Goal: Browse casually

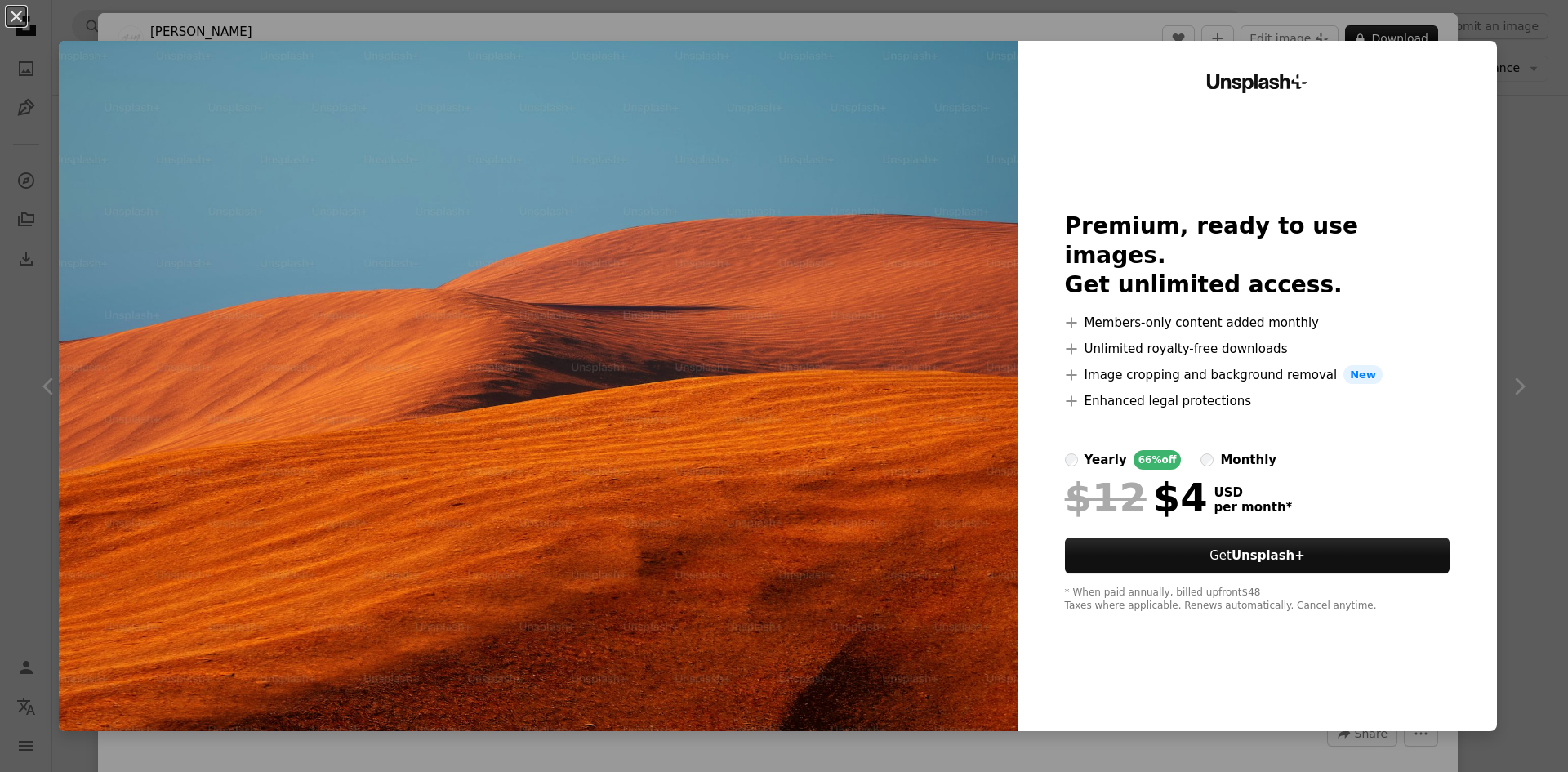
click at [1490, 40] on div "An X shape Unsplash+ Premium, ready to use images. Get unlimited access. A plus…" at bounding box center [784, 386] width 1568 height 772
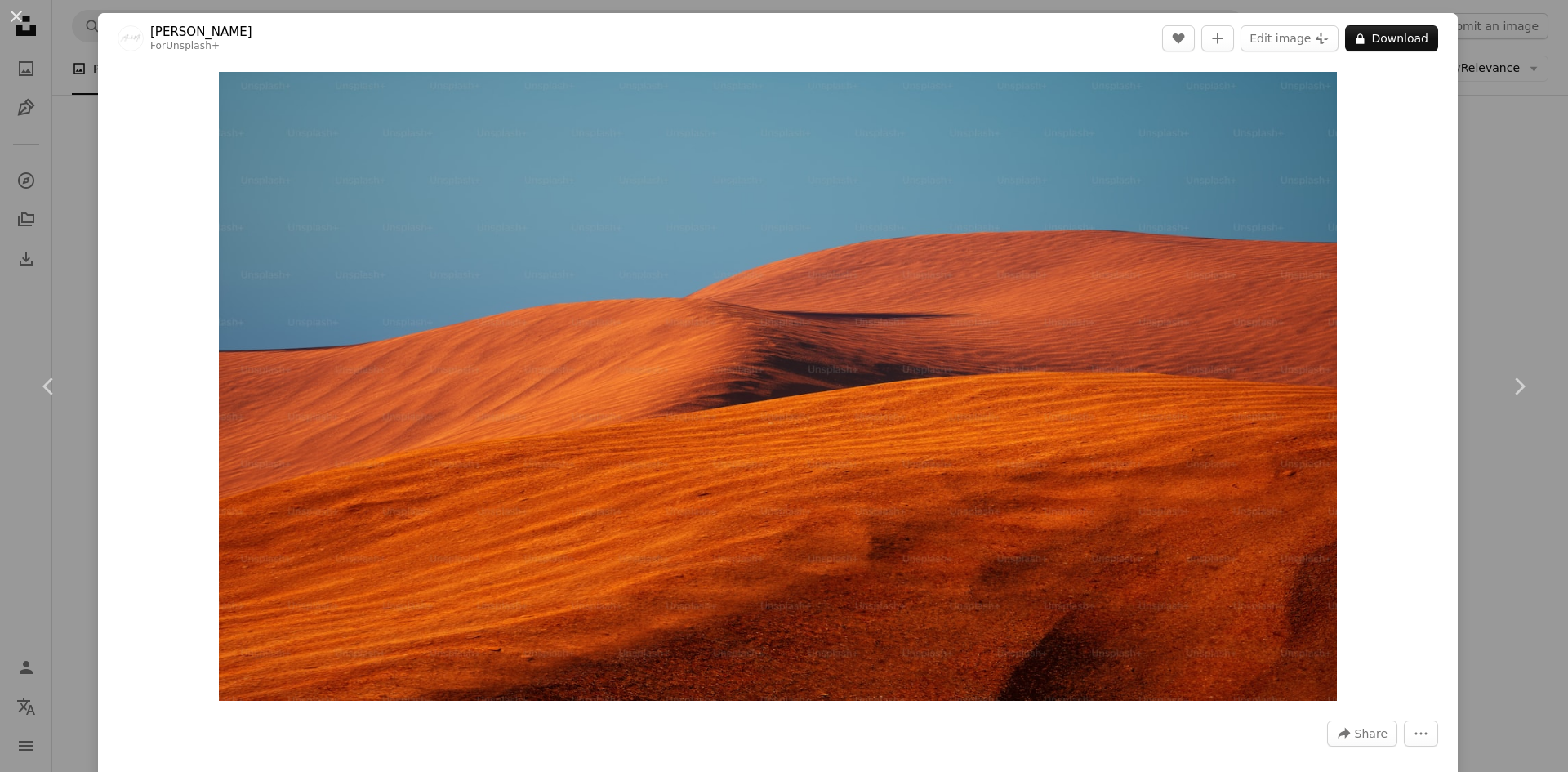
click at [1481, 140] on div "An X shape Chevron left Chevron right Alexander Mils For Unsplash+ A heart A pl…" at bounding box center [784, 386] width 1568 height 772
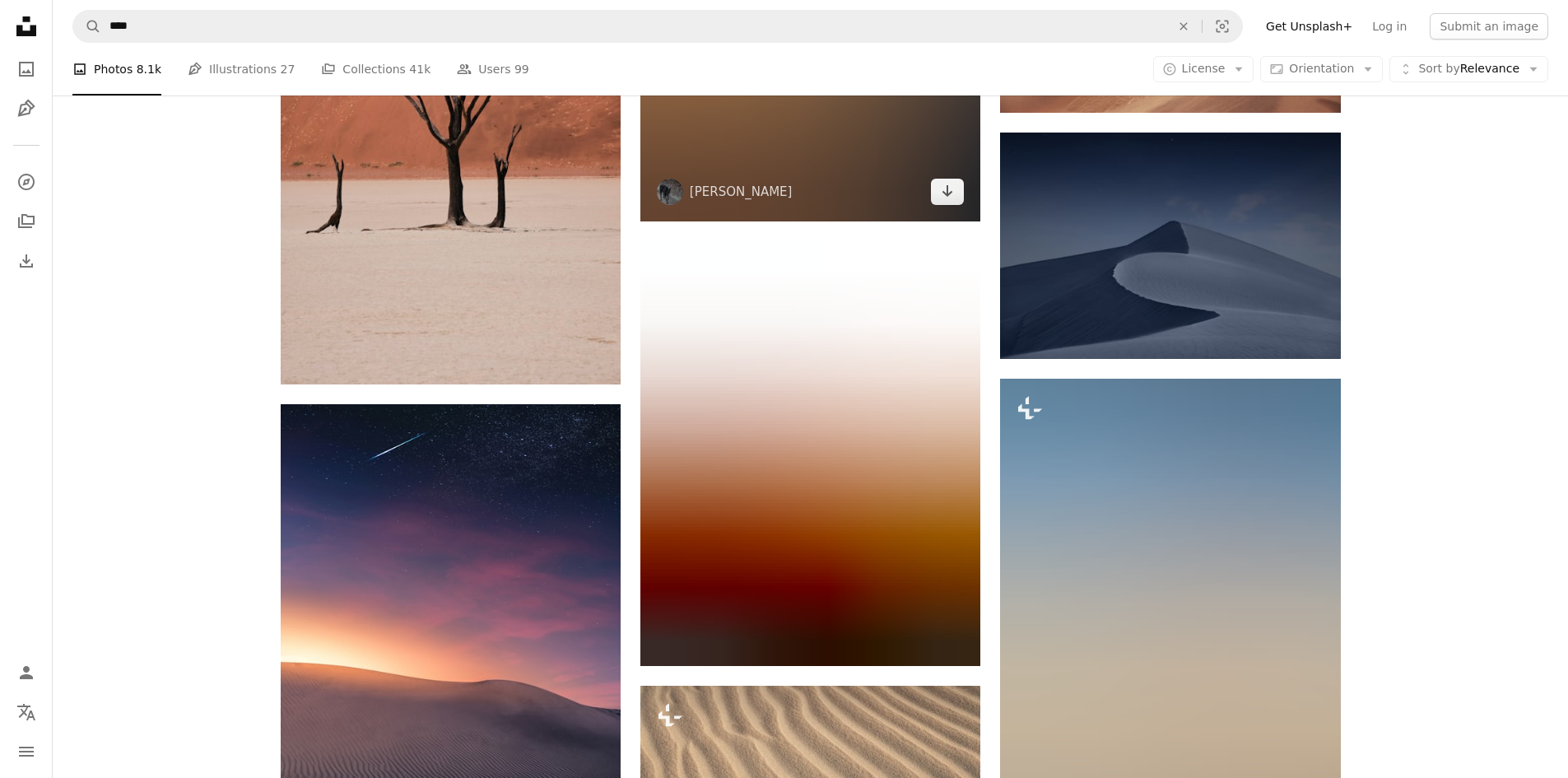
scroll to position [2798, 0]
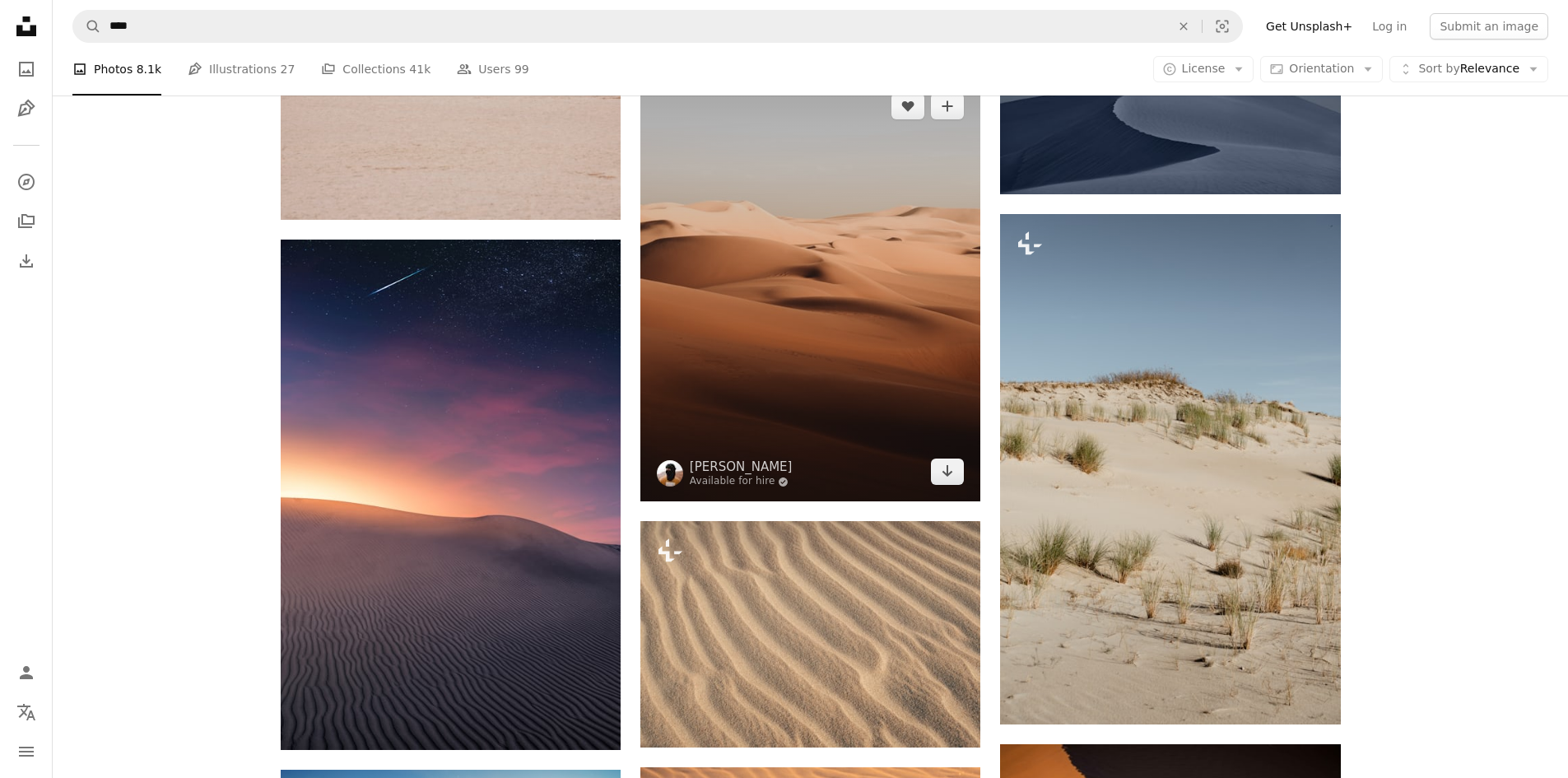
click at [884, 278] on img at bounding box center [811, 289] width 340 height 425
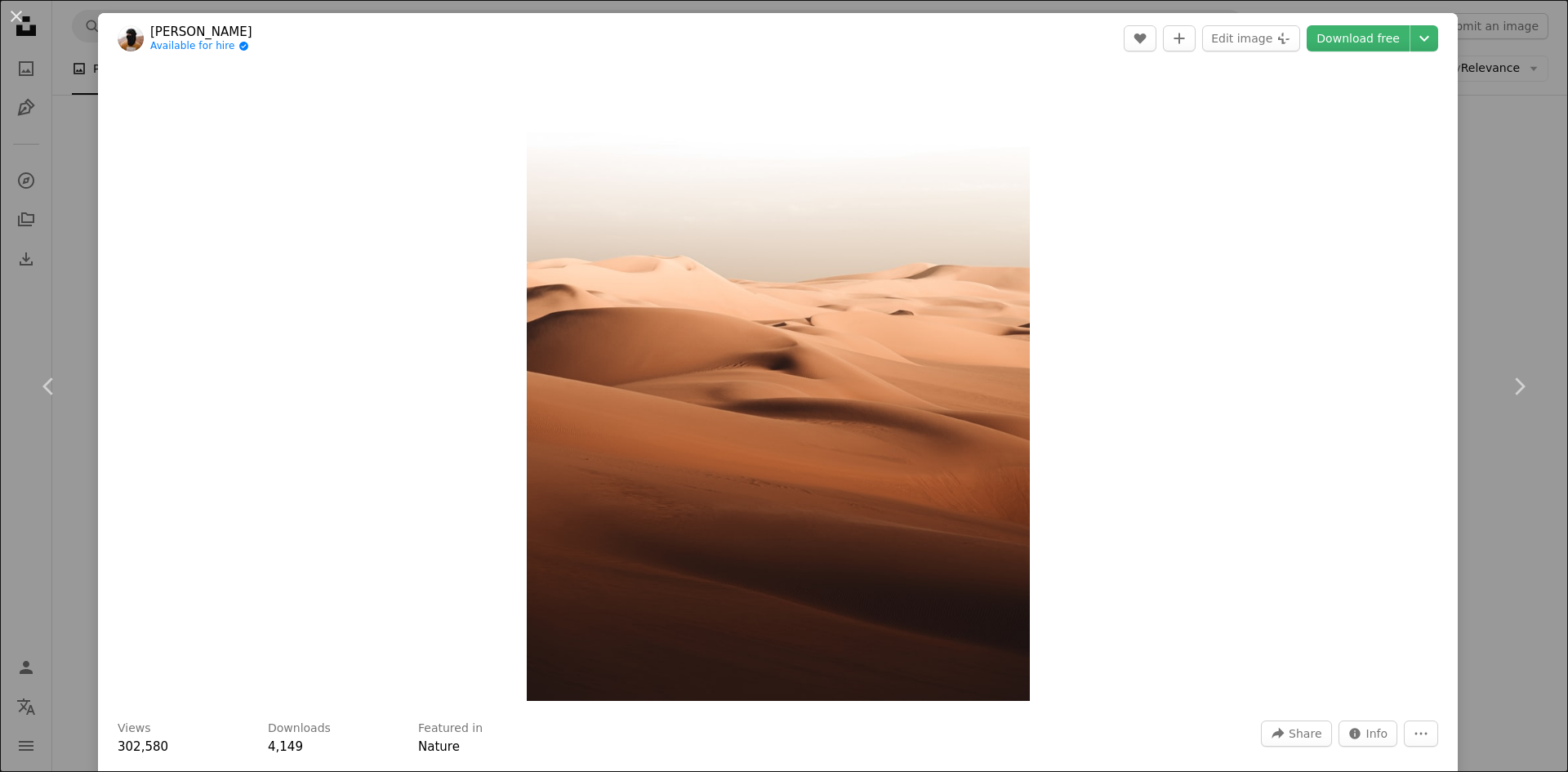
click at [1531, 125] on div "An X shape Chevron left Chevron right raouf bedrani Available for hire A checkm…" at bounding box center [784, 386] width 1568 height 772
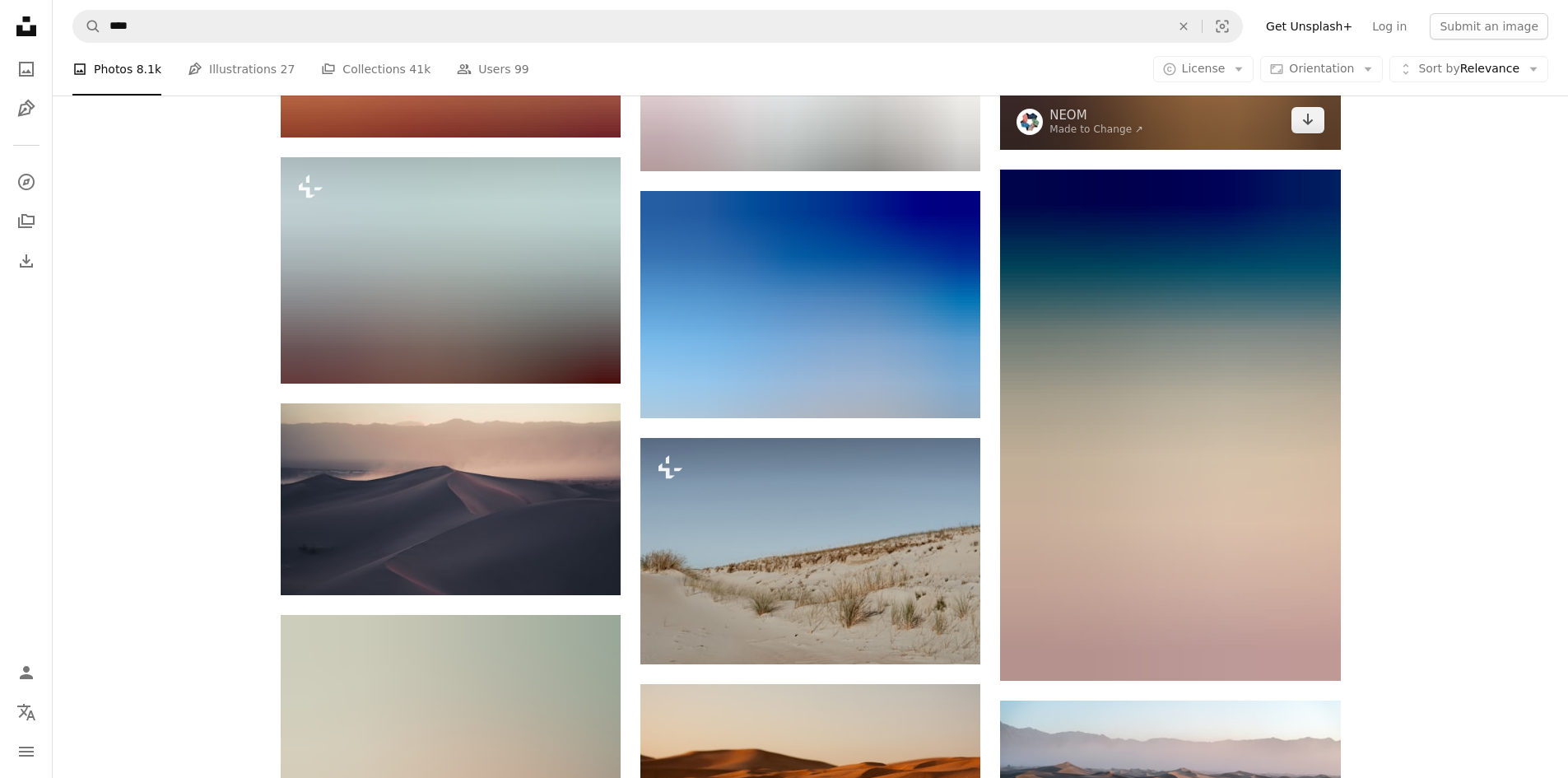
scroll to position [4690, 0]
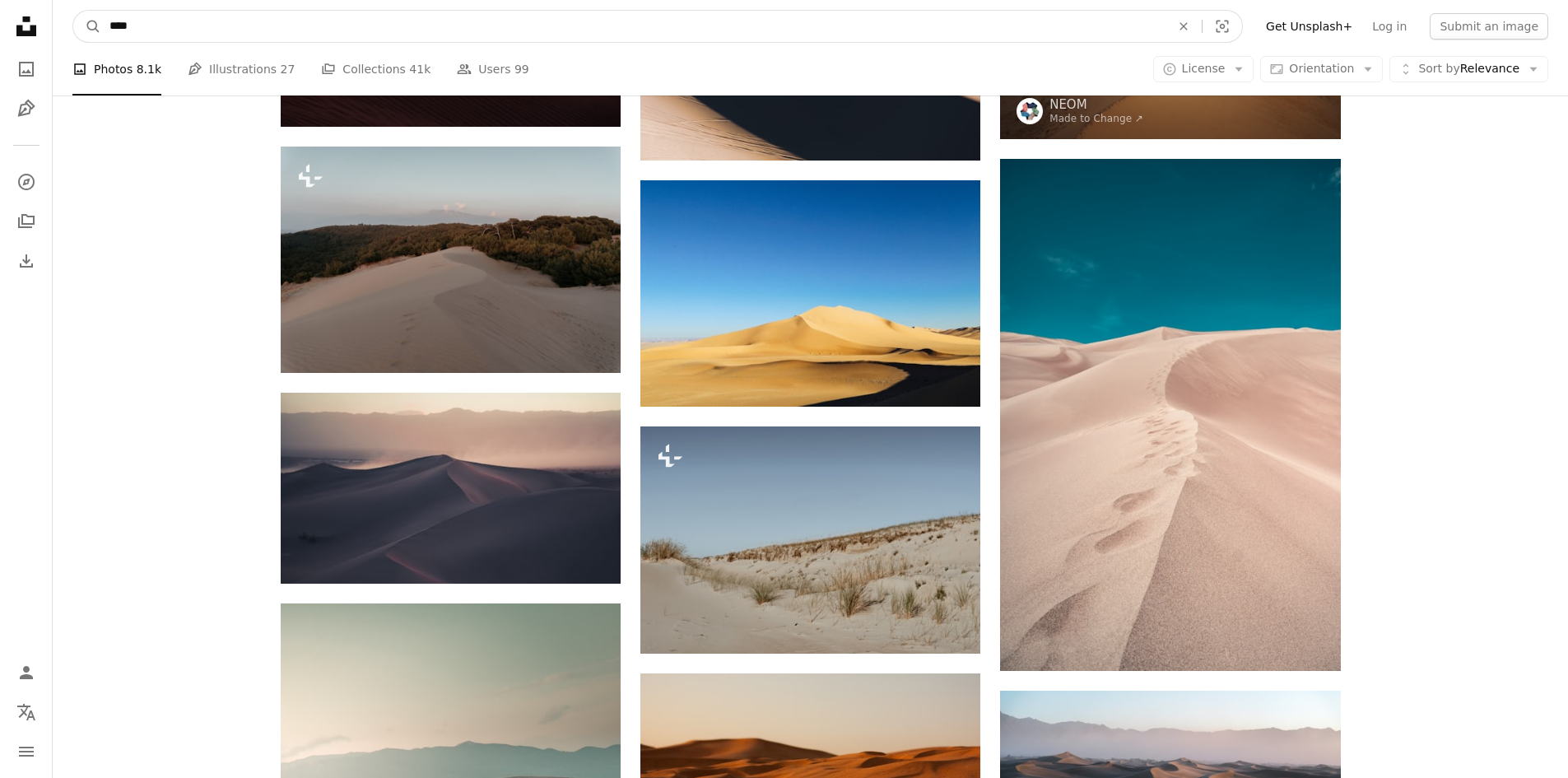
click at [458, 20] on input "****" at bounding box center [633, 27] width 1064 height 32
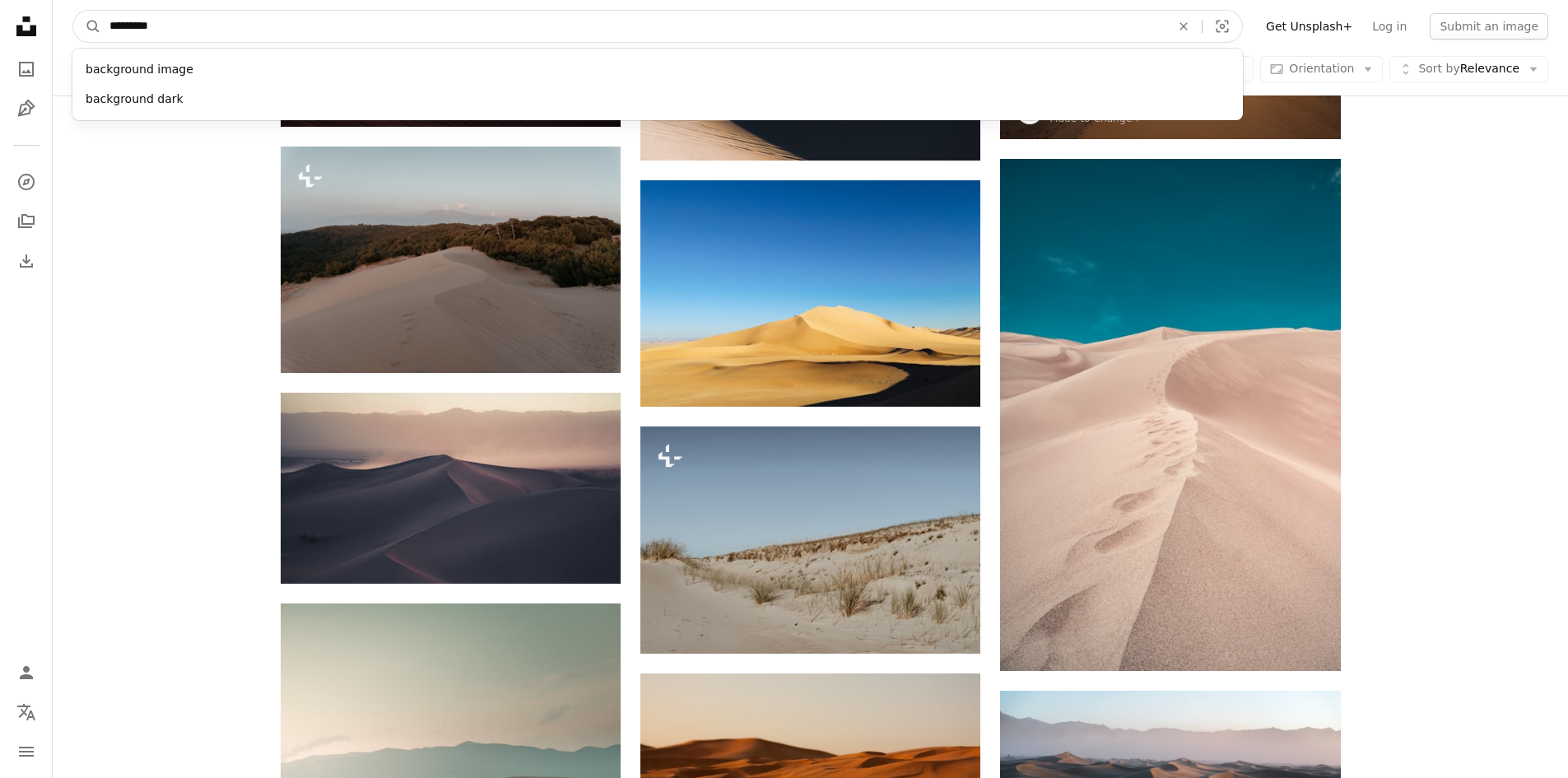
type input "**********"
click button "A magnifying glass" at bounding box center [87, 27] width 28 height 32
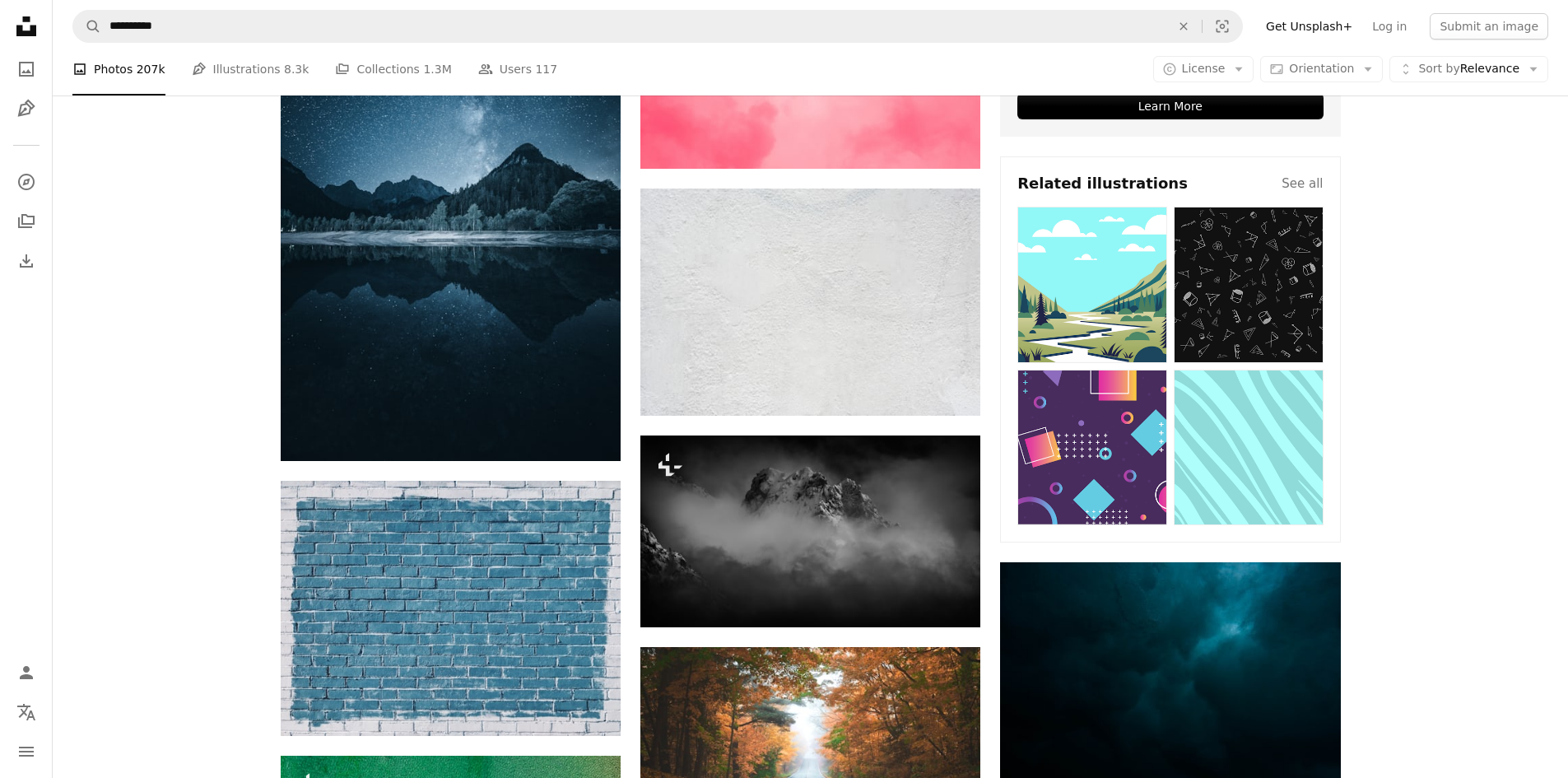
scroll to position [1234, 0]
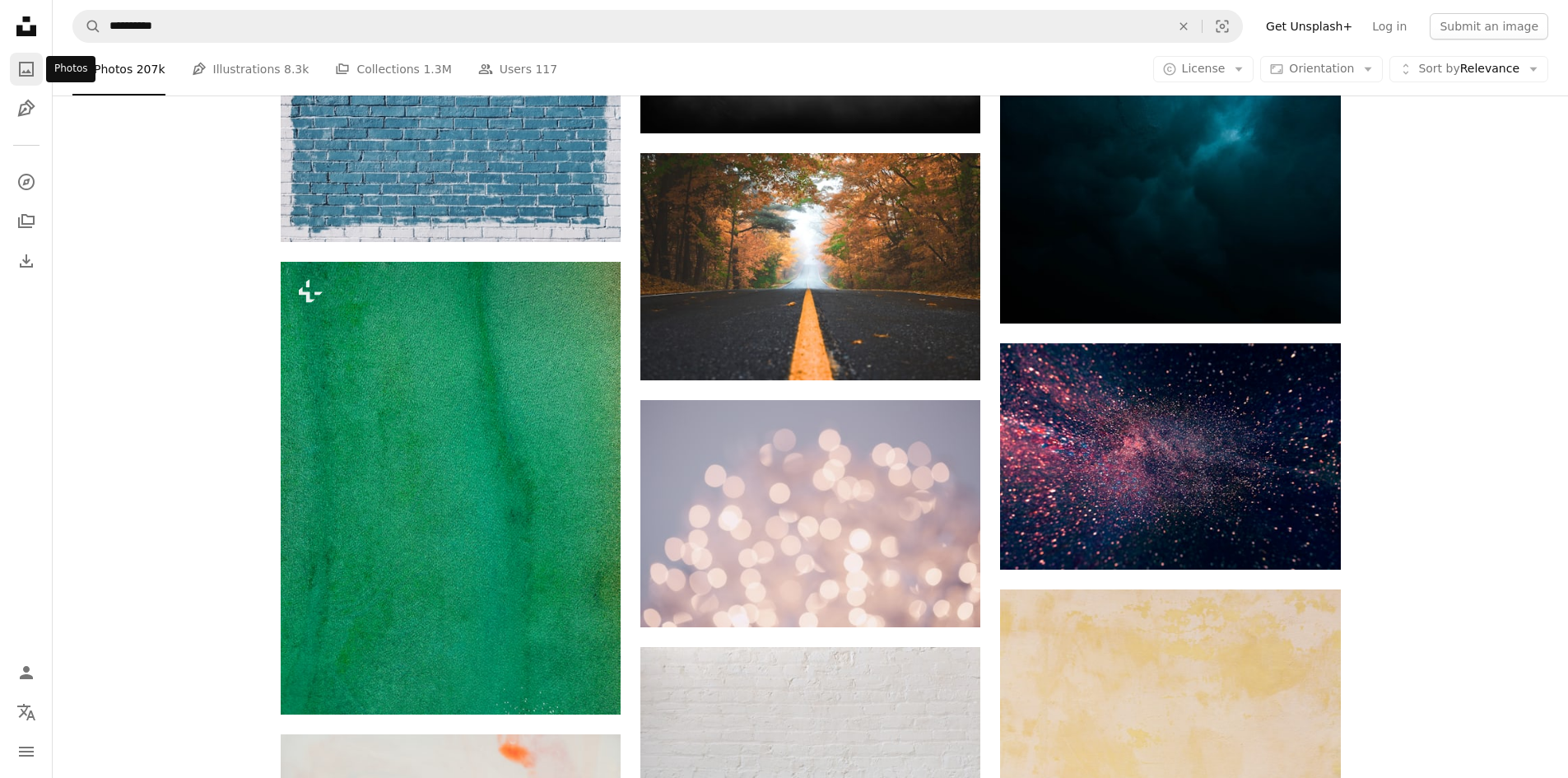
click at [15, 69] on link "A photo" at bounding box center [26, 68] width 33 height 33
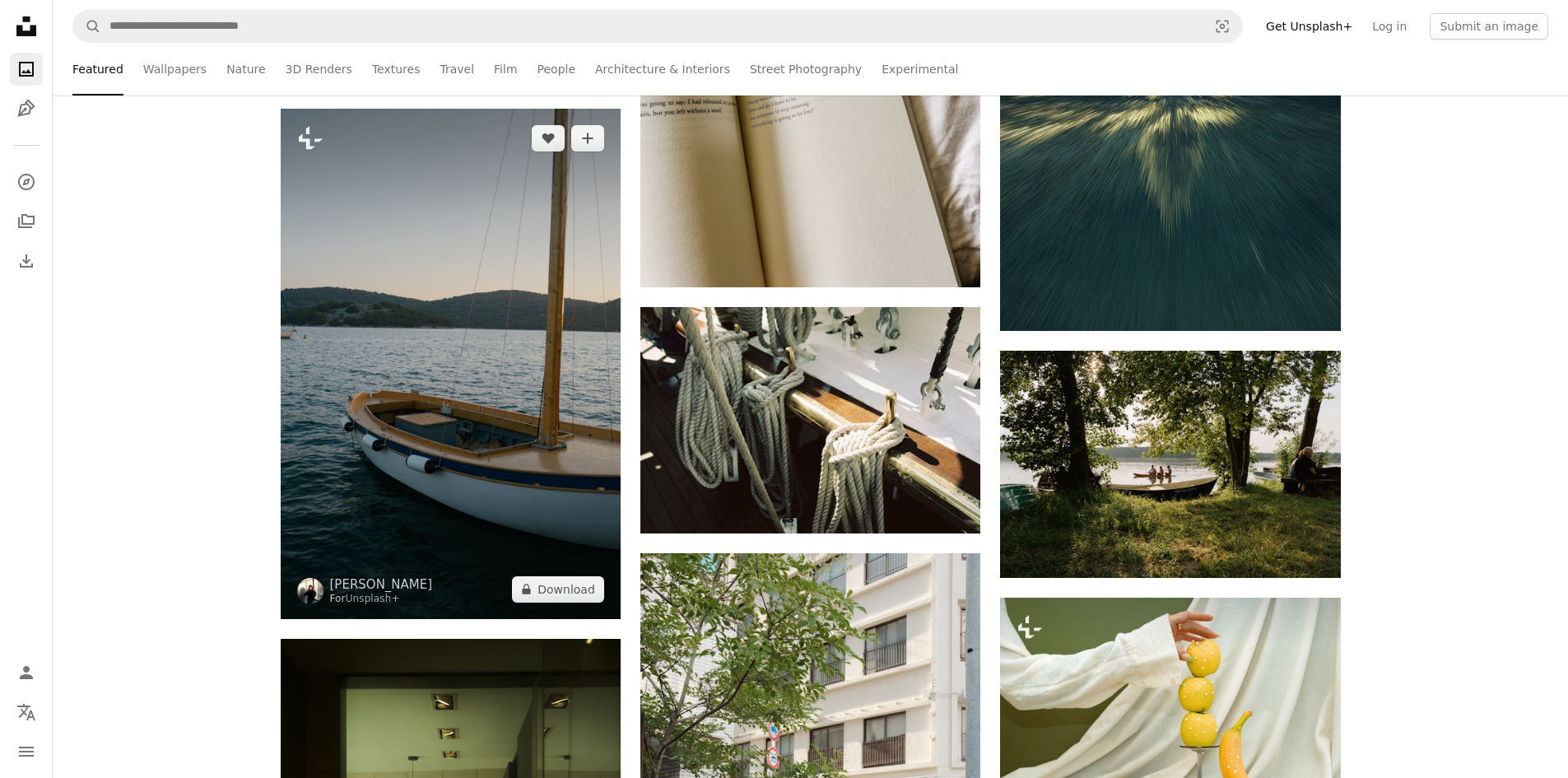
scroll to position [4114, 0]
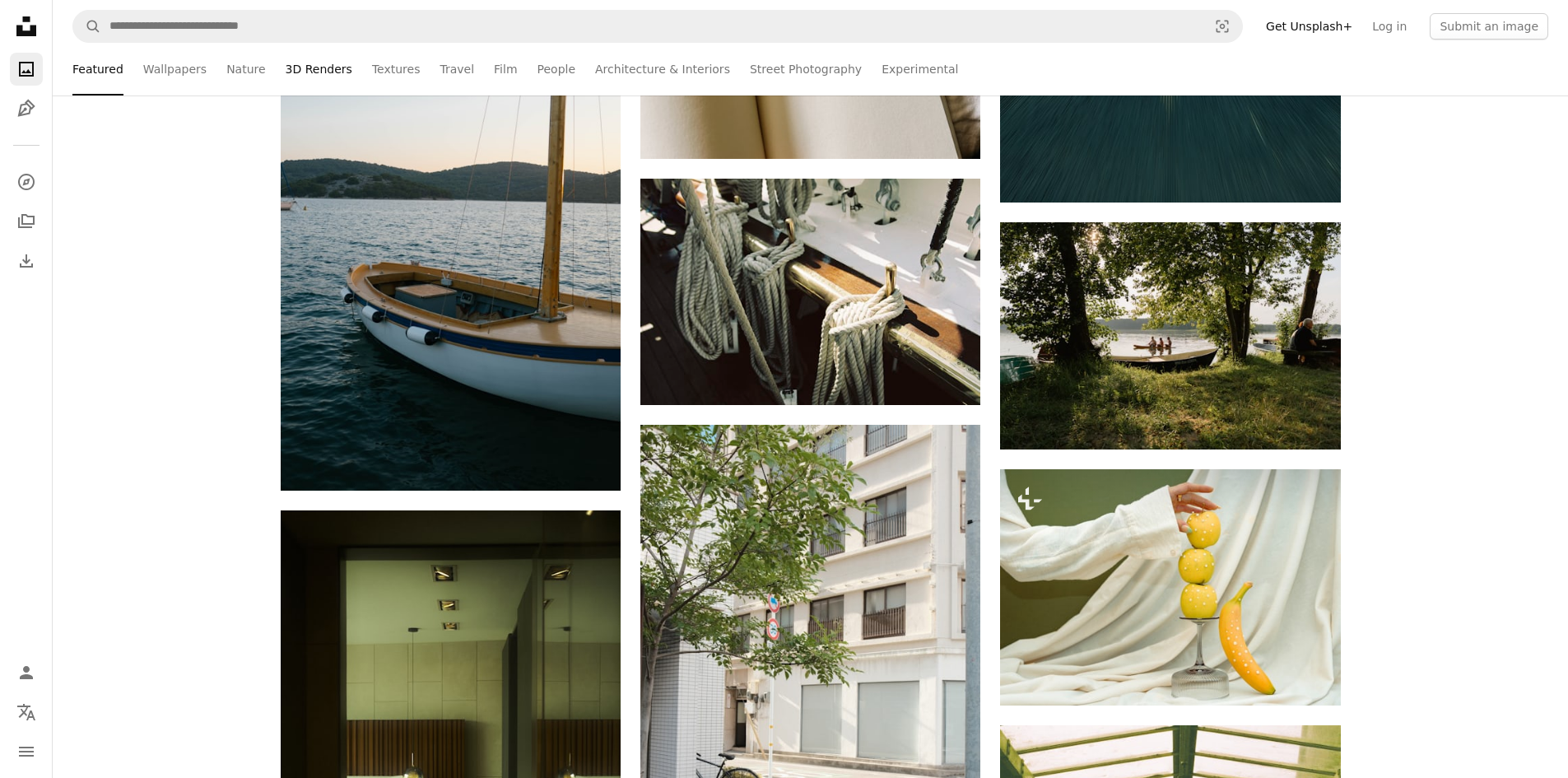
click at [324, 56] on link "3D Renders" at bounding box center [318, 68] width 66 height 52
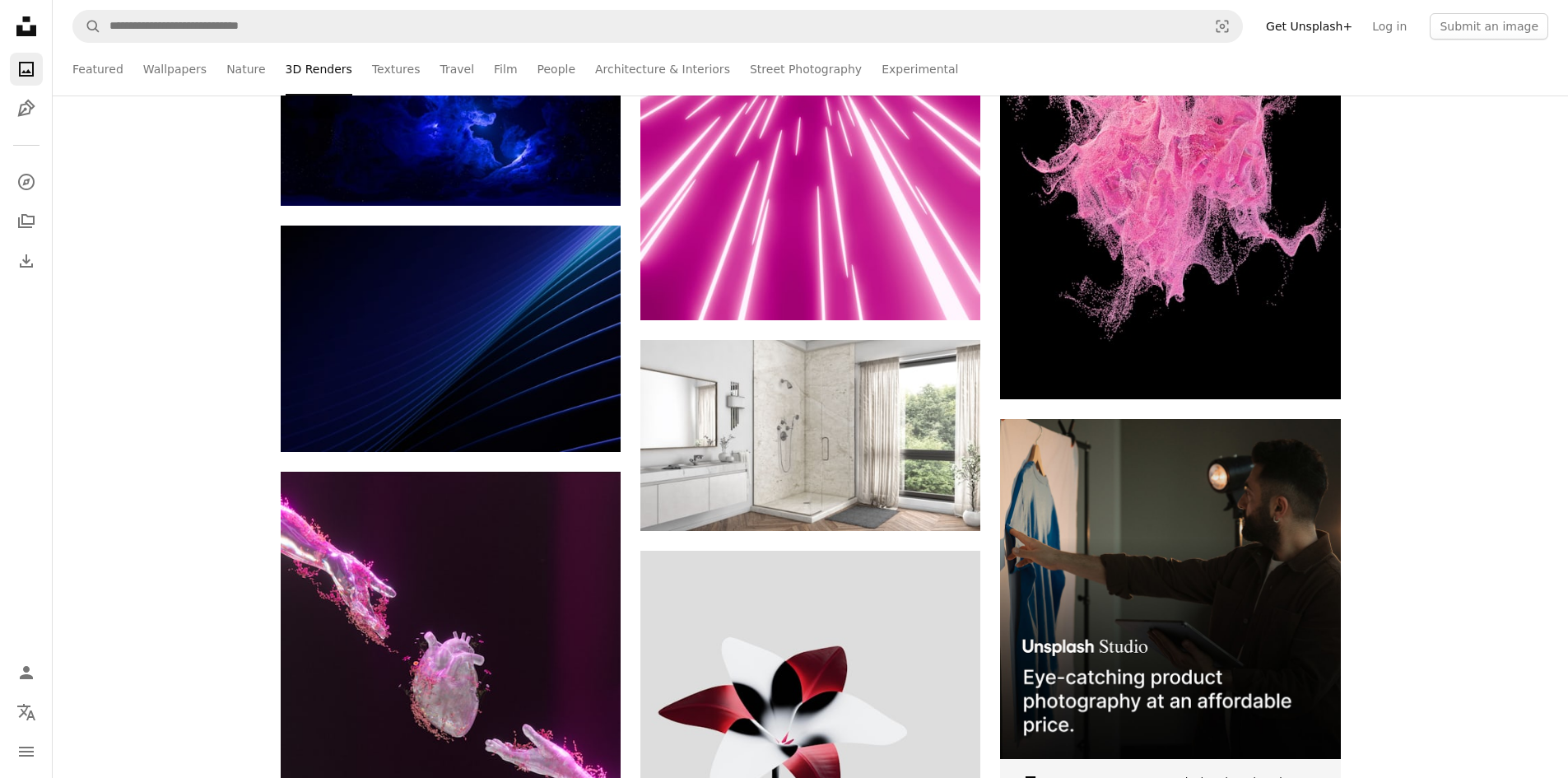
scroll to position [5348, 0]
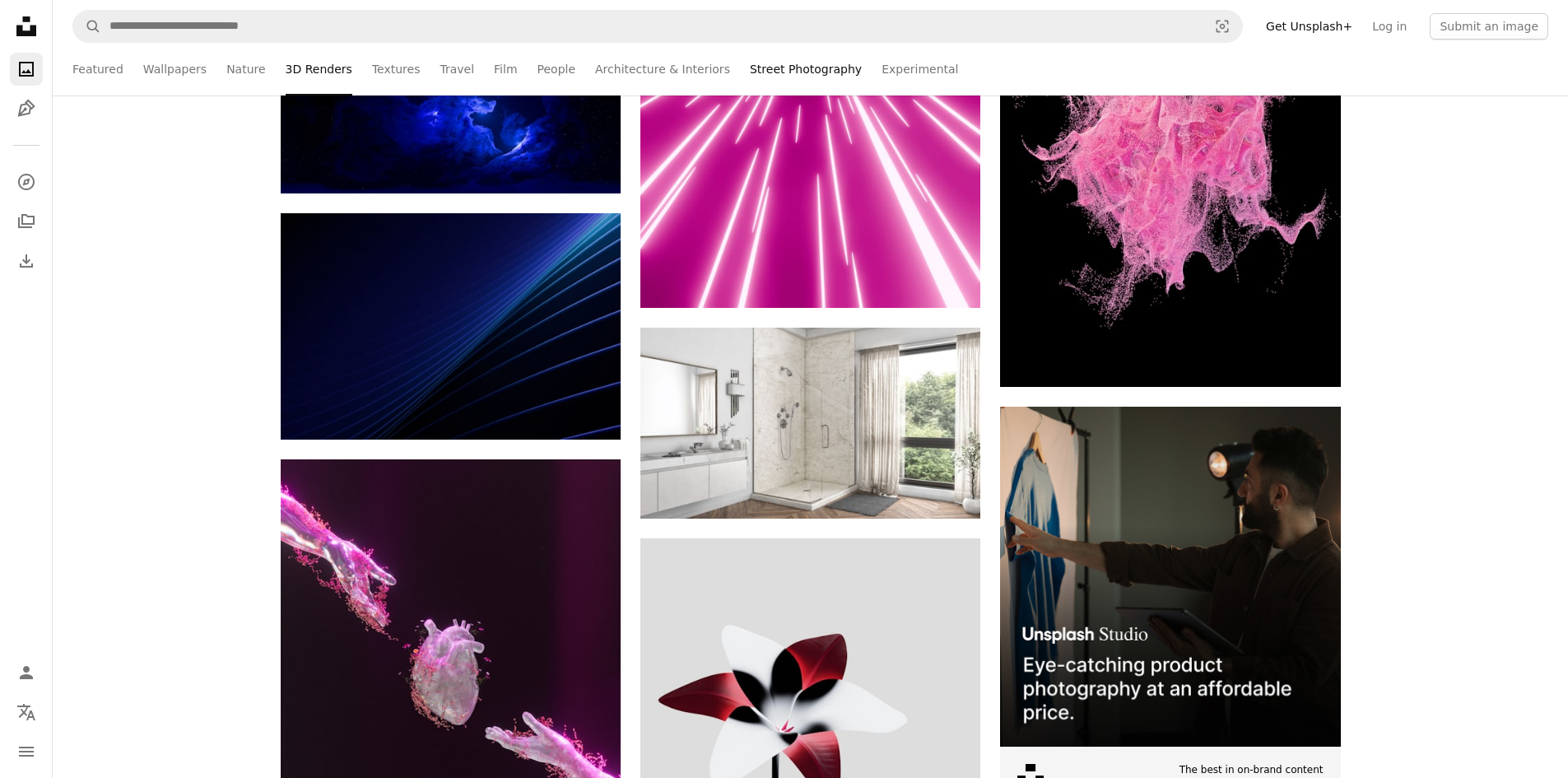
click at [778, 66] on link "Street Photography" at bounding box center [805, 68] width 112 height 52
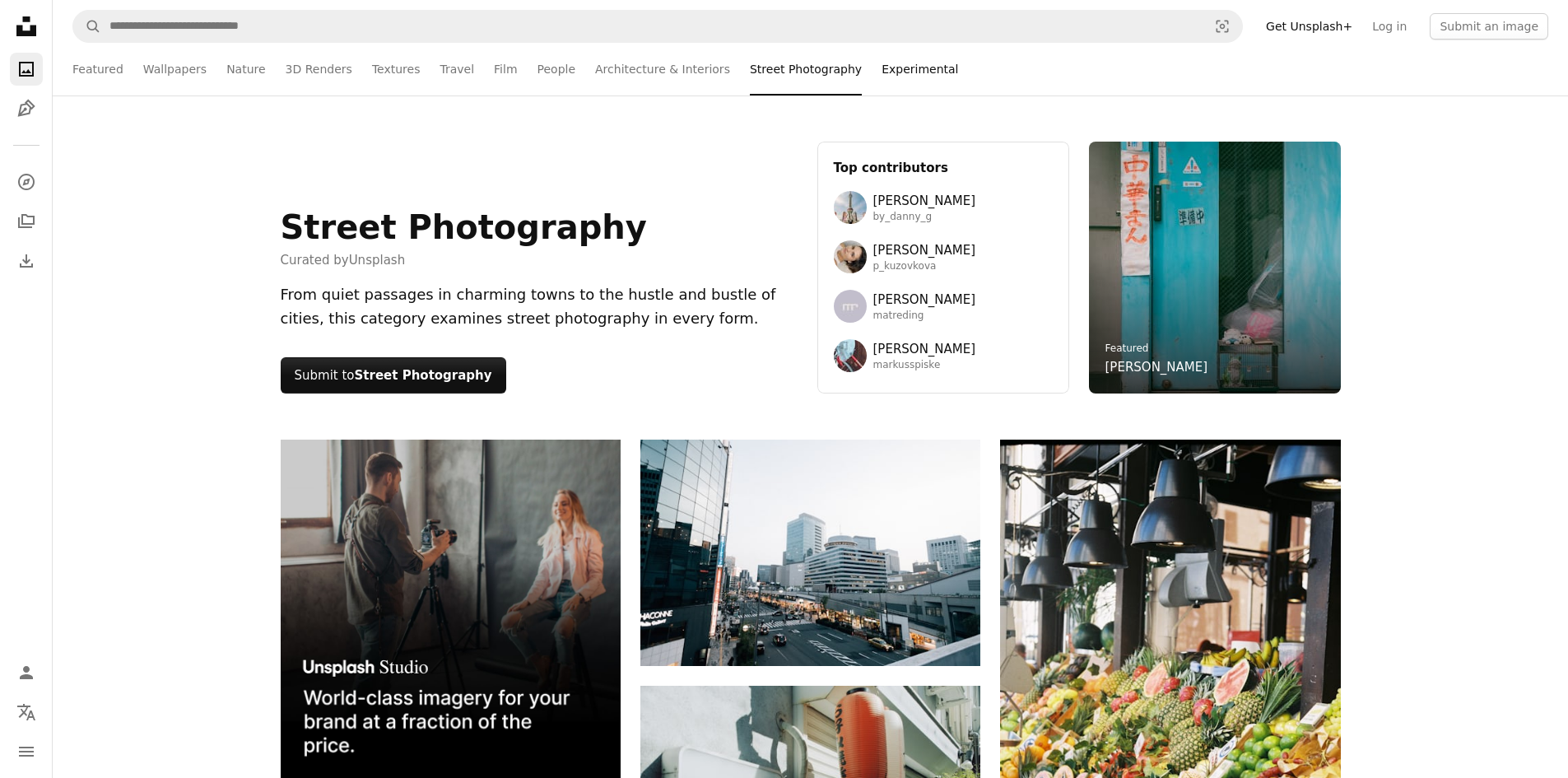
click at [881, 66] on link "Experimental" at bounding box center [918, 68] width 76 height 52
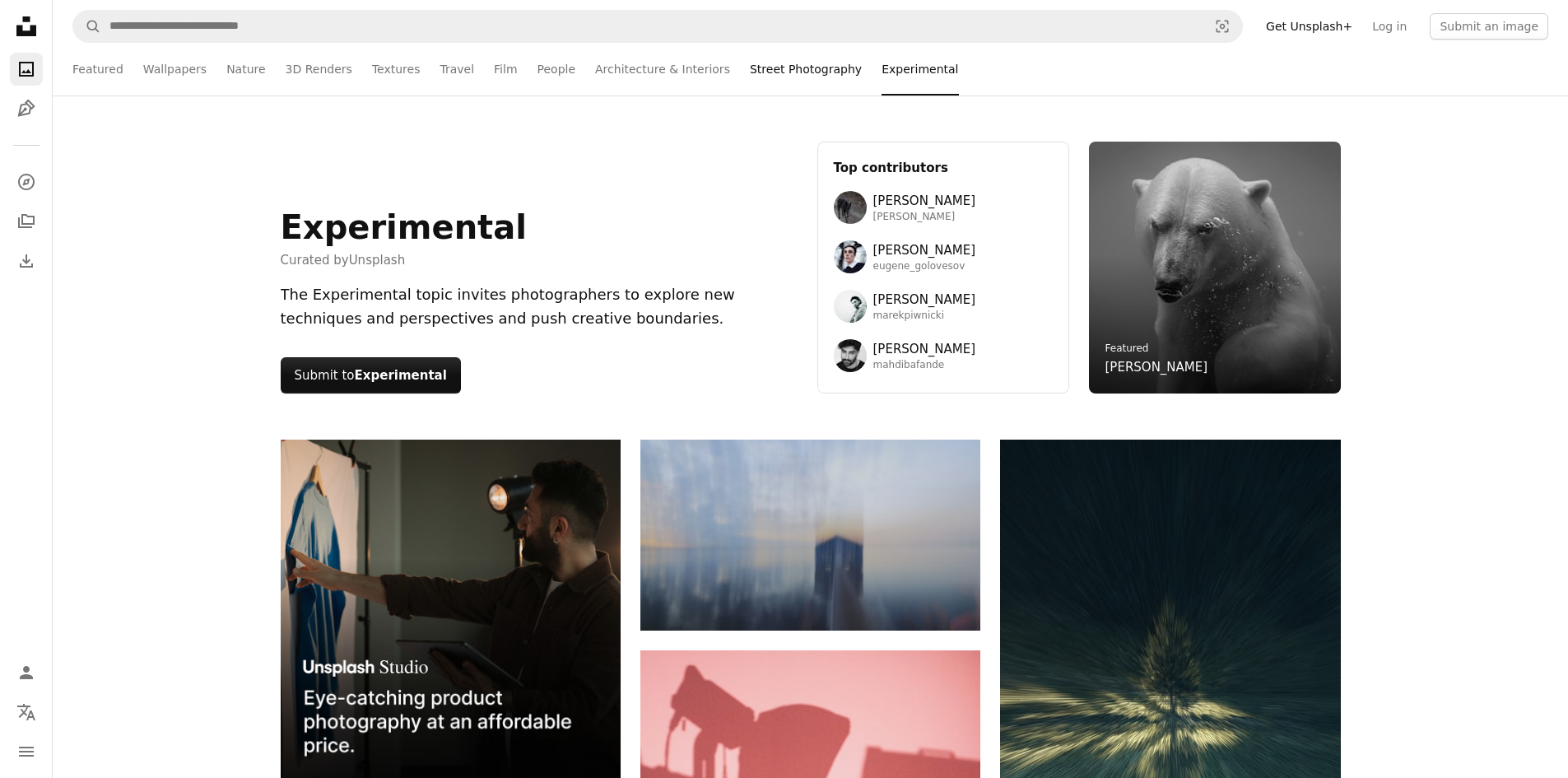
click at [772, 62] on link "Street Photography" at bounding box center [805, 68] width 112 height 52
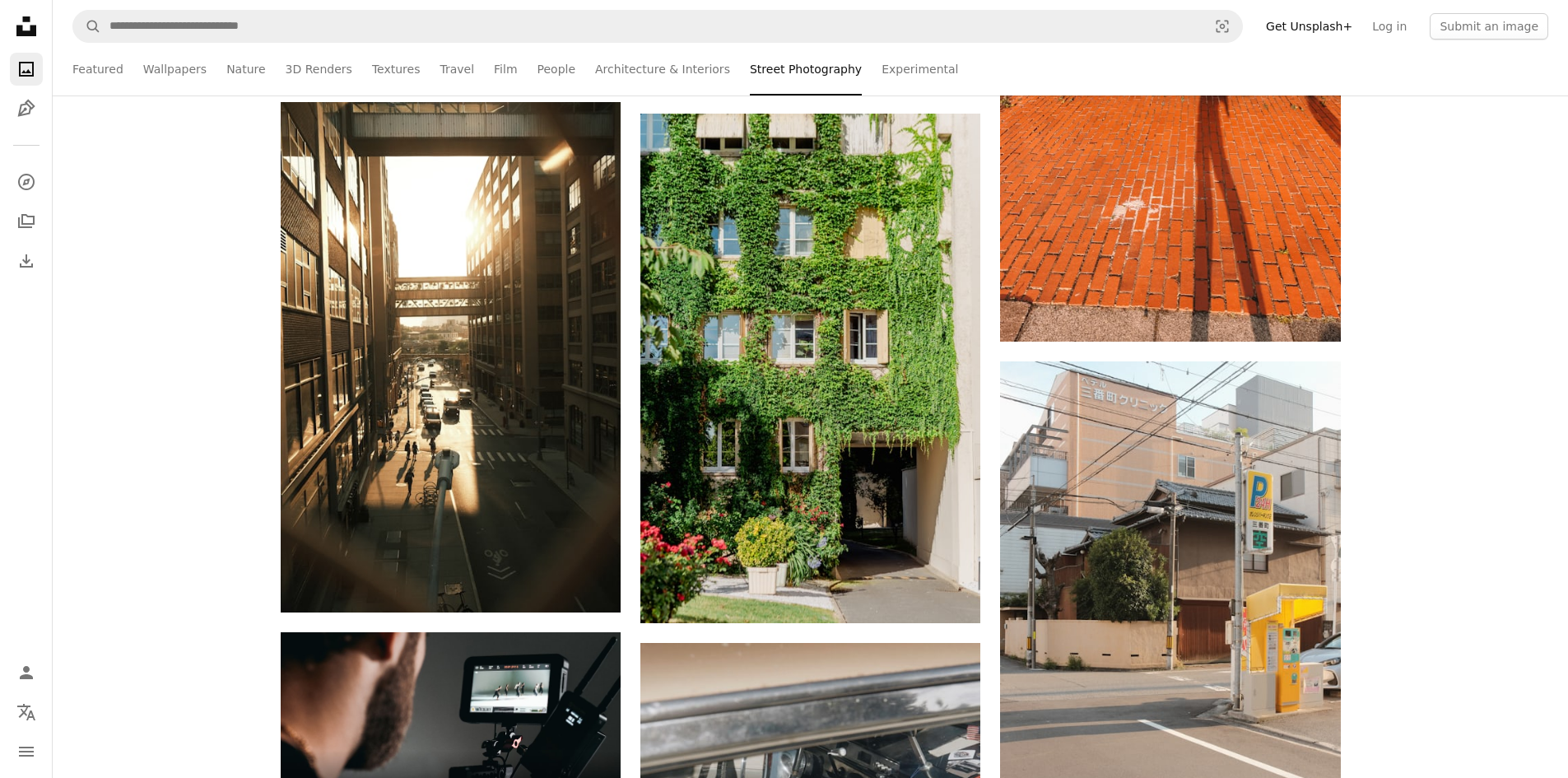
scroll to position [4772, 0]
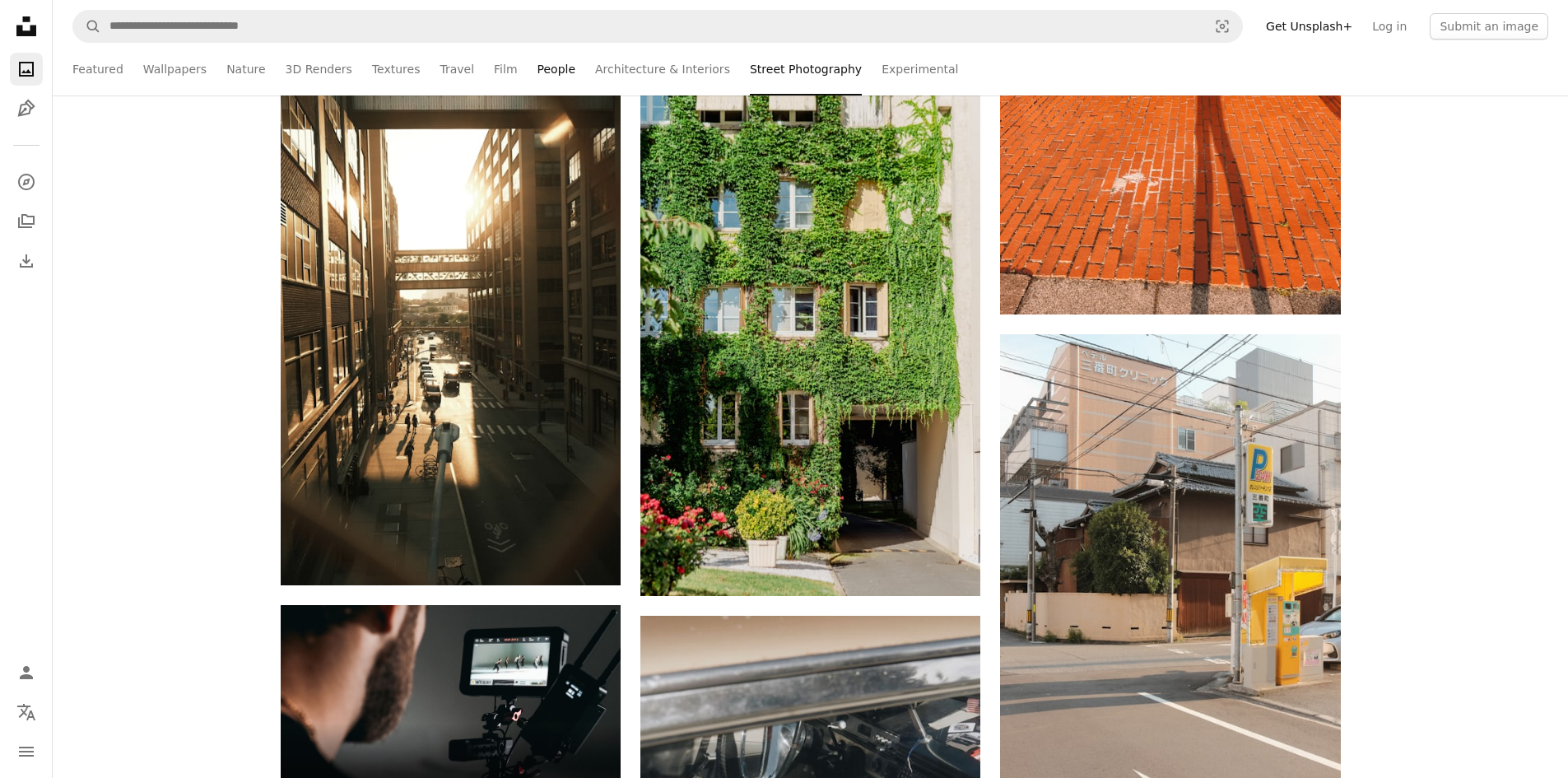
click at [537, 71] on link "People" at bounding box center [556, 68] width 39 height 52
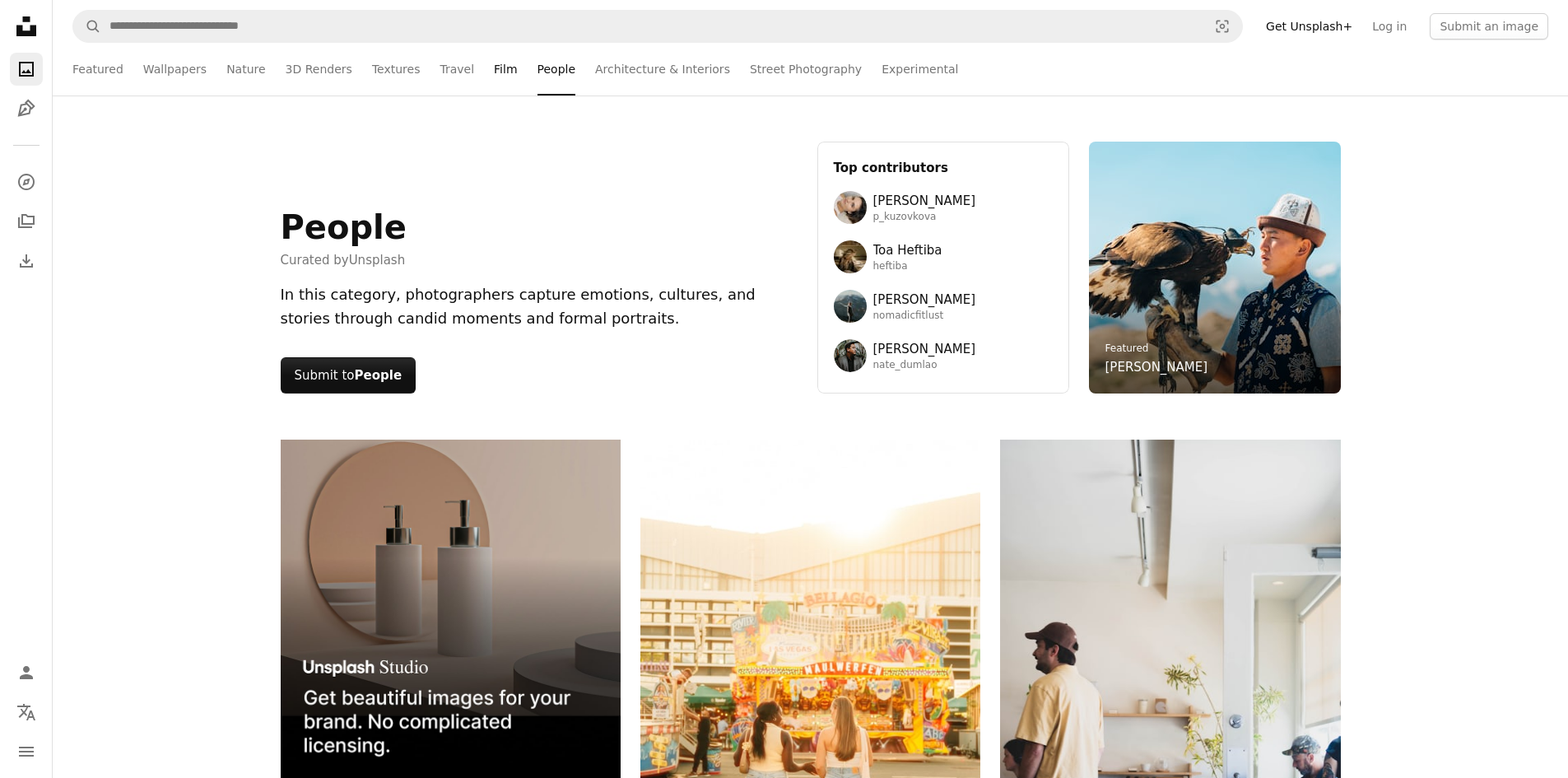
click at [493, 69] on link "Film" at bounding box center [504, 68] width 23 height 52
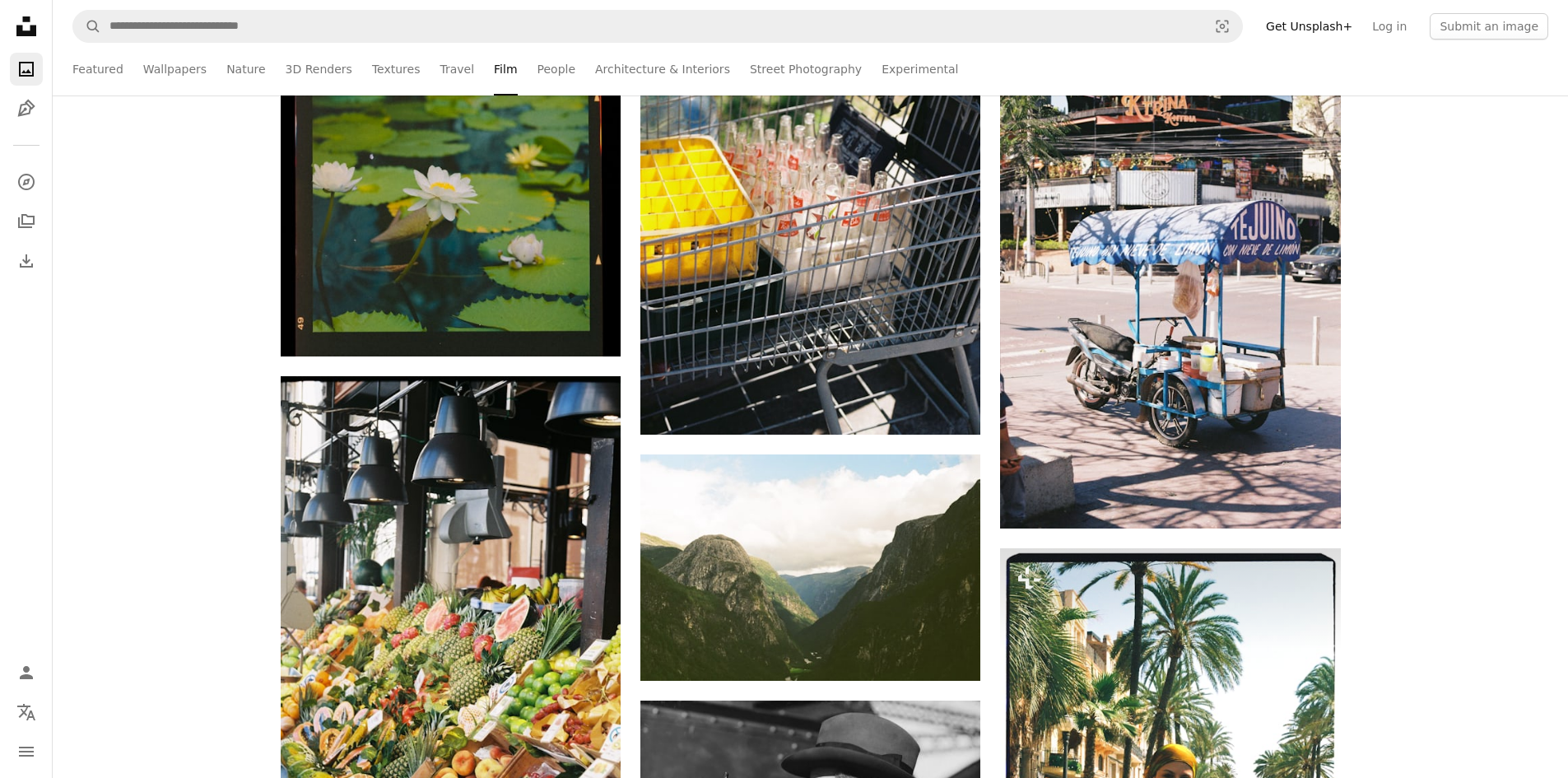
scroll to position [1975, 0]
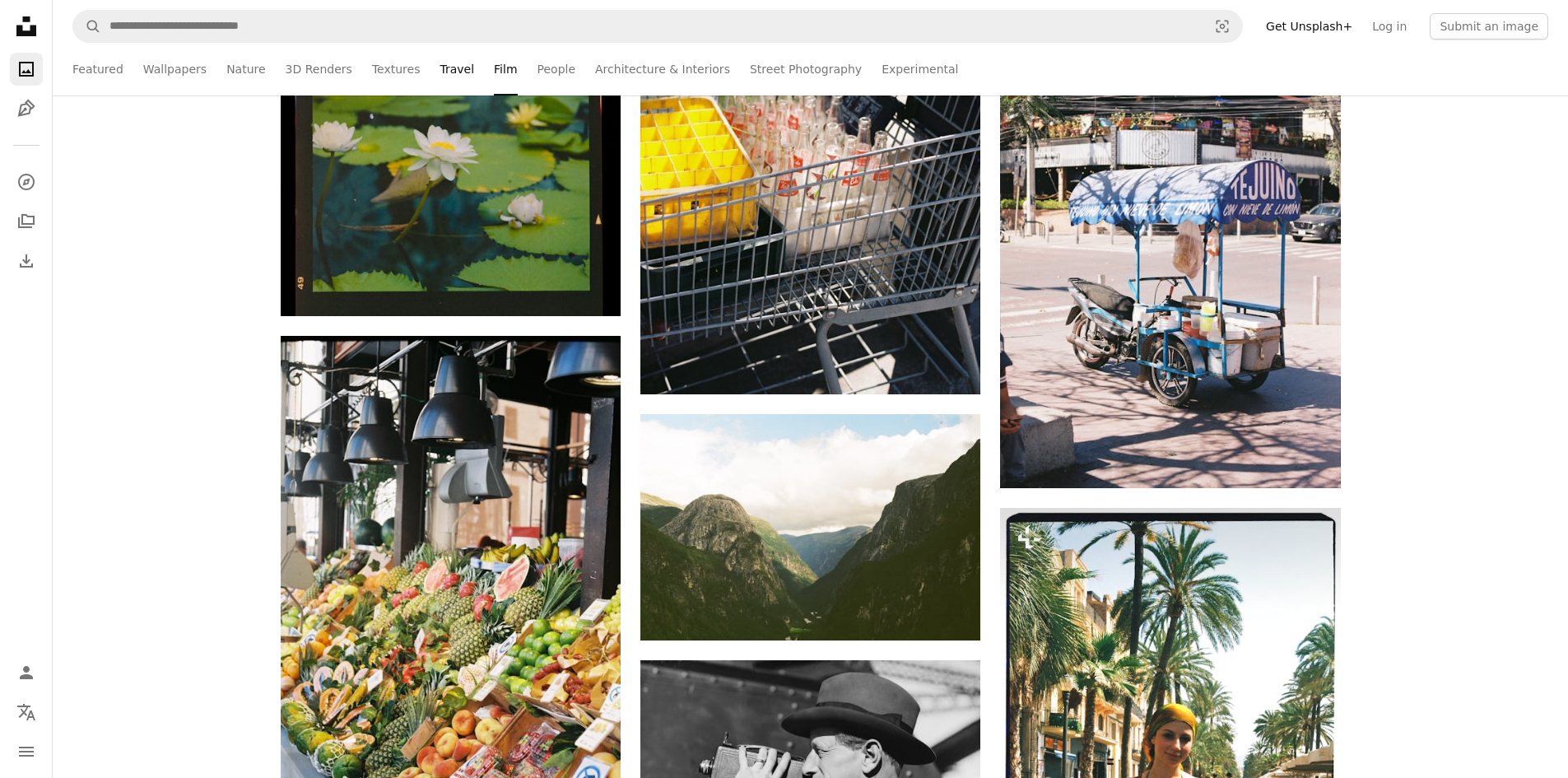
click at [439, 76] on link "Travel" at bounding box center [456, 68] width 35 height 52
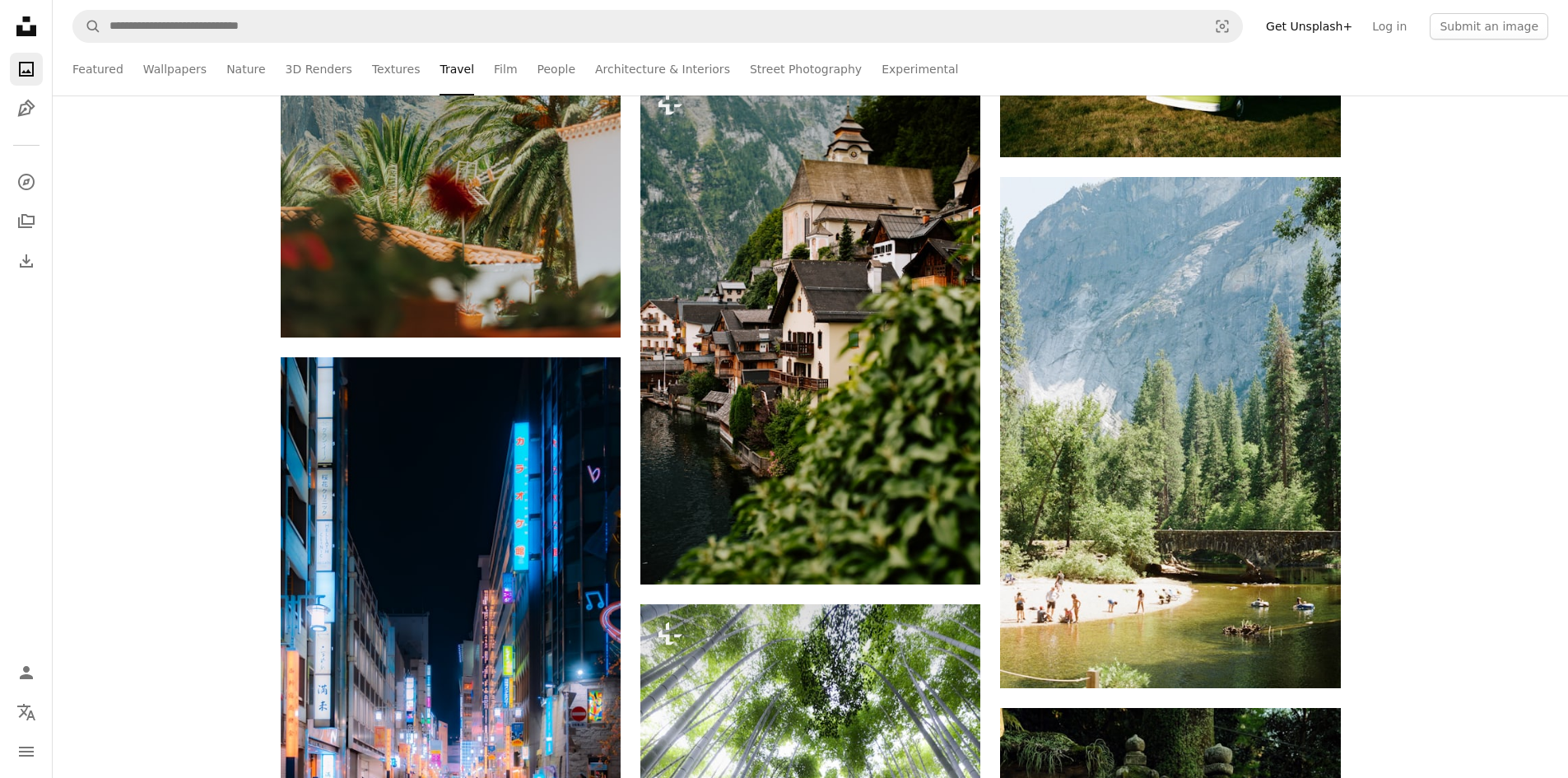
scroll to position [3209, 0]
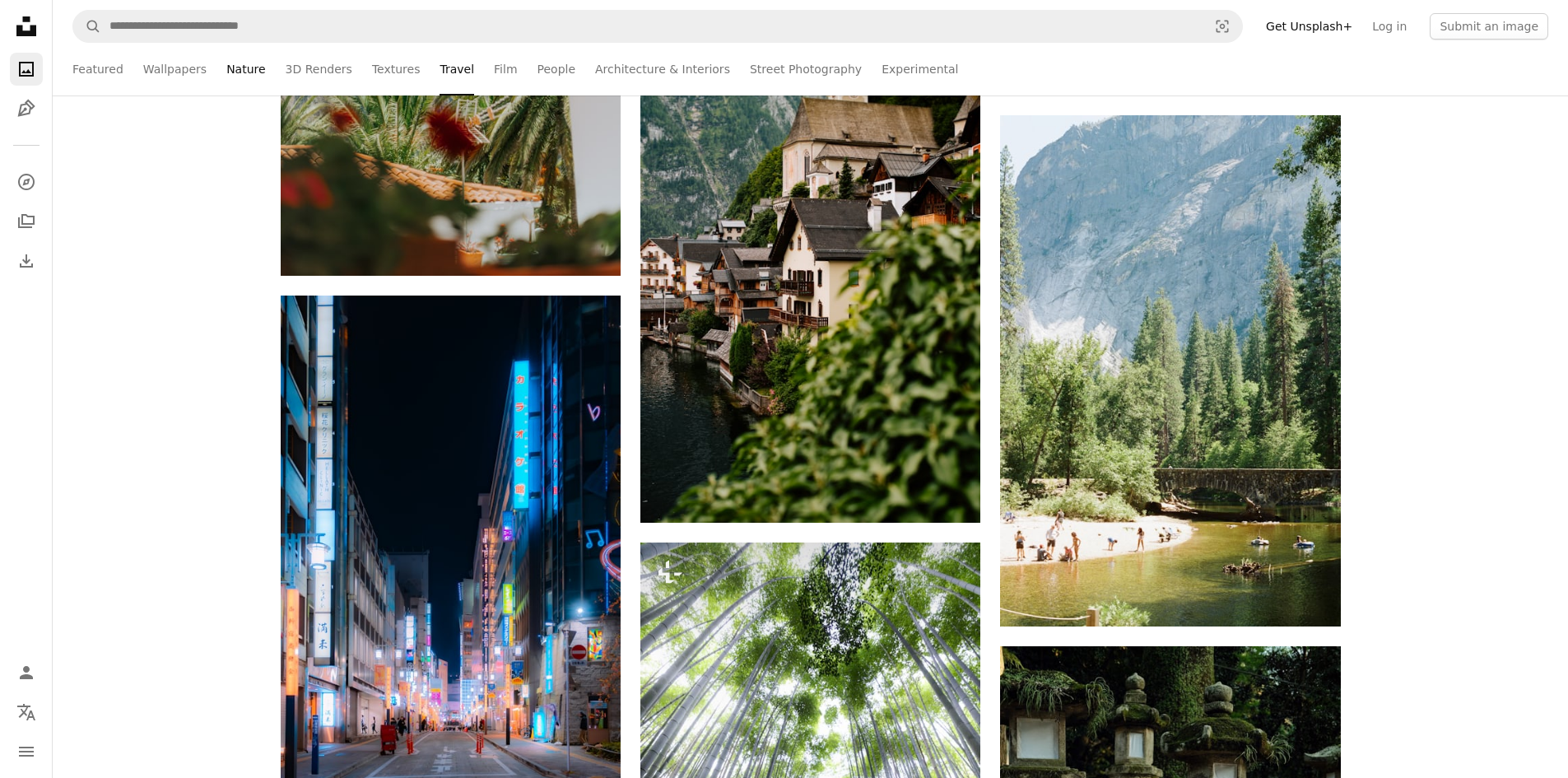
click at [226, 71] on link "Nature" at bounding box center [245, 68] width 39 height 52
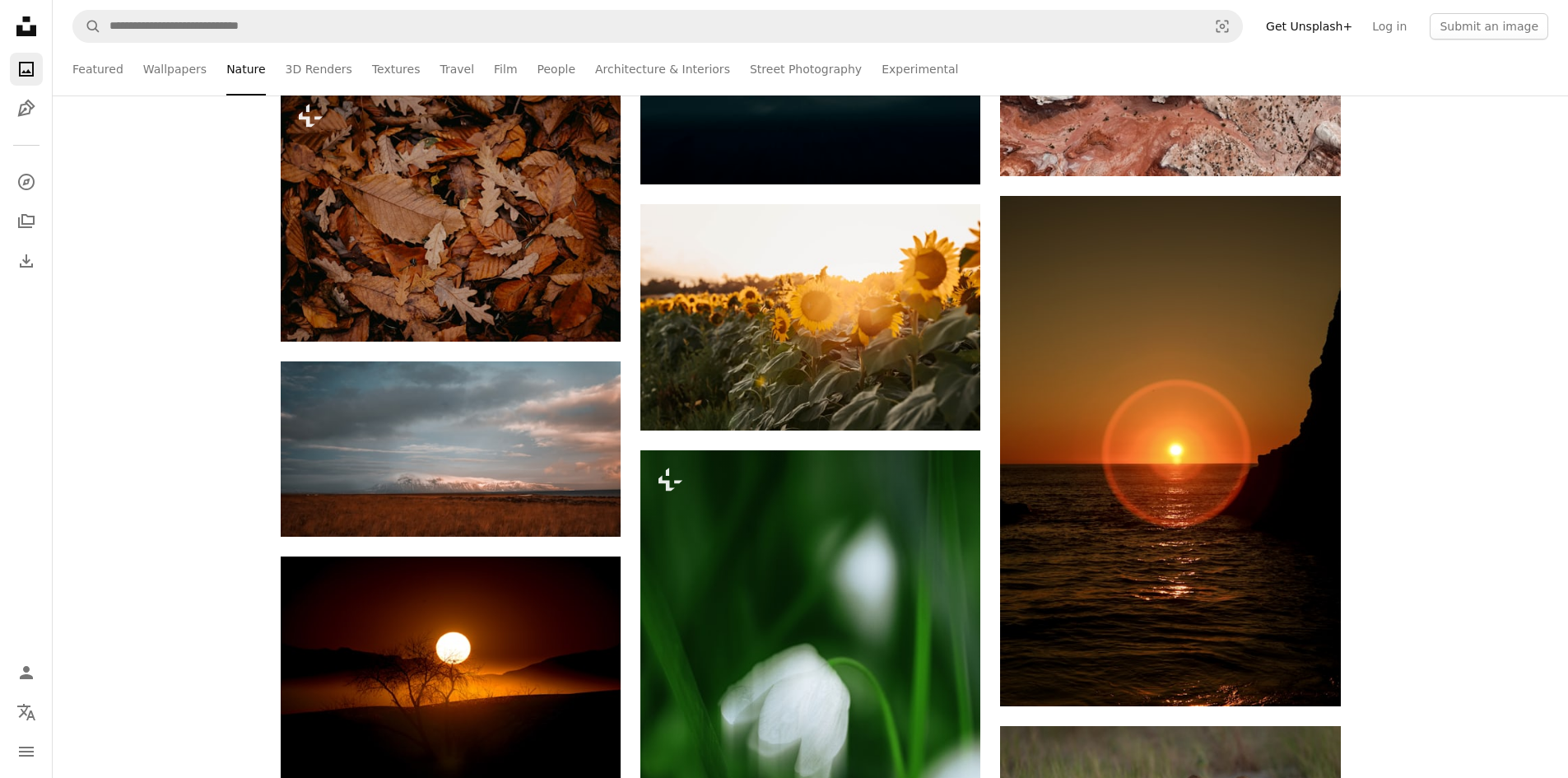
scroll to position [3538, 0]
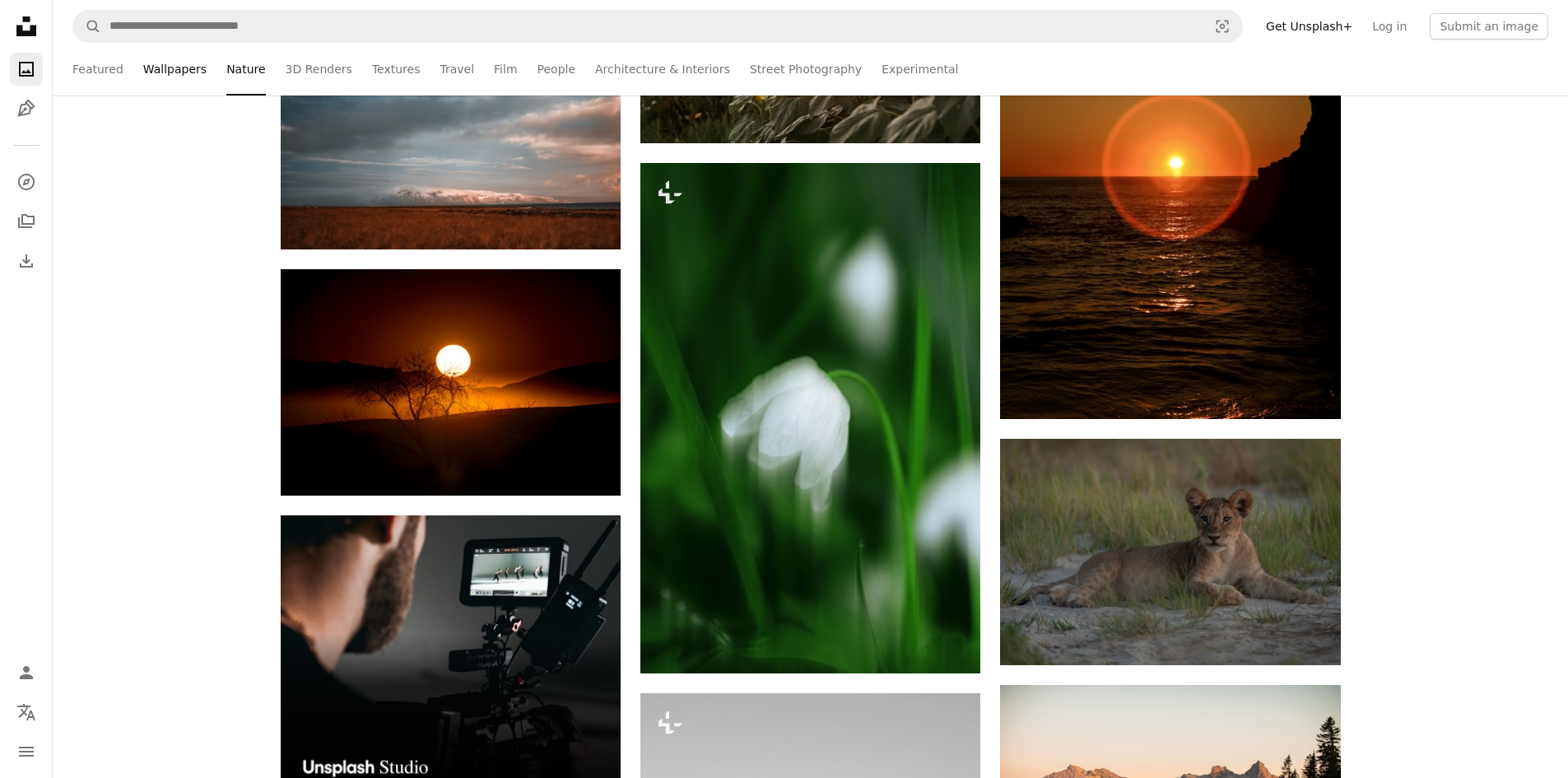
click at [174, 72] on link "Wallpapers" at bounding box center [175, 68] width 63 height 52
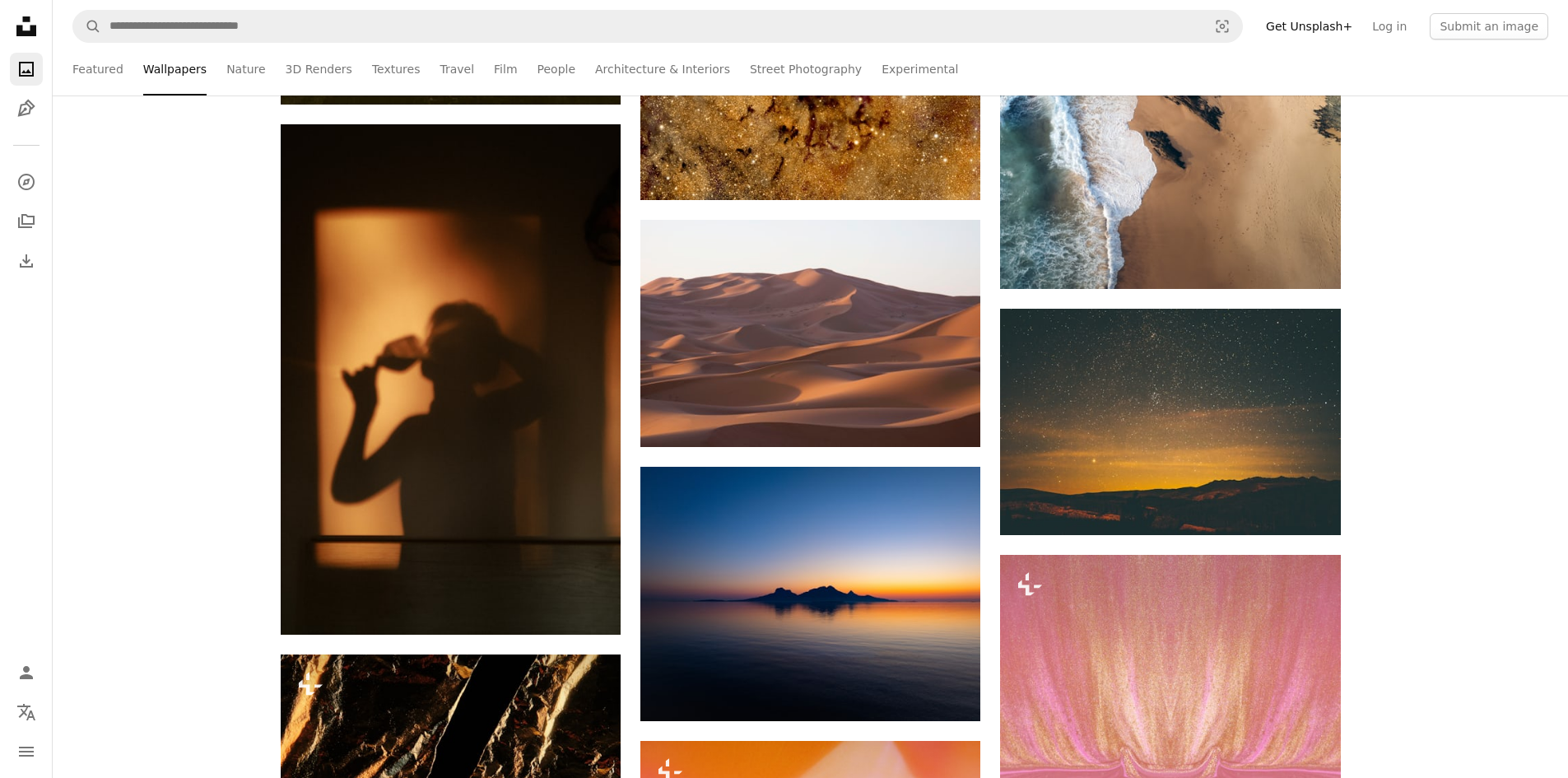
scroll to position [10038, 0]
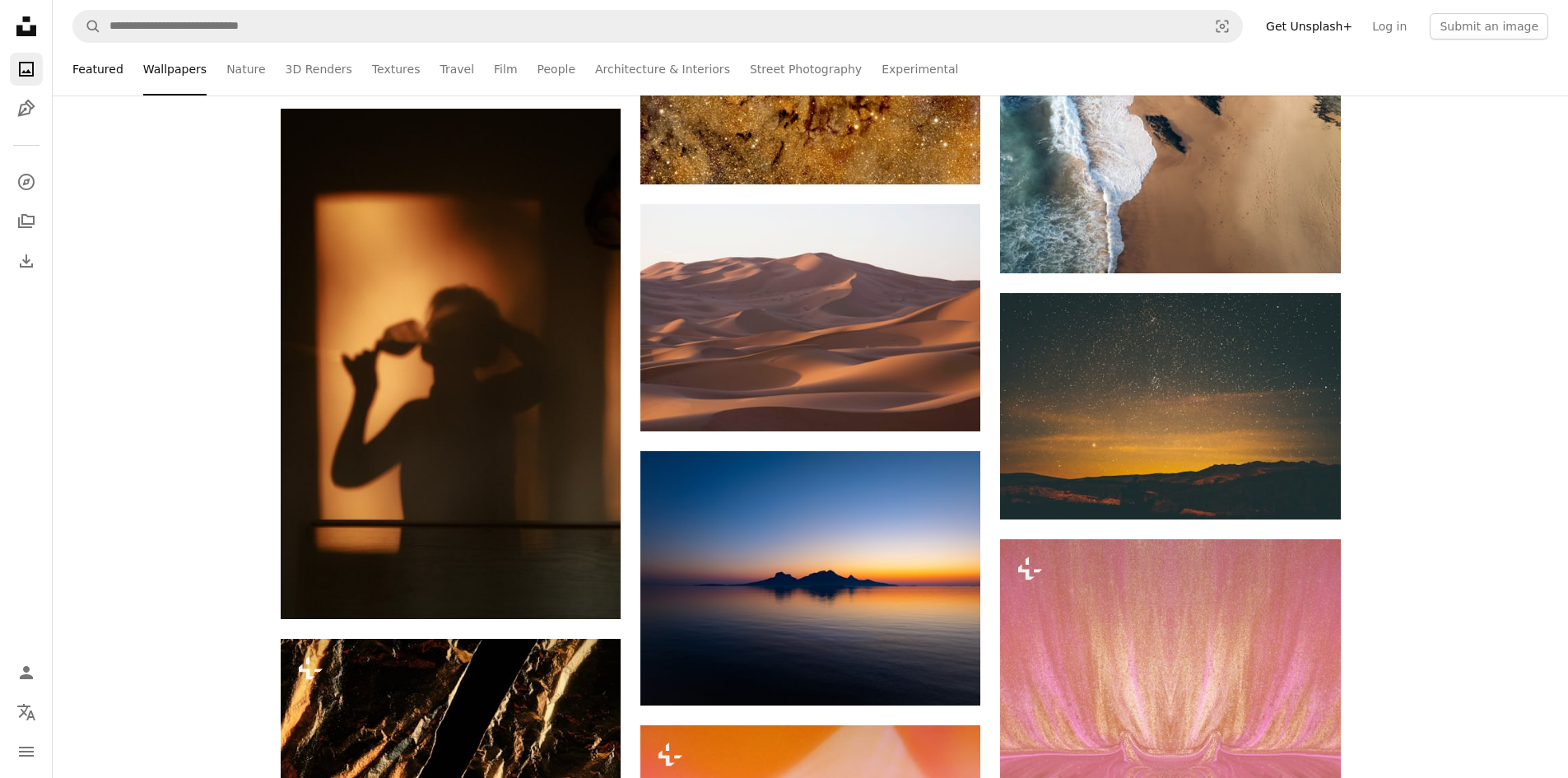
click at [106, 82] on link "Featured" at bounding box center [98, 68] width 51 height 52
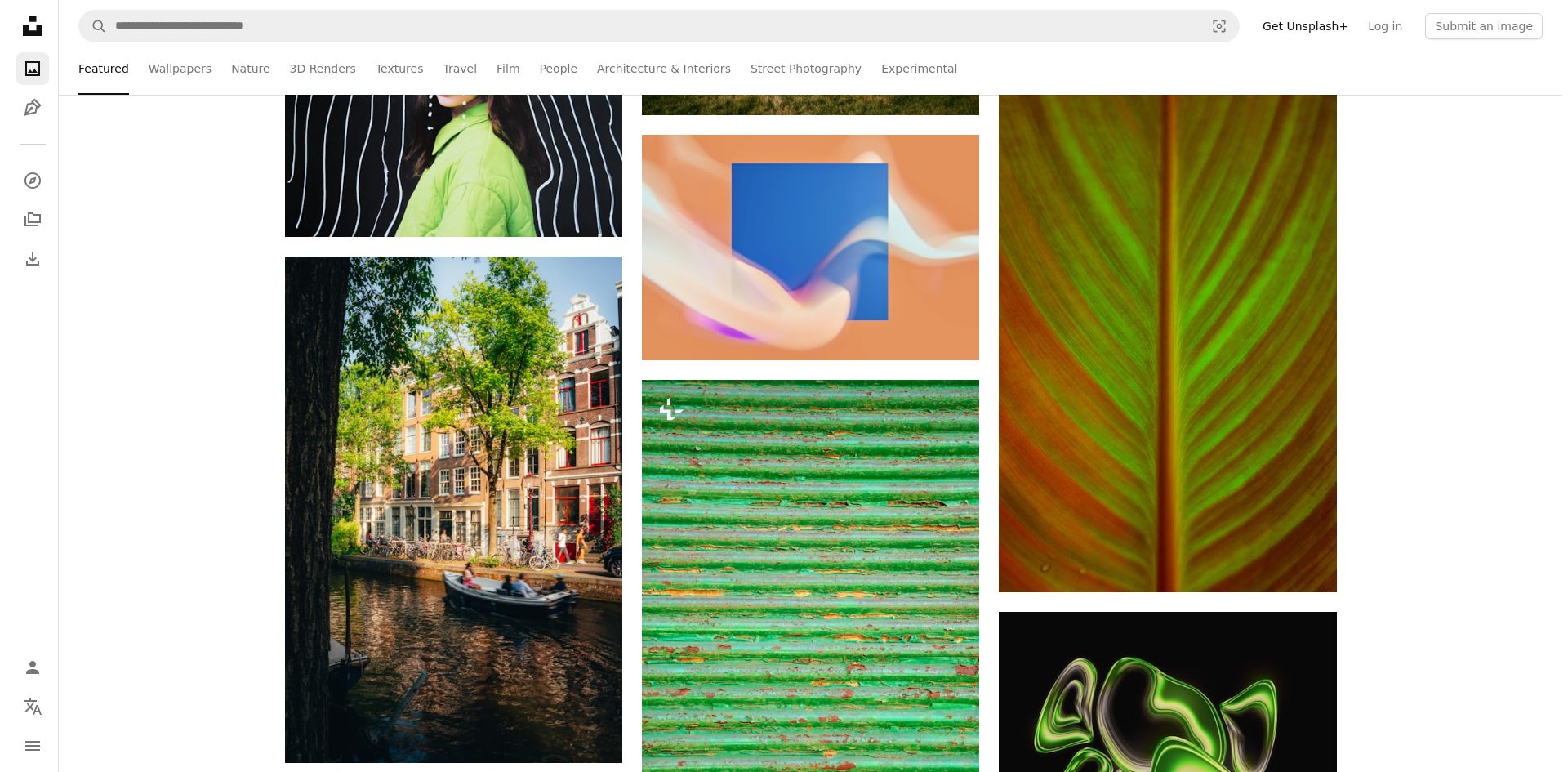
scroll to position [22534, 0]
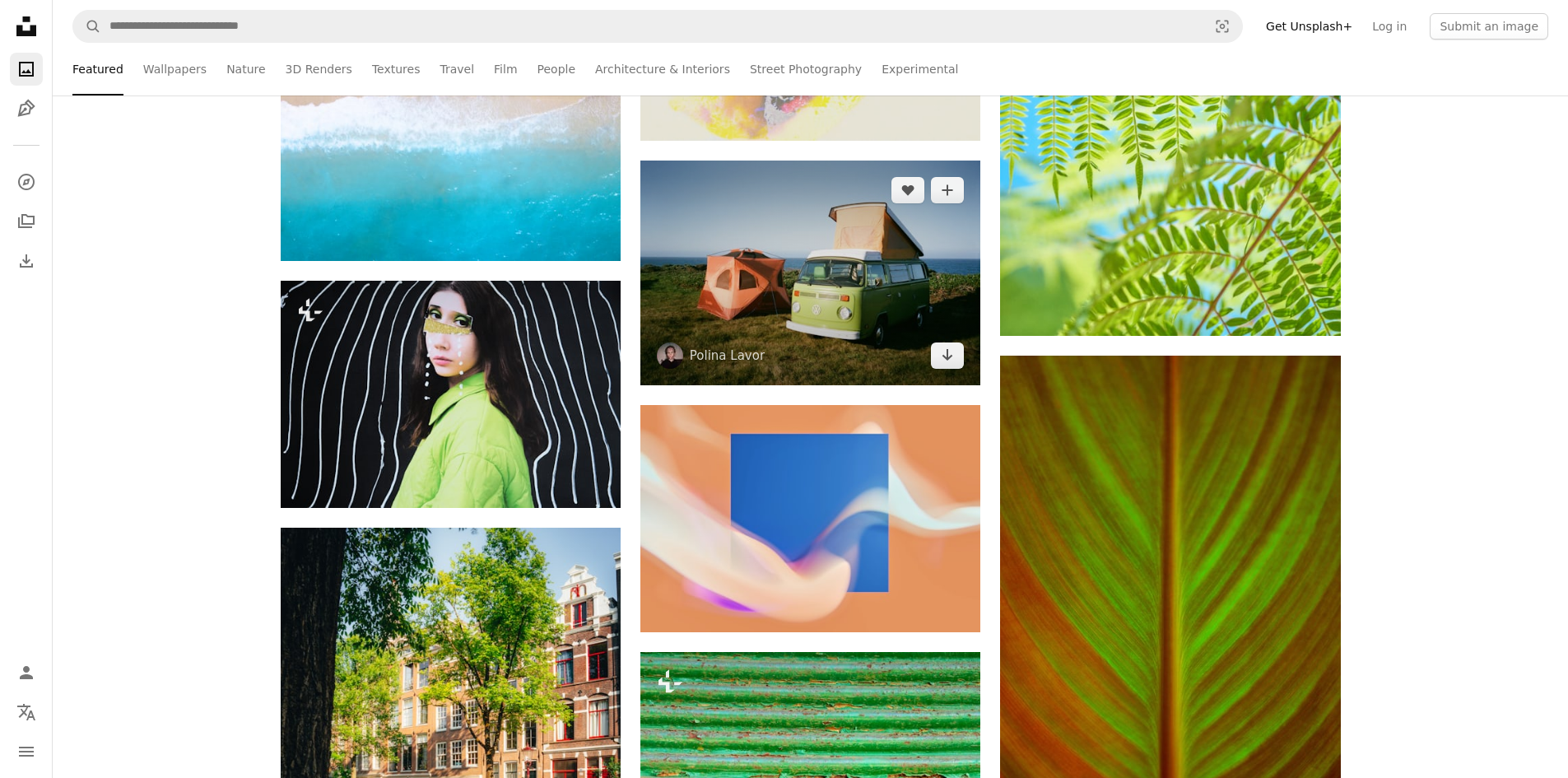
click at [810, 285] on img at bounding box center [811, 273] width 340 height 225
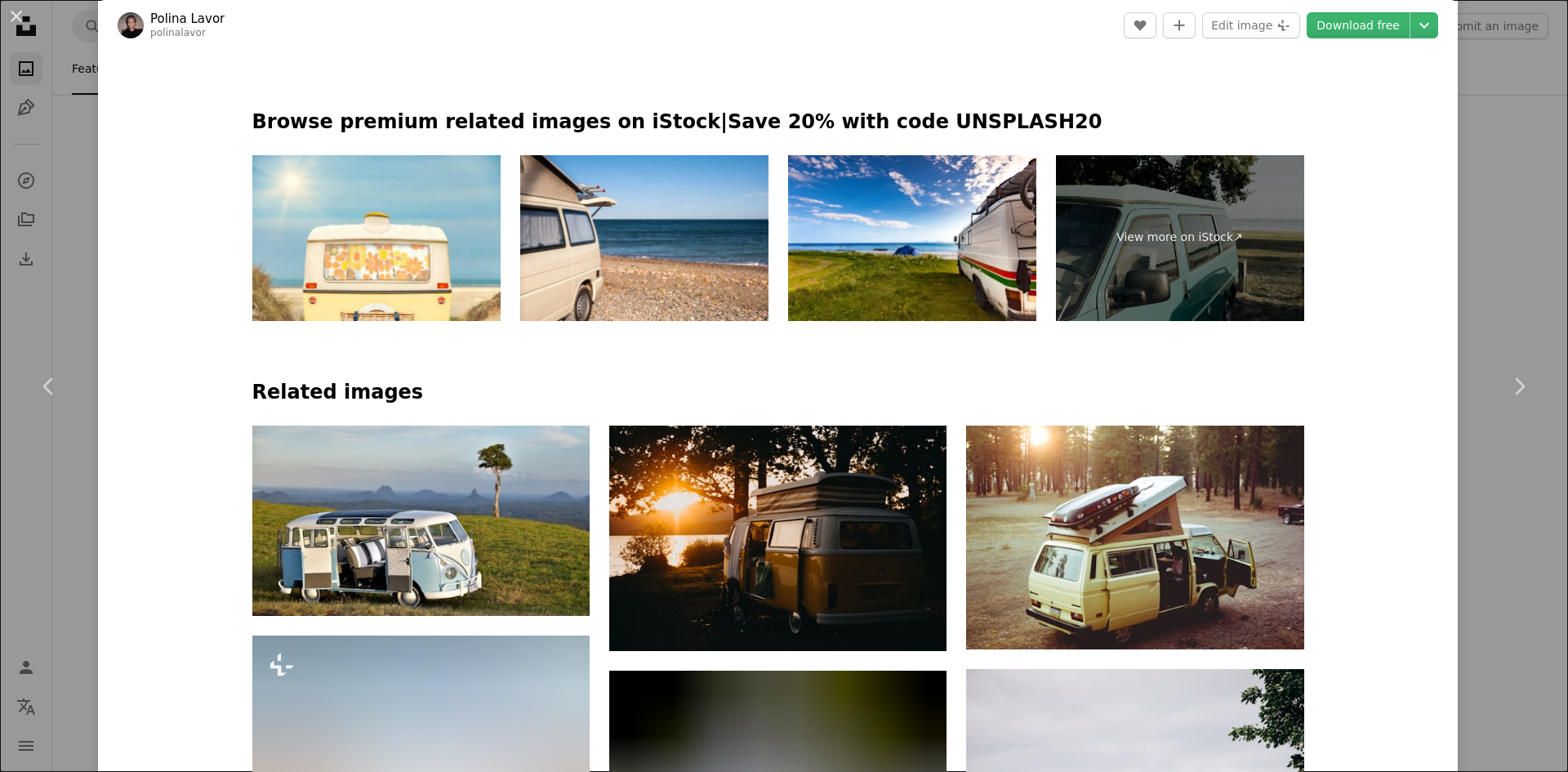
scroll to position [899, 0]
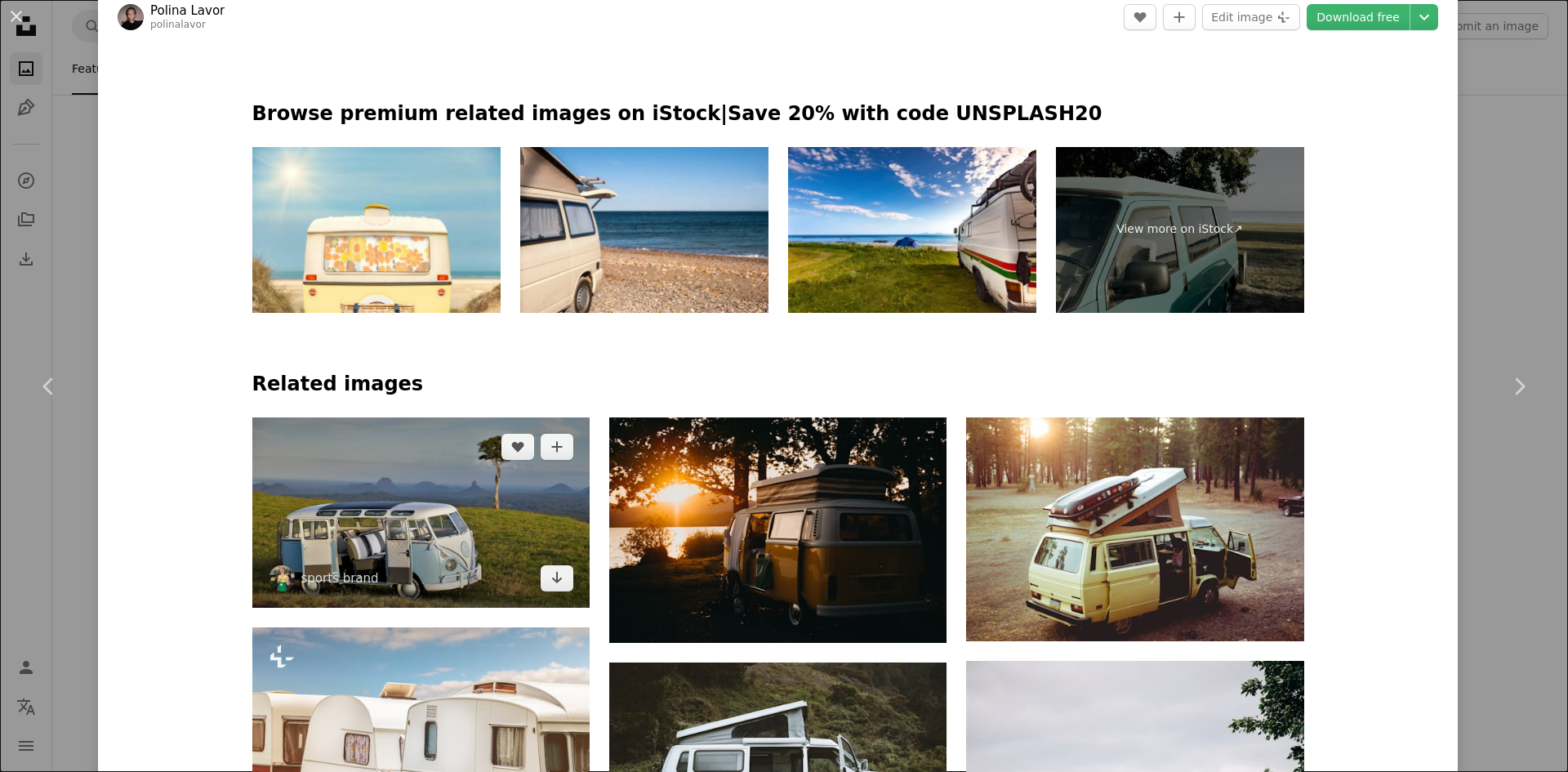
click at [485, 530] on img at bounding box center [421, 512] width 338 height 191
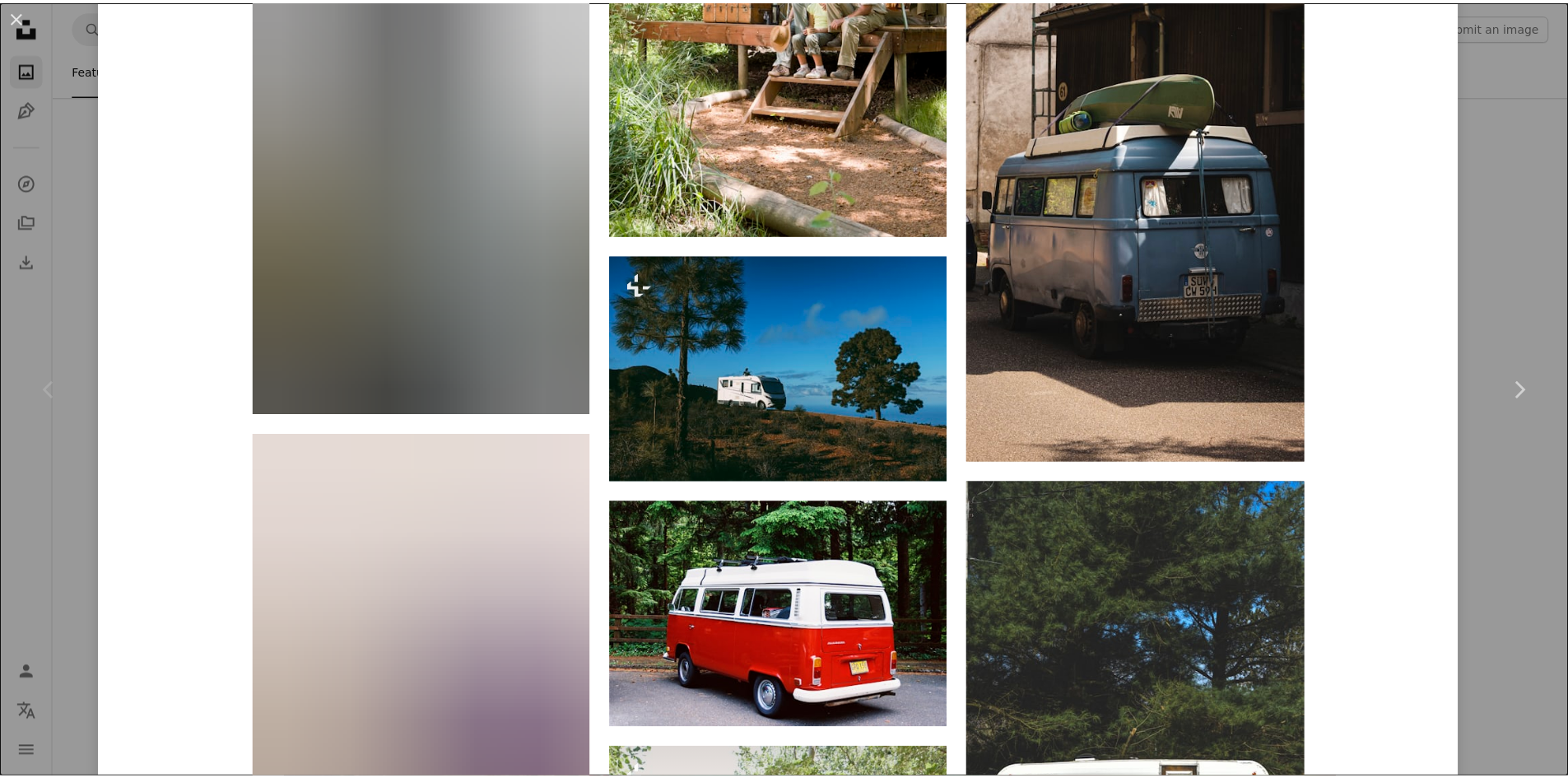
scroll to position [7968, 0]
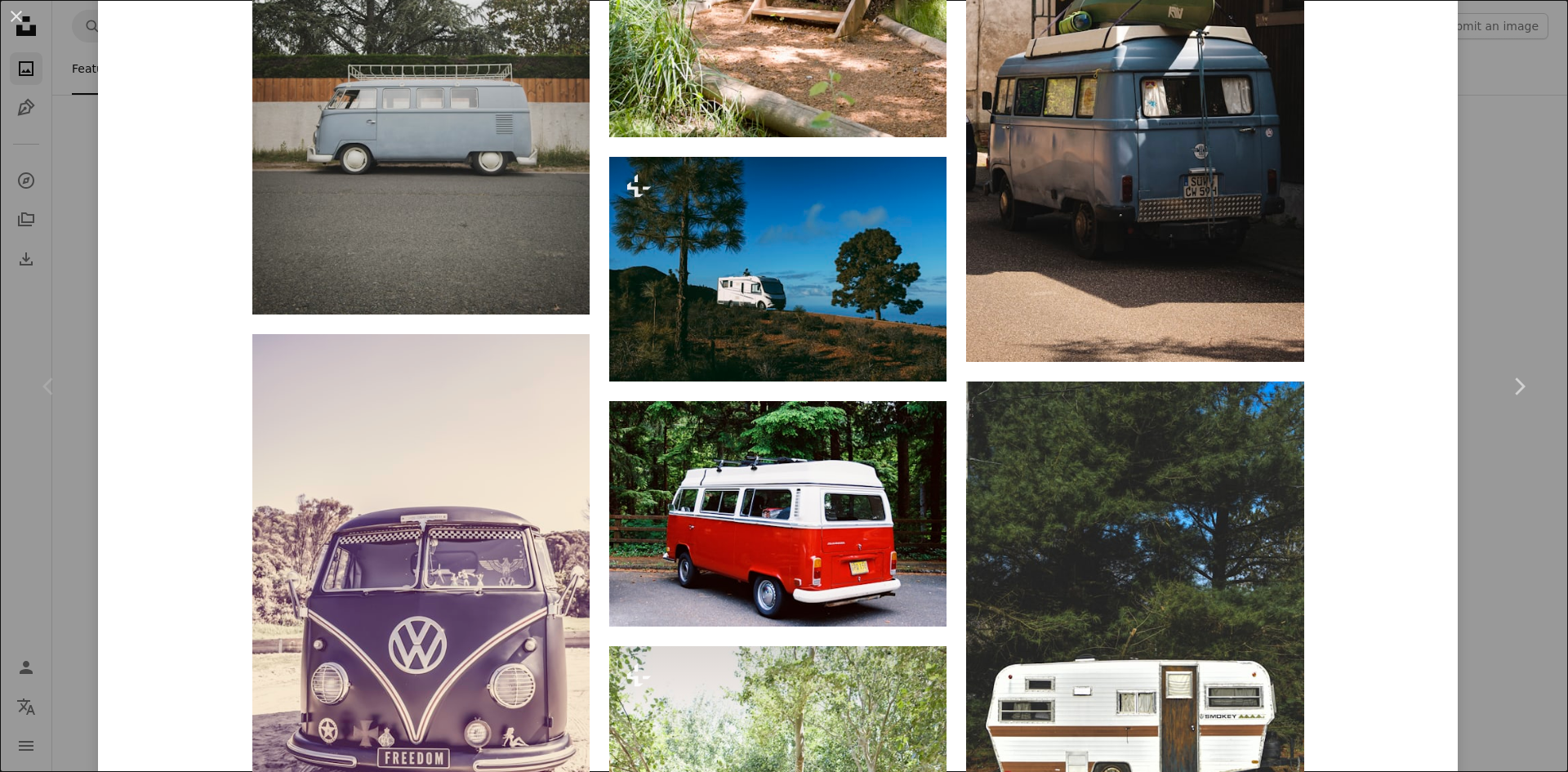
click at [1464, 73] on div "An X shape Chevron left Chevron right sports brand sportsbrand A heart A plus s…" at bounding box center [784, 386] width 1568 height 772
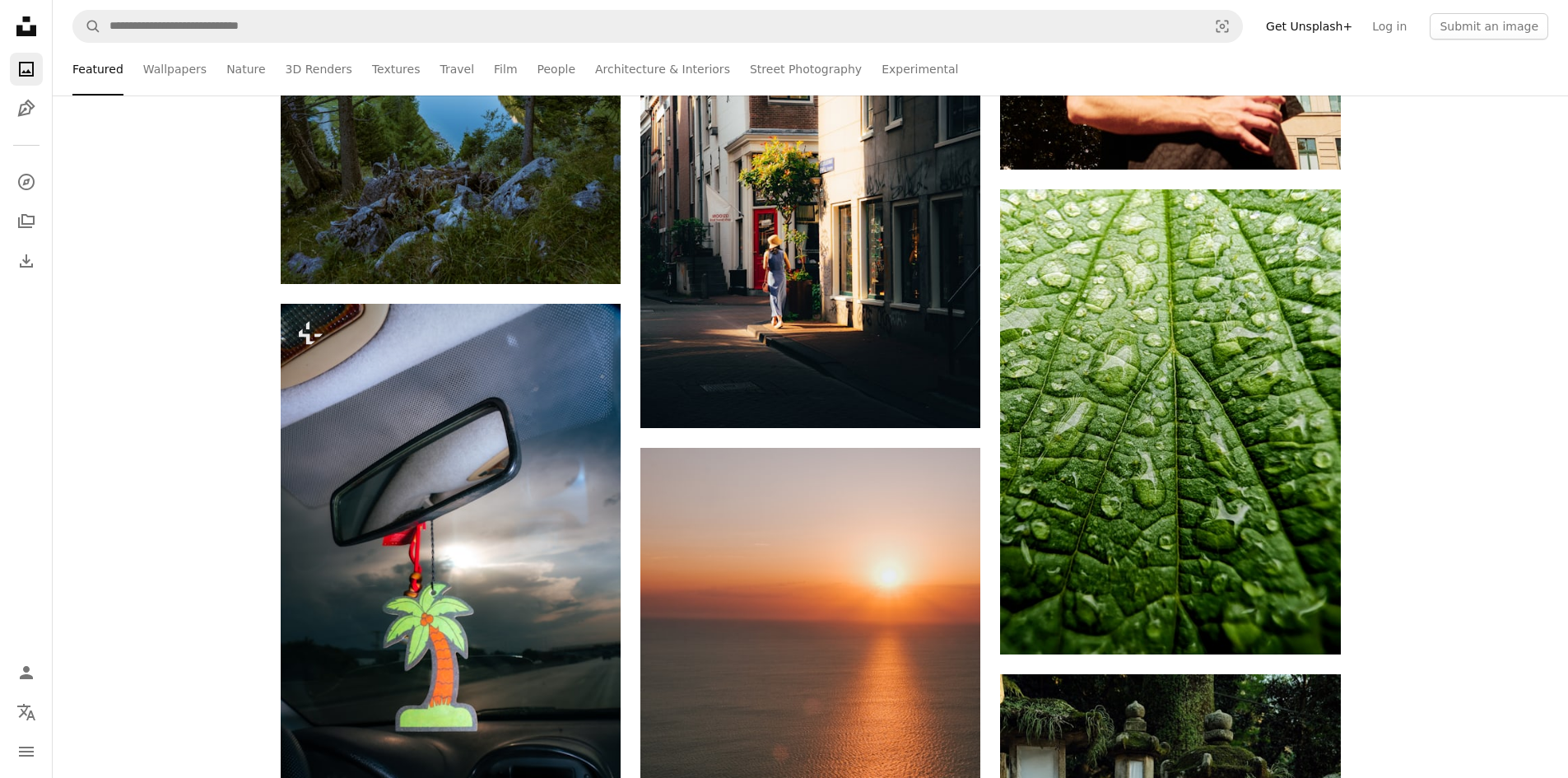
scroll to position [25260, 0]
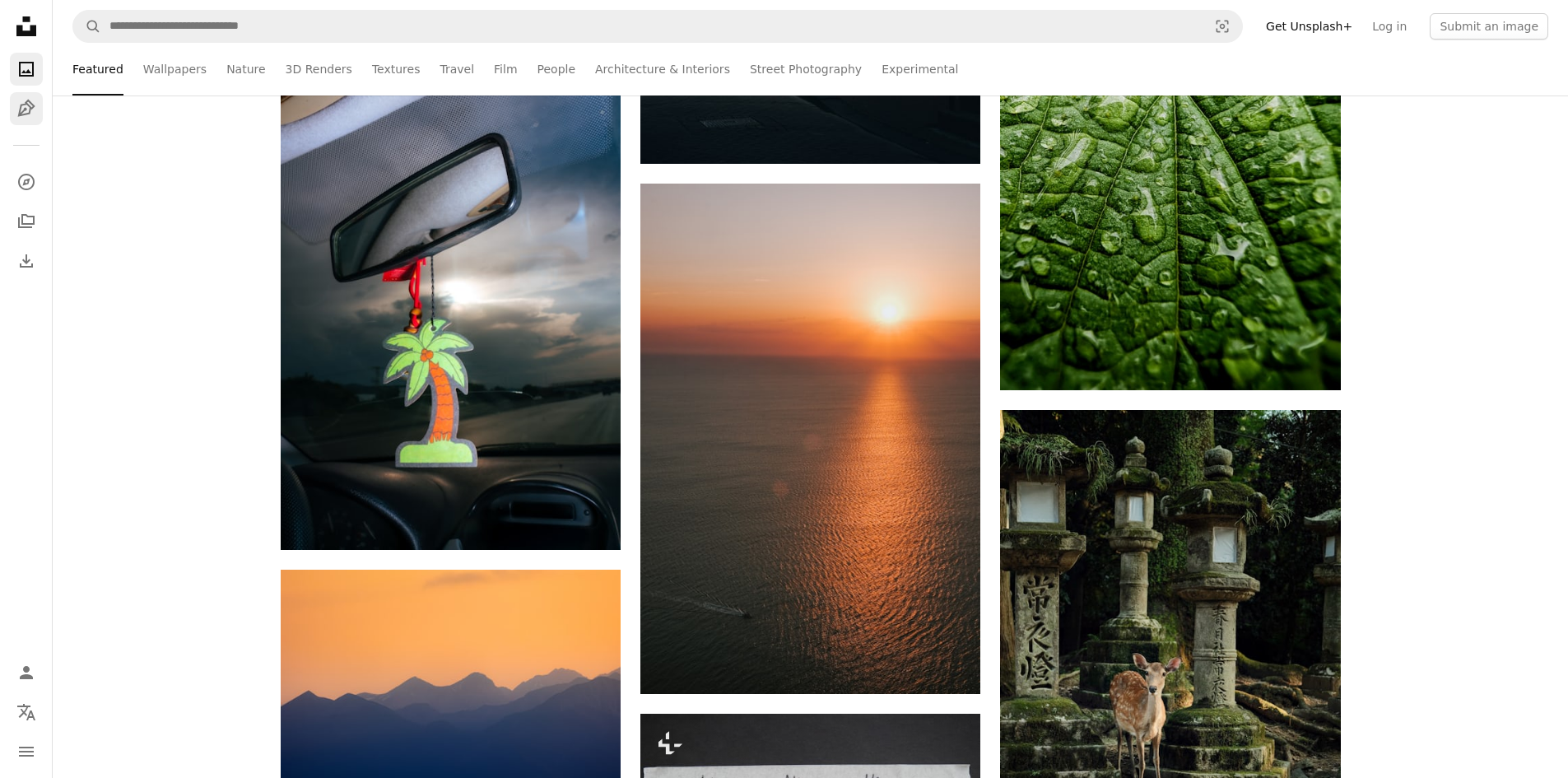
click at [22, 111] on icon "Pen Tool" at bounding box center [27, 109] width 20 height 20
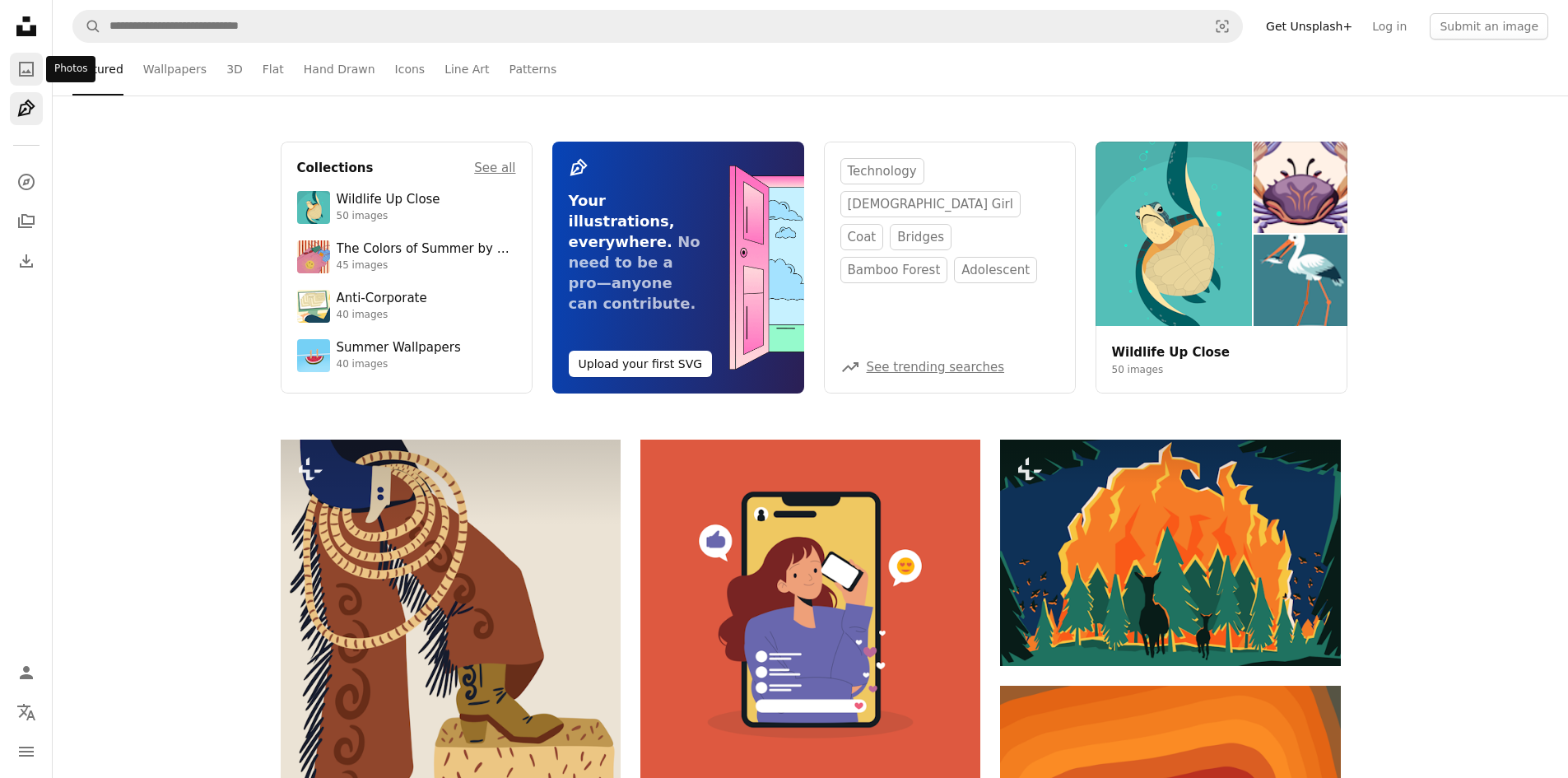
click at [27, 82] on link "A photo" at bounding box center [26, 68] width 33 height 33
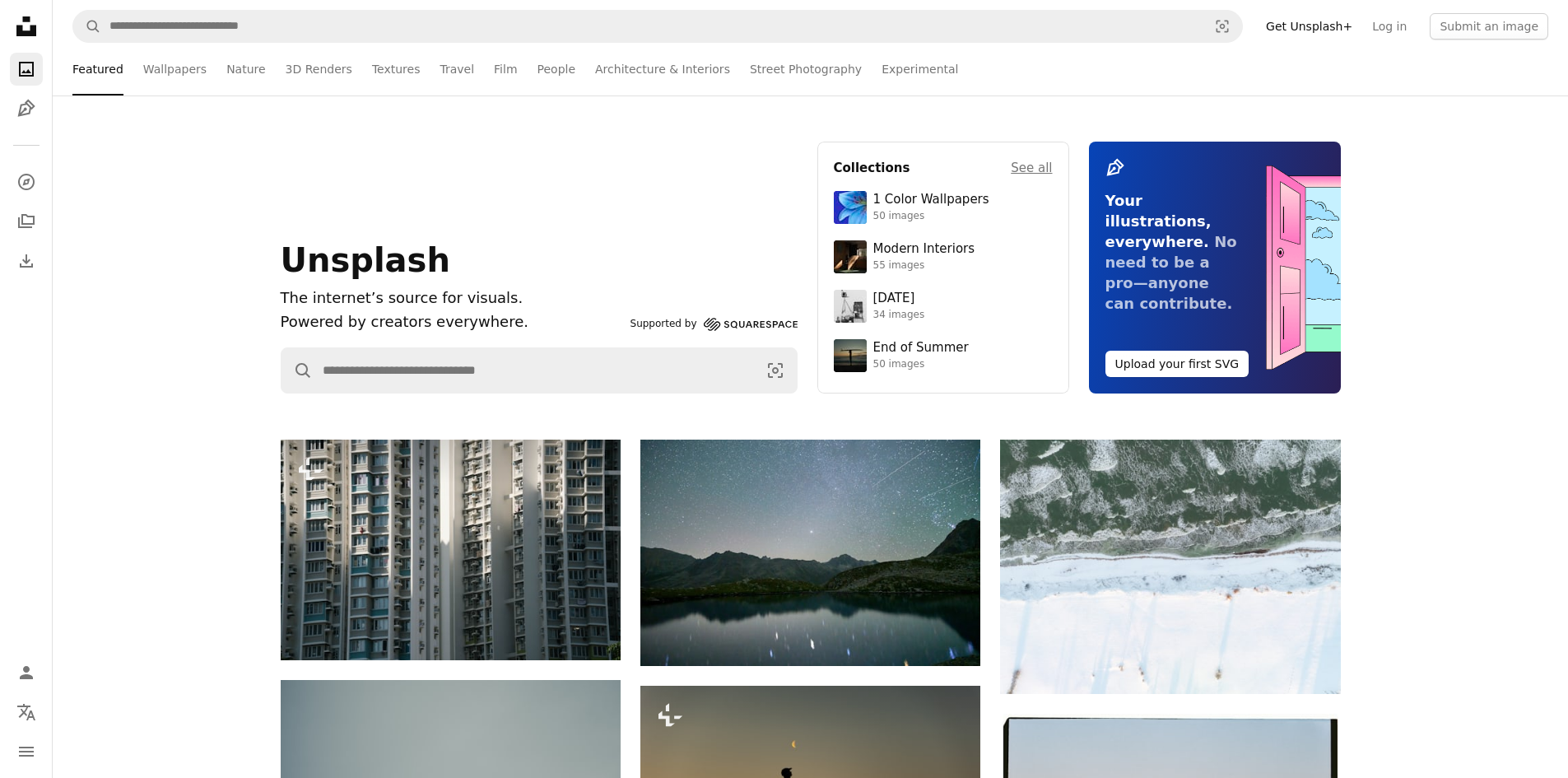
click at [29, 33] on icon at bounding box center [27, 27] width 20 height 20
click at [29, 30] on icon "Unsplash logo Unsplash Home" at bounding box center [26, 26] width 33 height 33
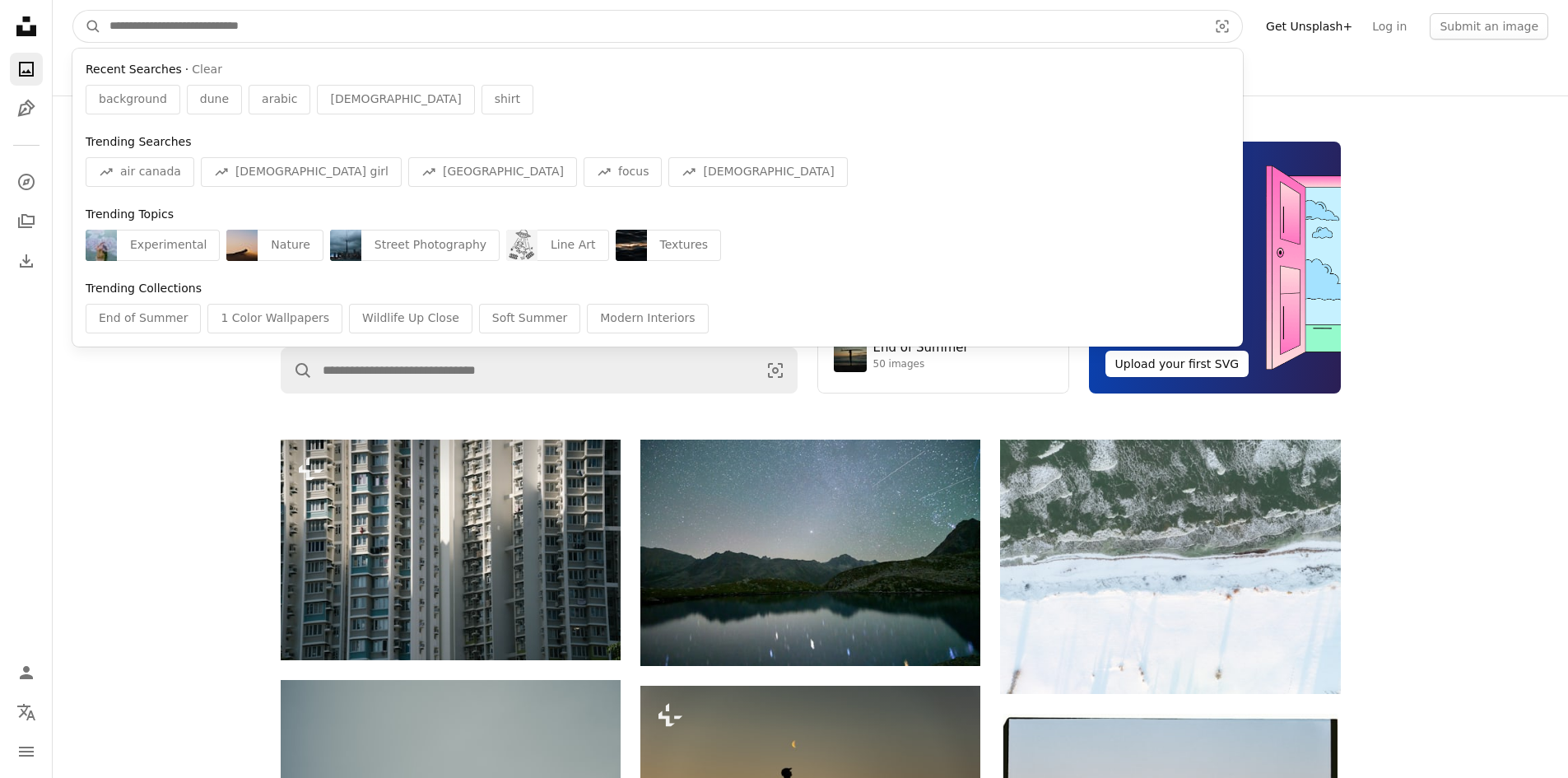
click at [215, 25] on input "Find visuals sitewide" at bounding box center [652, 27] width 1101 height 32
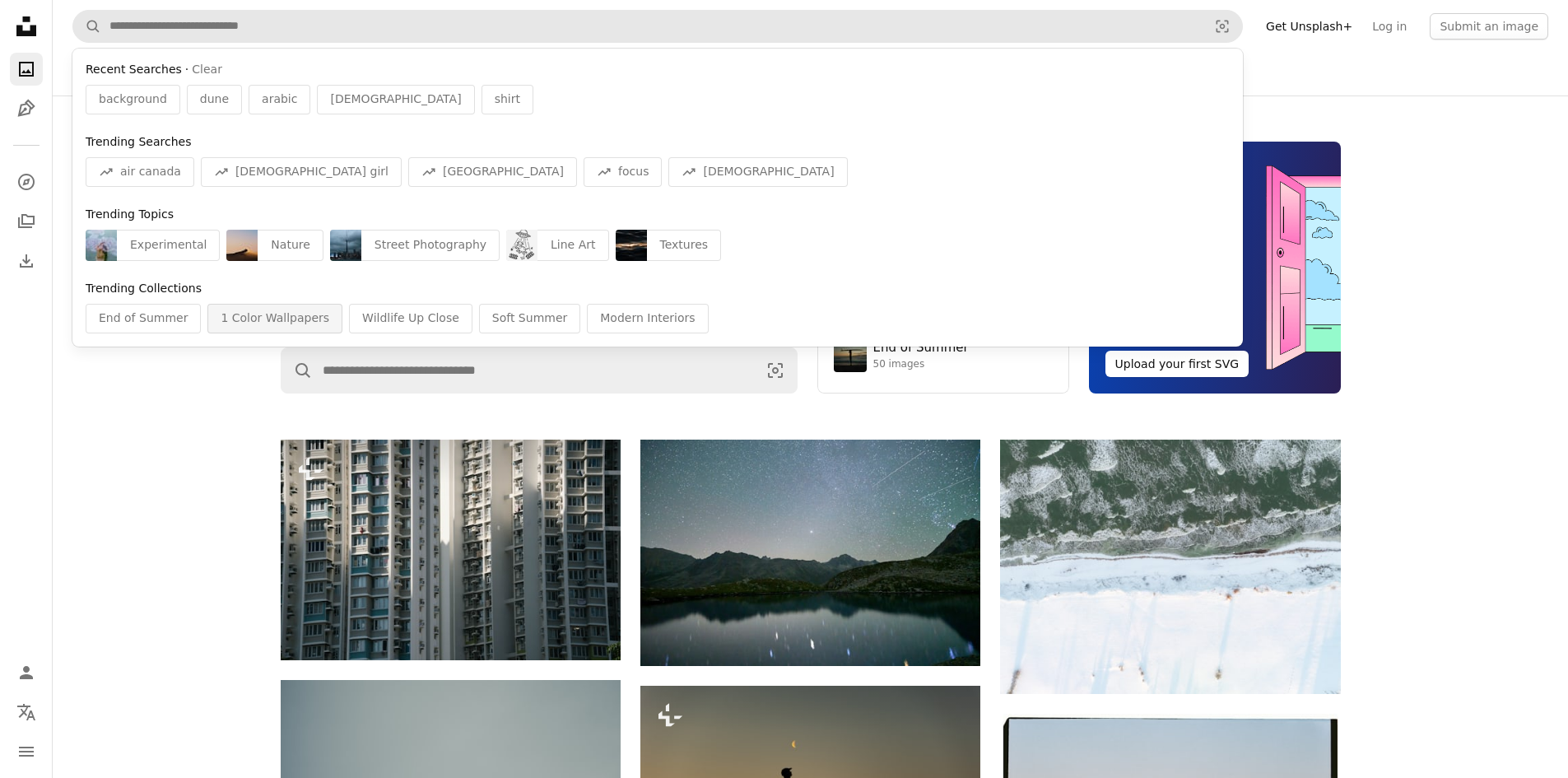
click at [286, 322] on div "1 Color Wallpapers" at bounding box center [275, 318] width 134 height 30
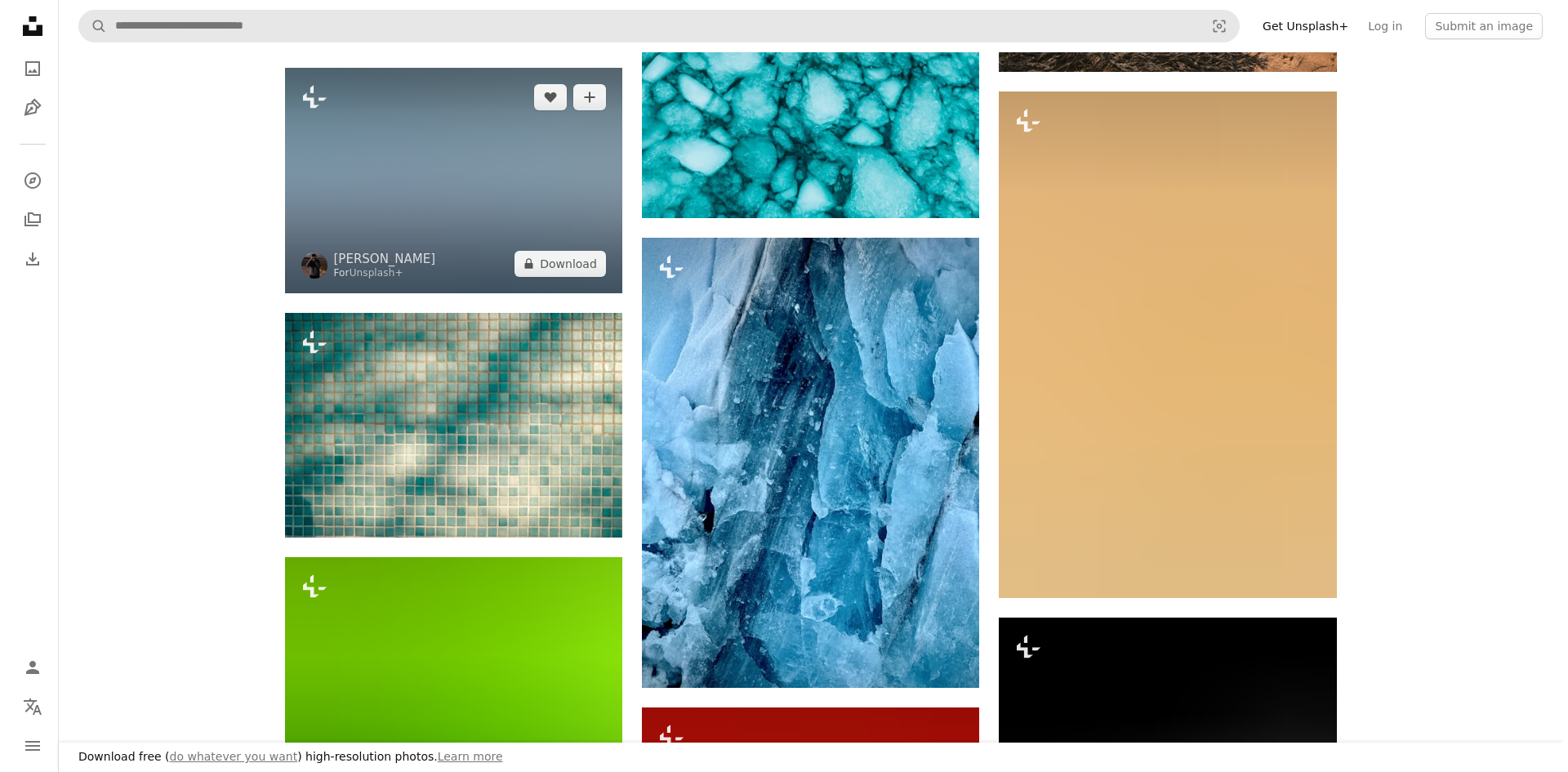
scroll to position [980, 0]
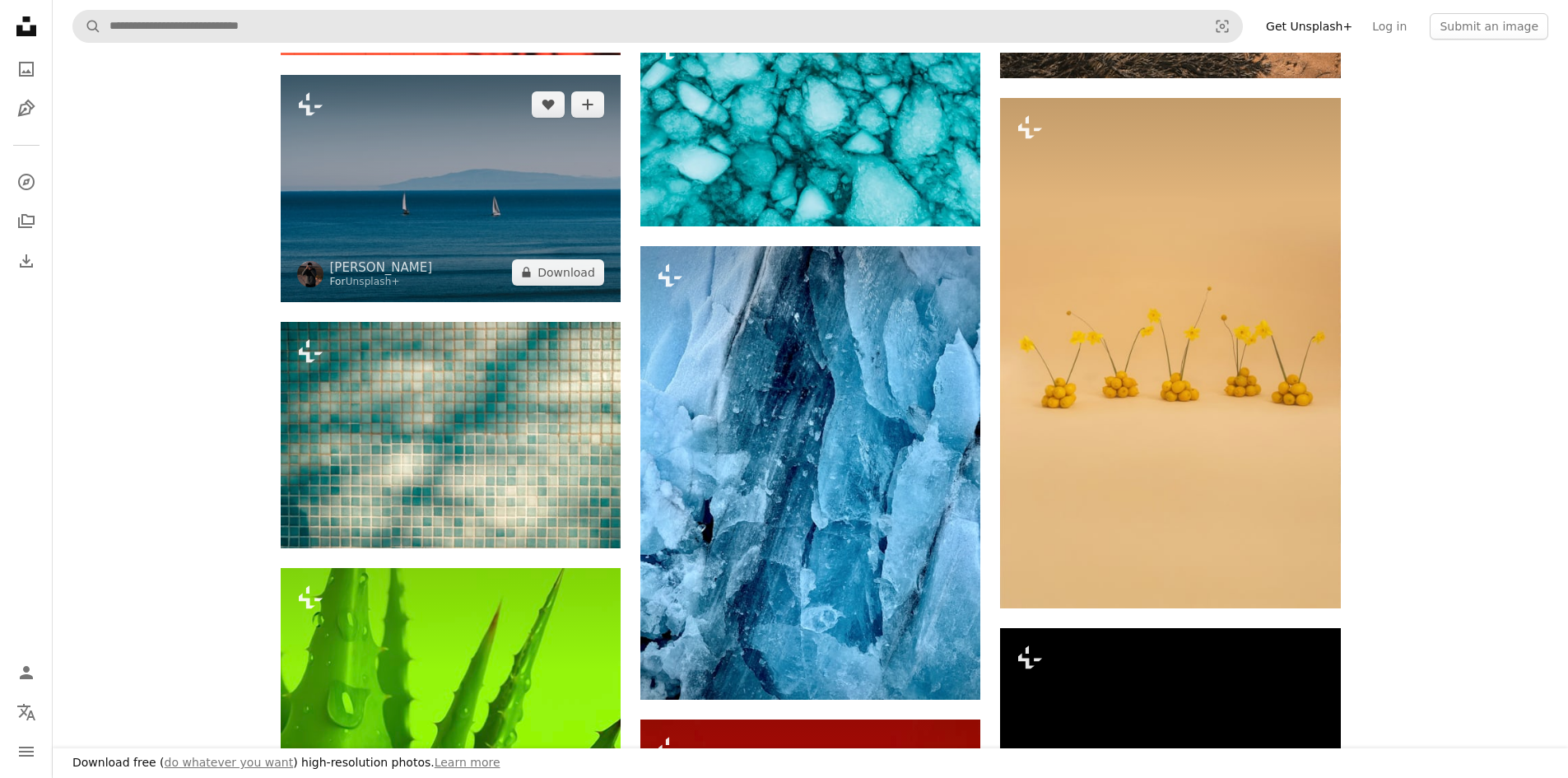
click at [501, 212] on img at bounding box center [451, 188] width 340 height 226
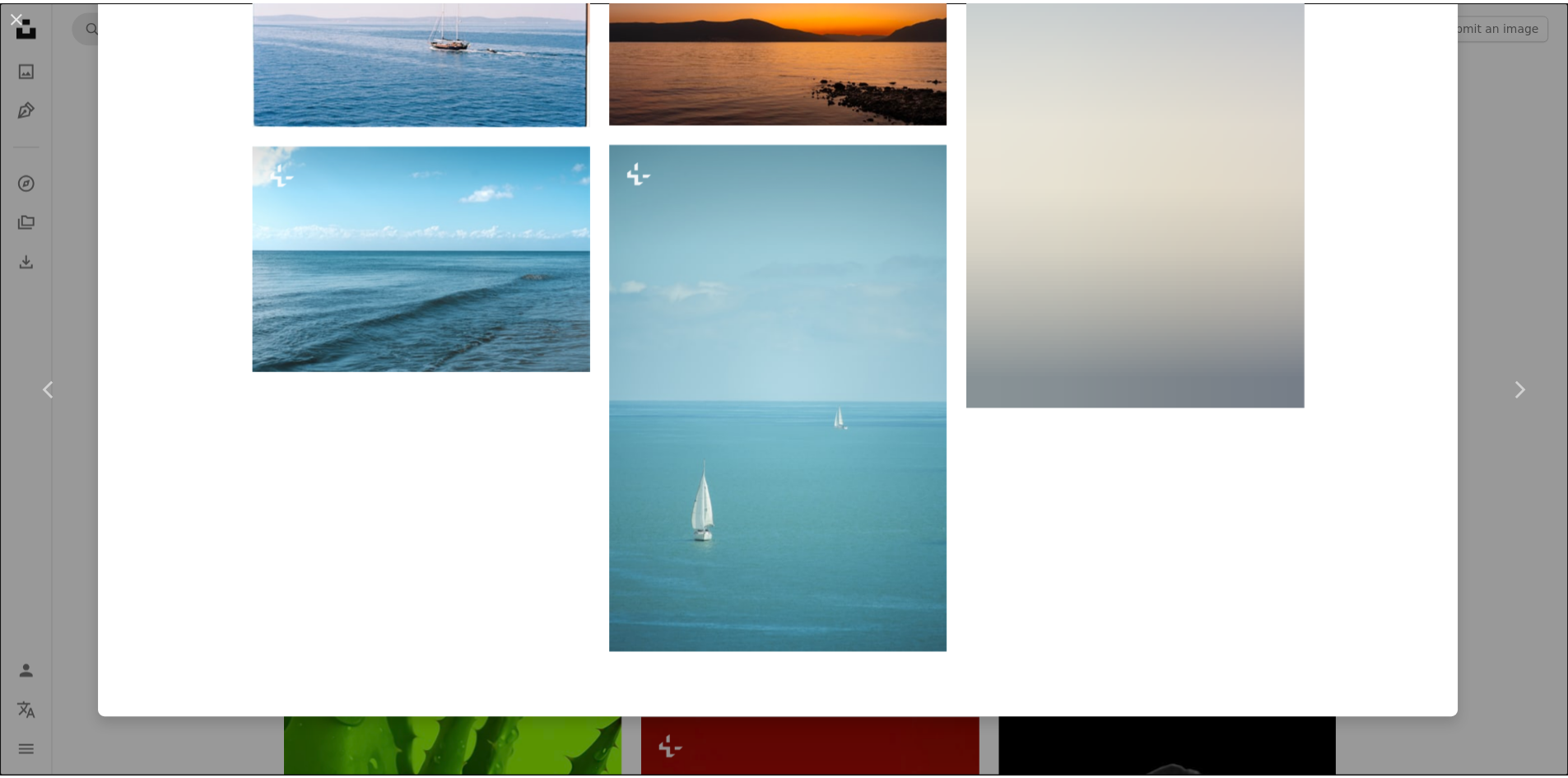
scroll to position [1452, 0]
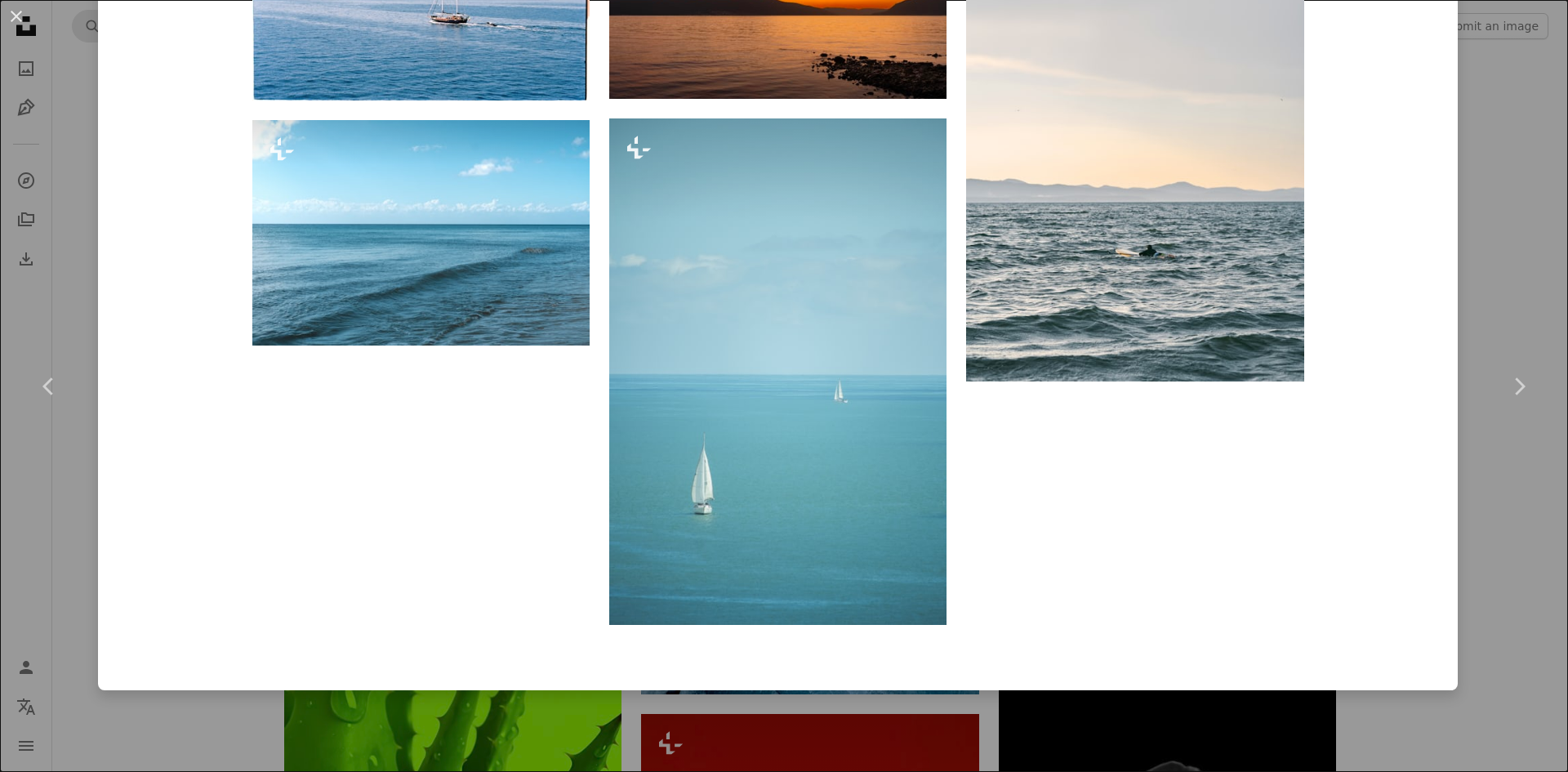
click at [1455, 56] on div "An X shape Chevron left Chevron right [PERSON_NAME] For Unsplash+ A heart A plu…" at bounding box center [784, 386] width 1568 height 772
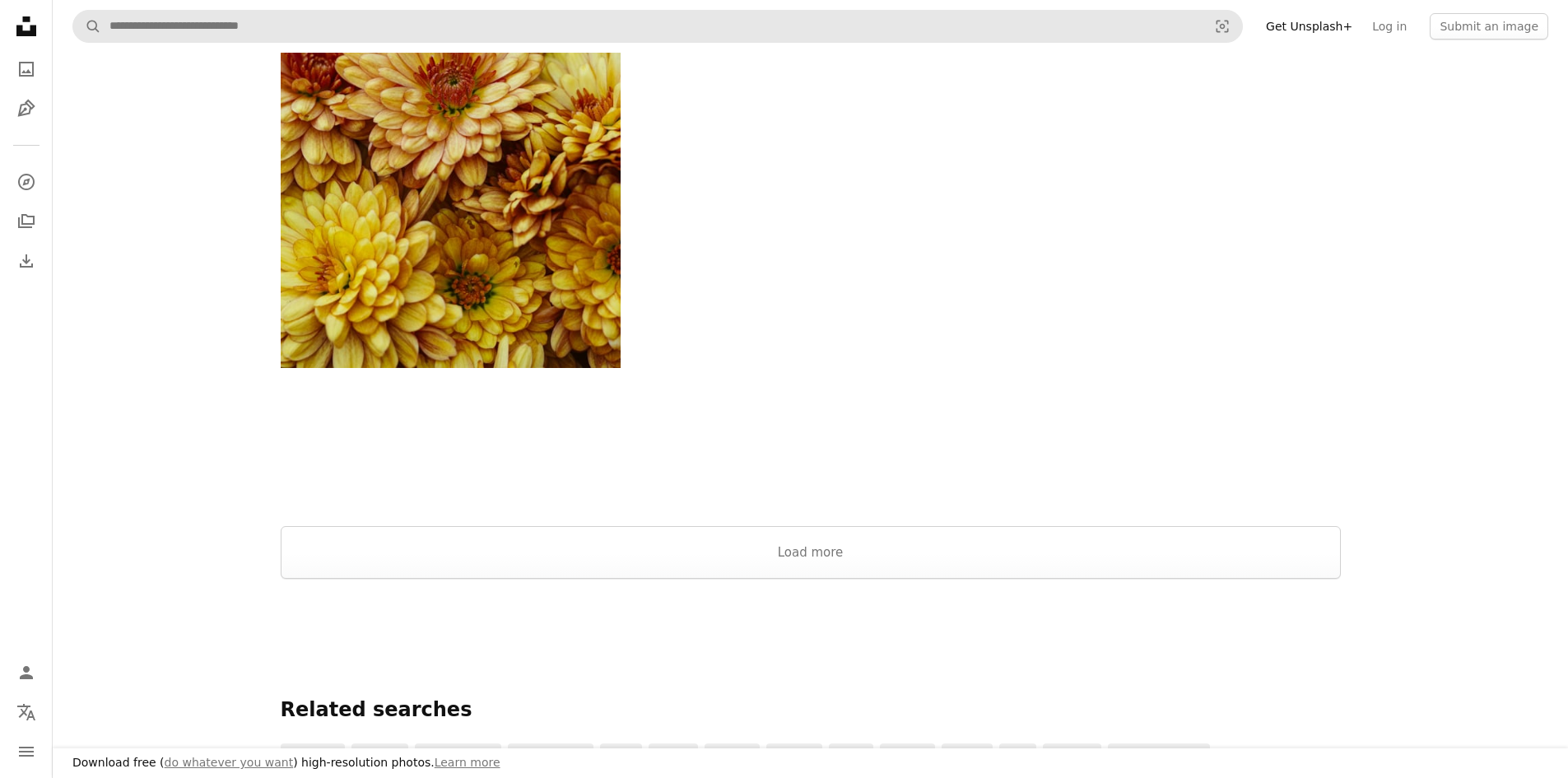
scroll to position [2962, 0]
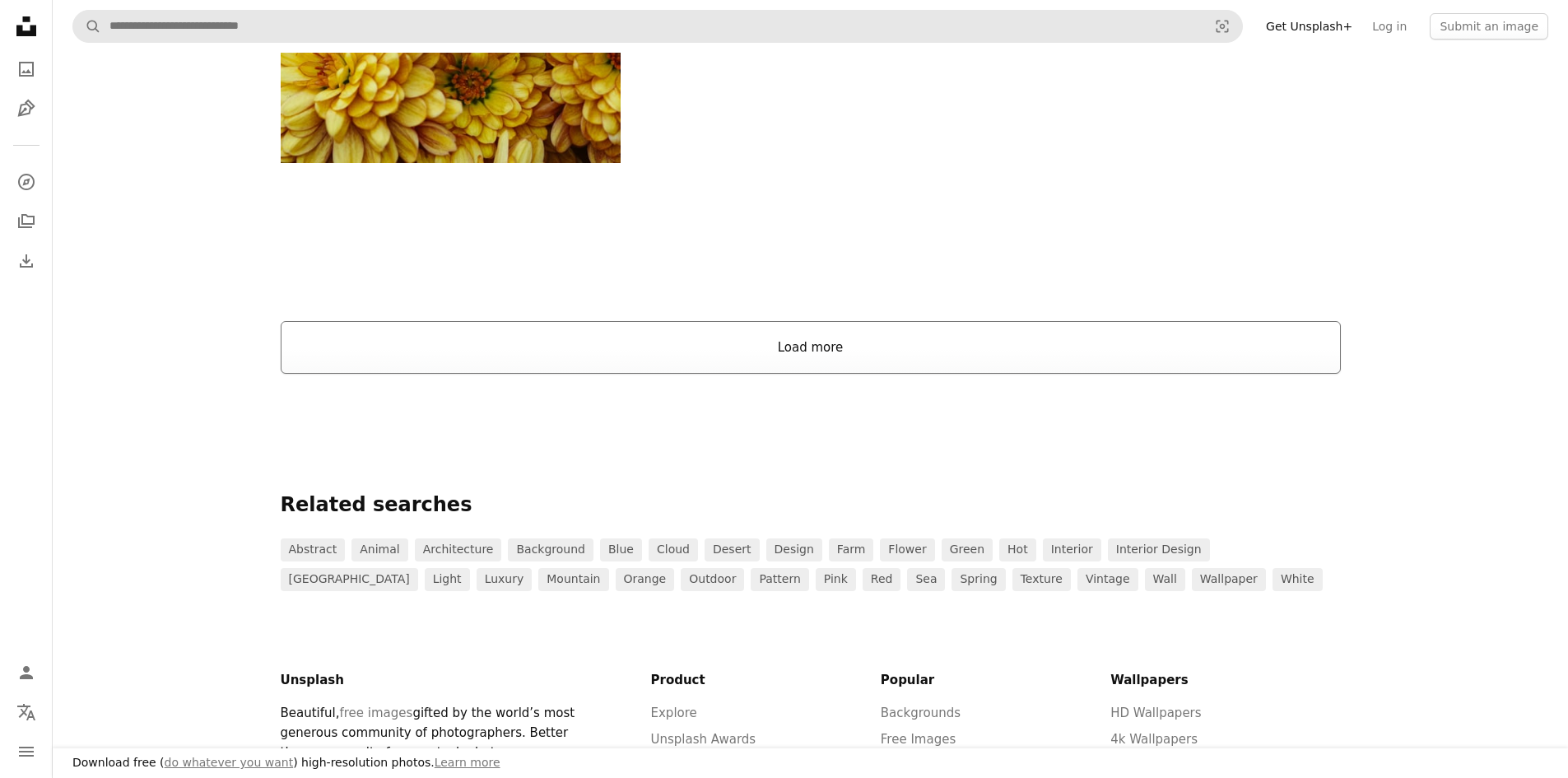
click at [939, 332] on button "Load more" at bounding box center [811, 347] width 1060 height 52
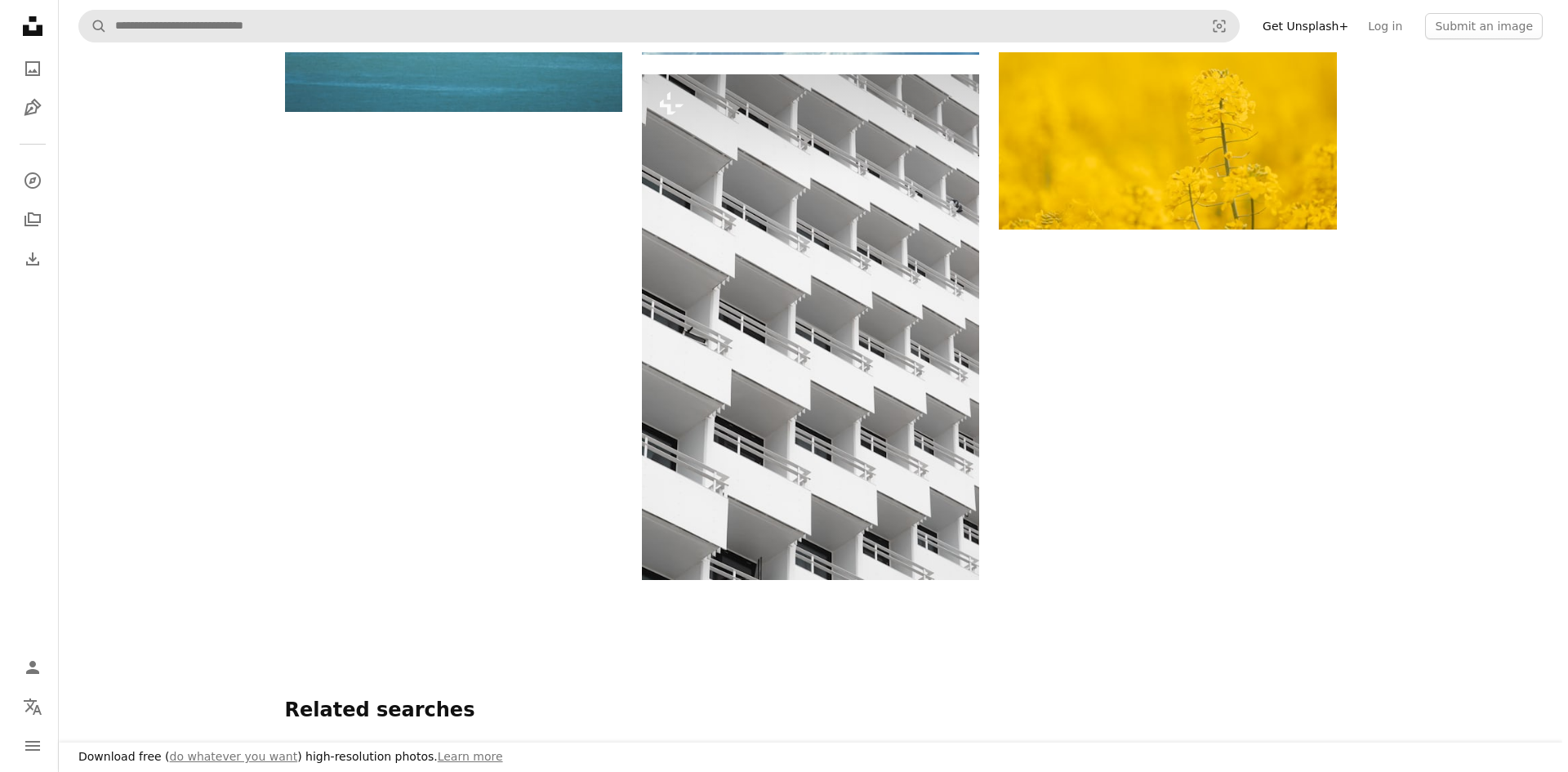
scroll to position [5960, 0]
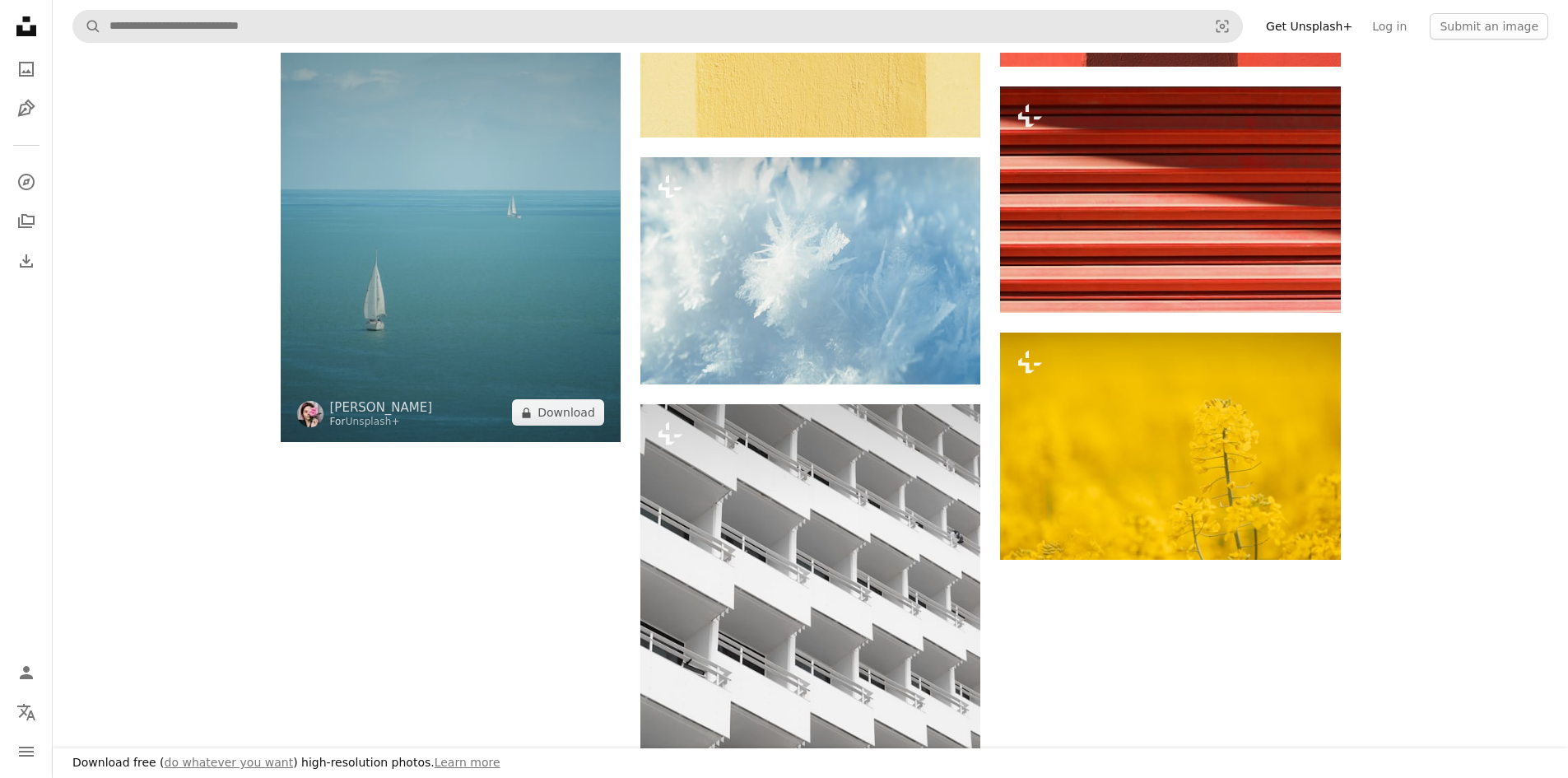
click at [483, 338] on img at bounding box center [451, 187] width 340 height 510
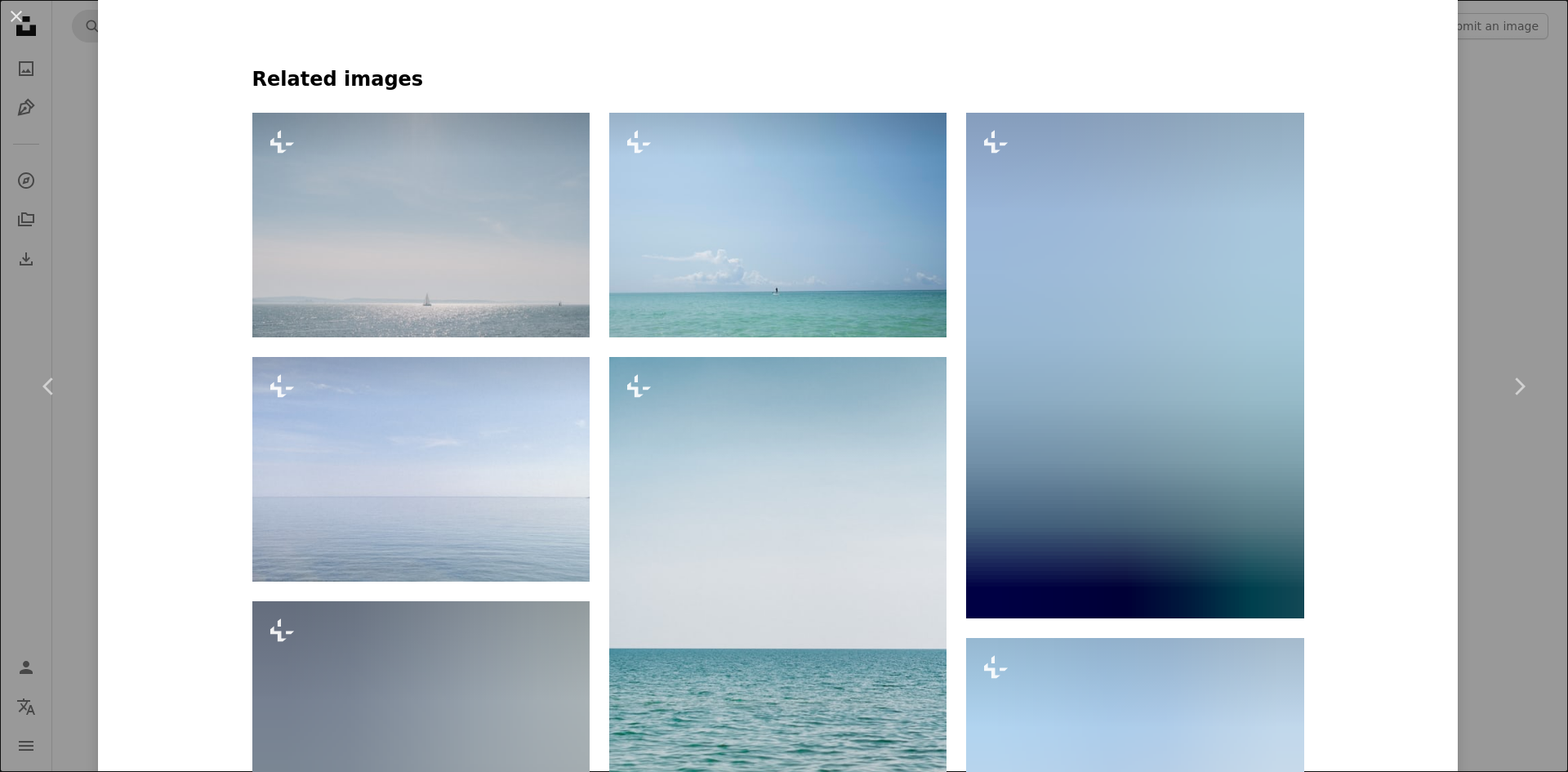
scroll to position [901, 0]
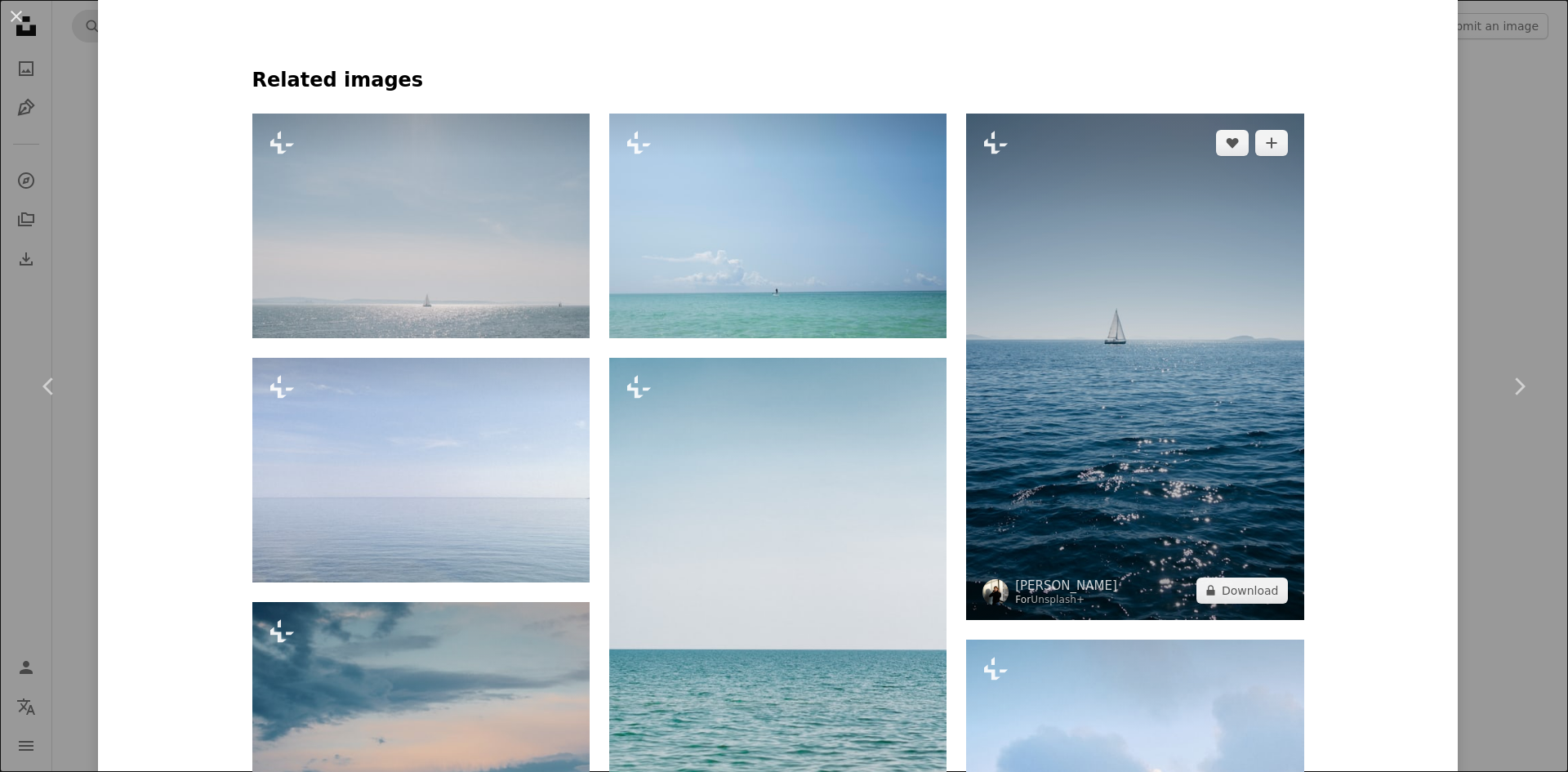
click at [1084, 367] on img at bounding box center [1135, 367] width 338 height 506
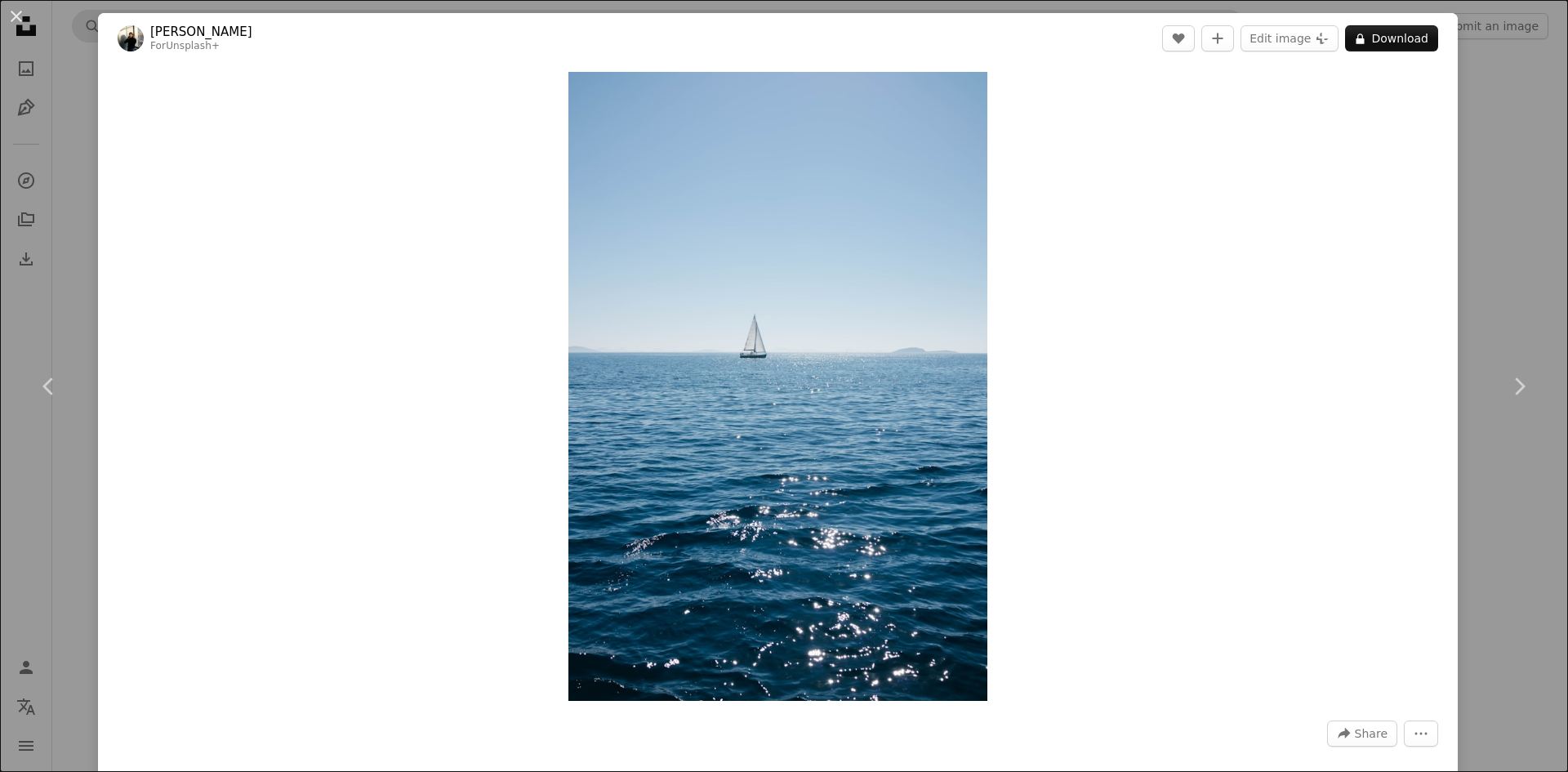
click at [1528, 66] on div "An X shape Chevron left Chevron right [PERSON_NAME] For Unsplash+ A heart A plu…" at bounding box center [784, 386] width 1568 height 772
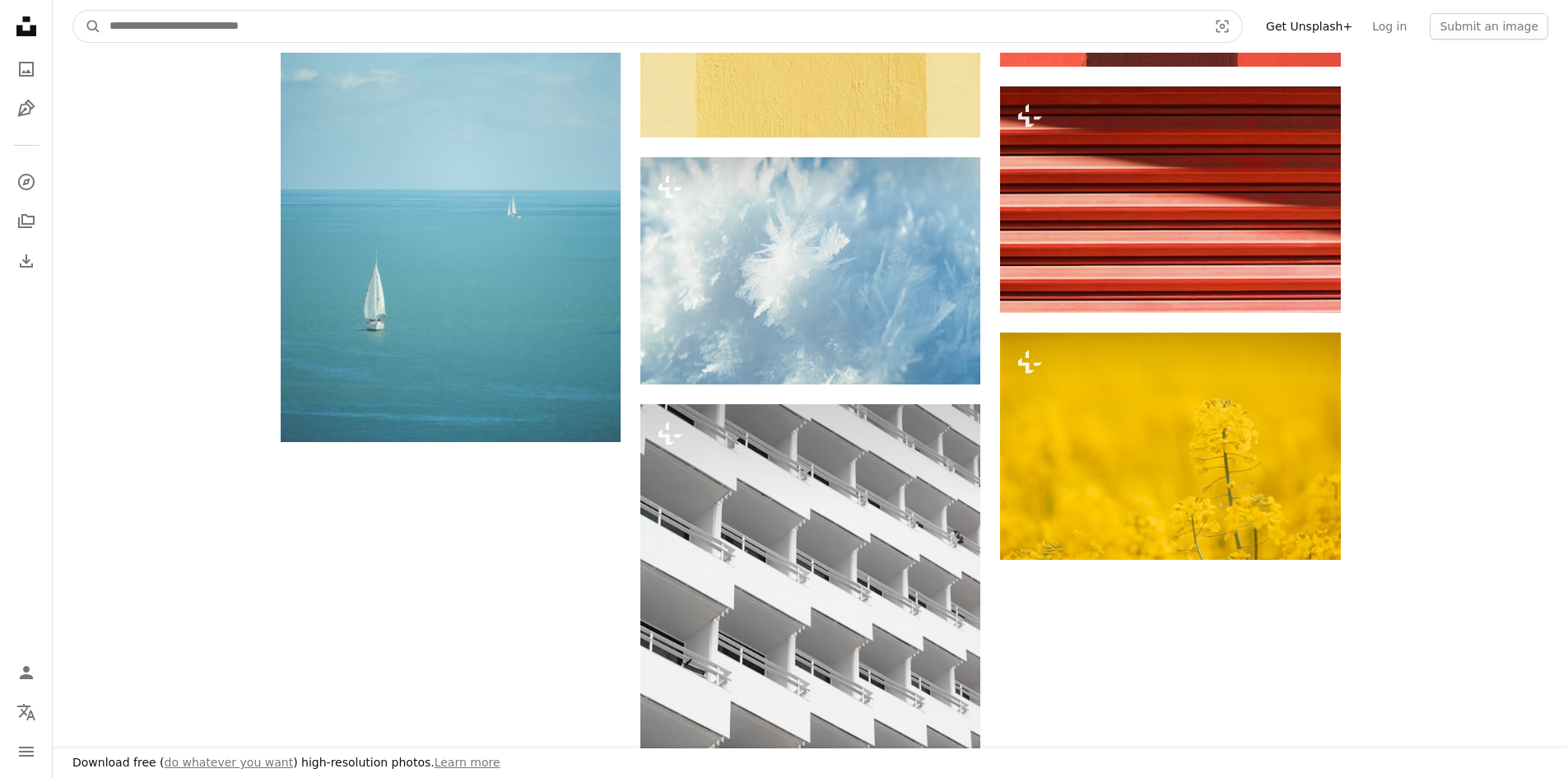
click at [587, 22] on input "Find visuals sitewide" at bounding box center [652, 27] width 1101 height 32
type input "**********"
click at [73, 11] on button "A magnifying glass" at bounding box center [87, 27] width 28 height 32
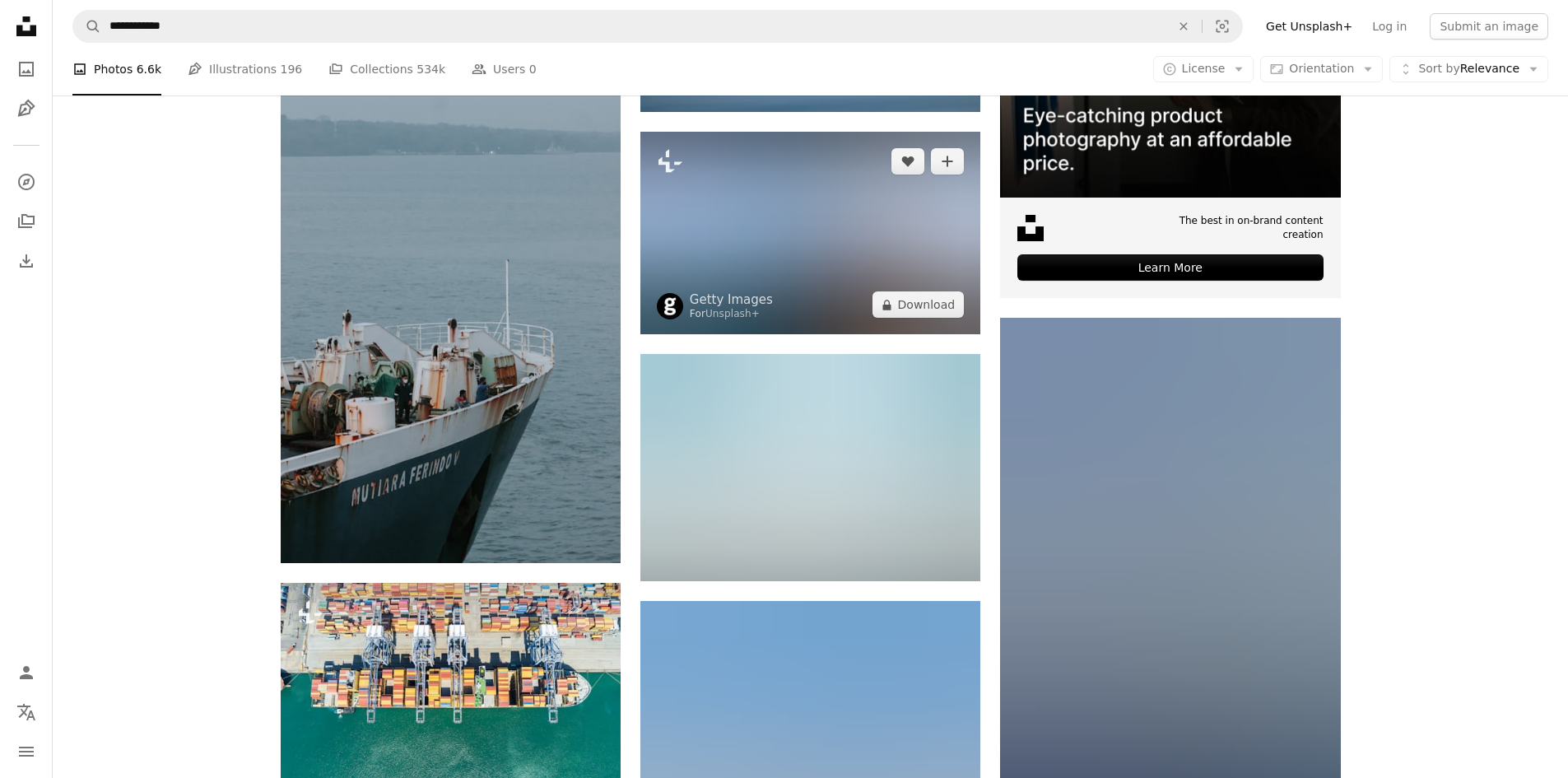
scroll to position [822, 0]
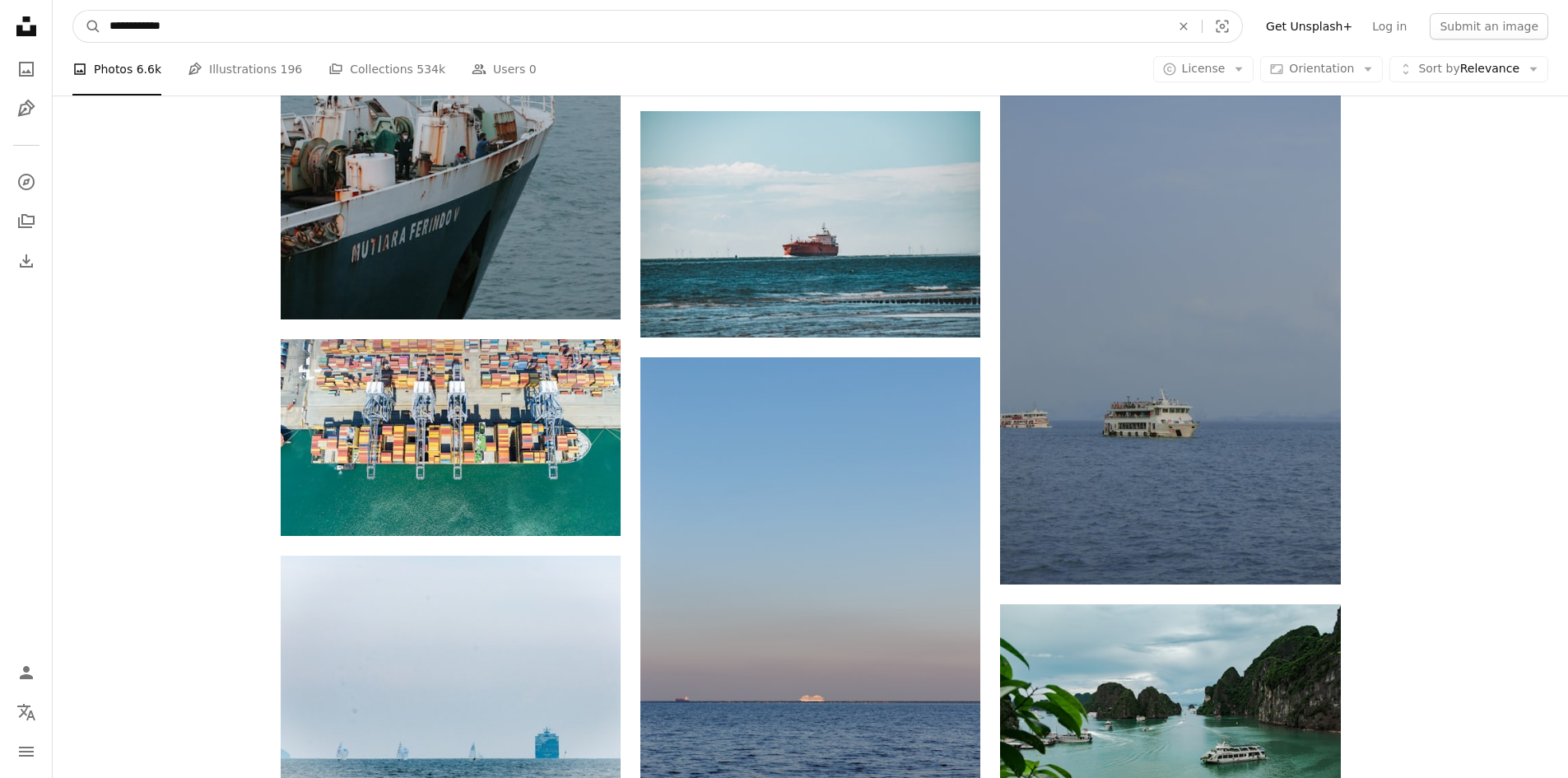
click at [267, 24] on input "**********" at bounding box center [633, 27] width 1064 height 32
type input "**********"
click button "A magnifying glass" at bounding box center [87, 27] width 28 height 32
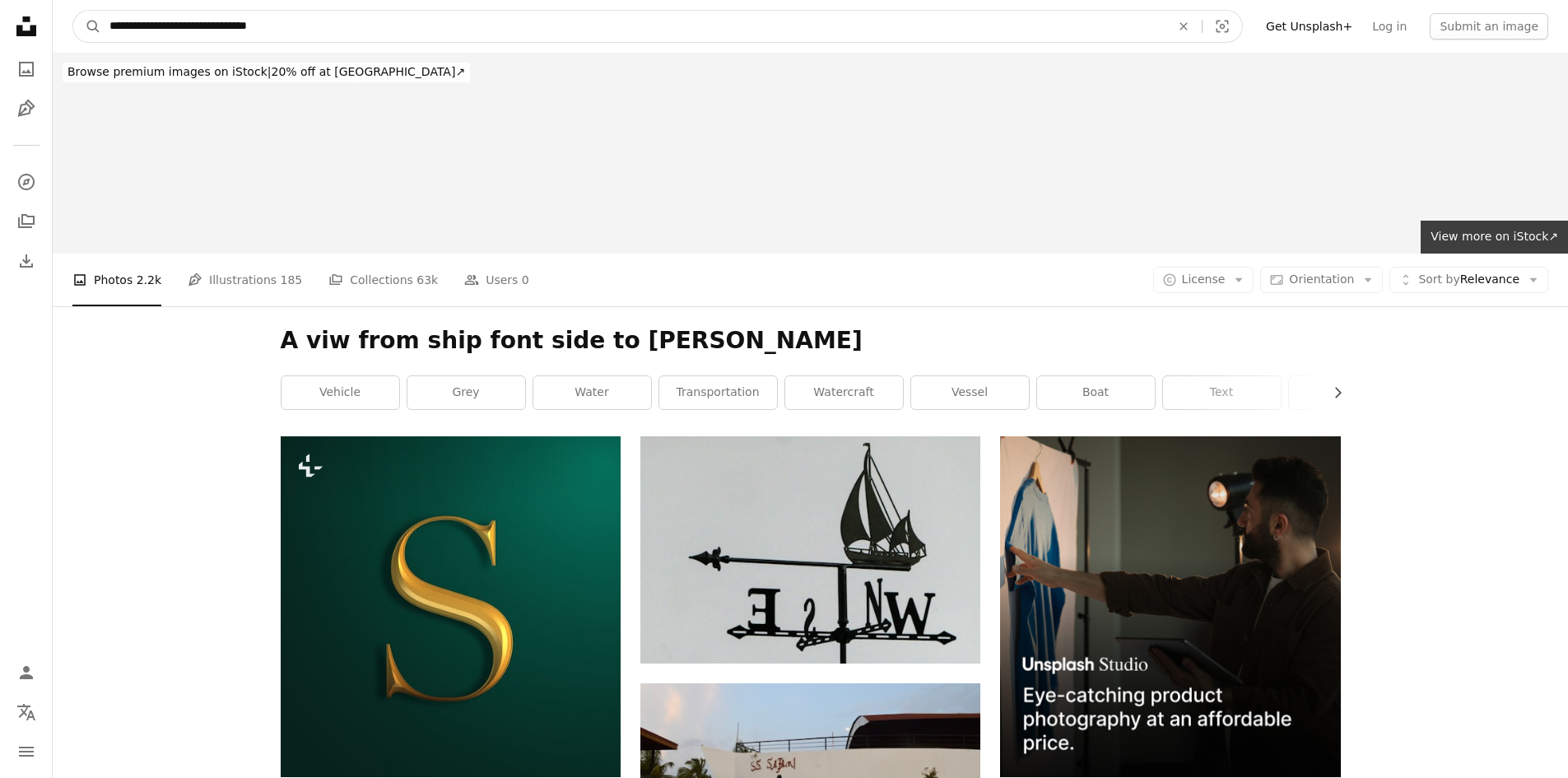
click at [335, 27] on input "**********" at bounding box center [633, 27] width 1064 height 32
type input "**********"
click button "A magnifying glass" at bounding box center [87, 27] width 28 height 32
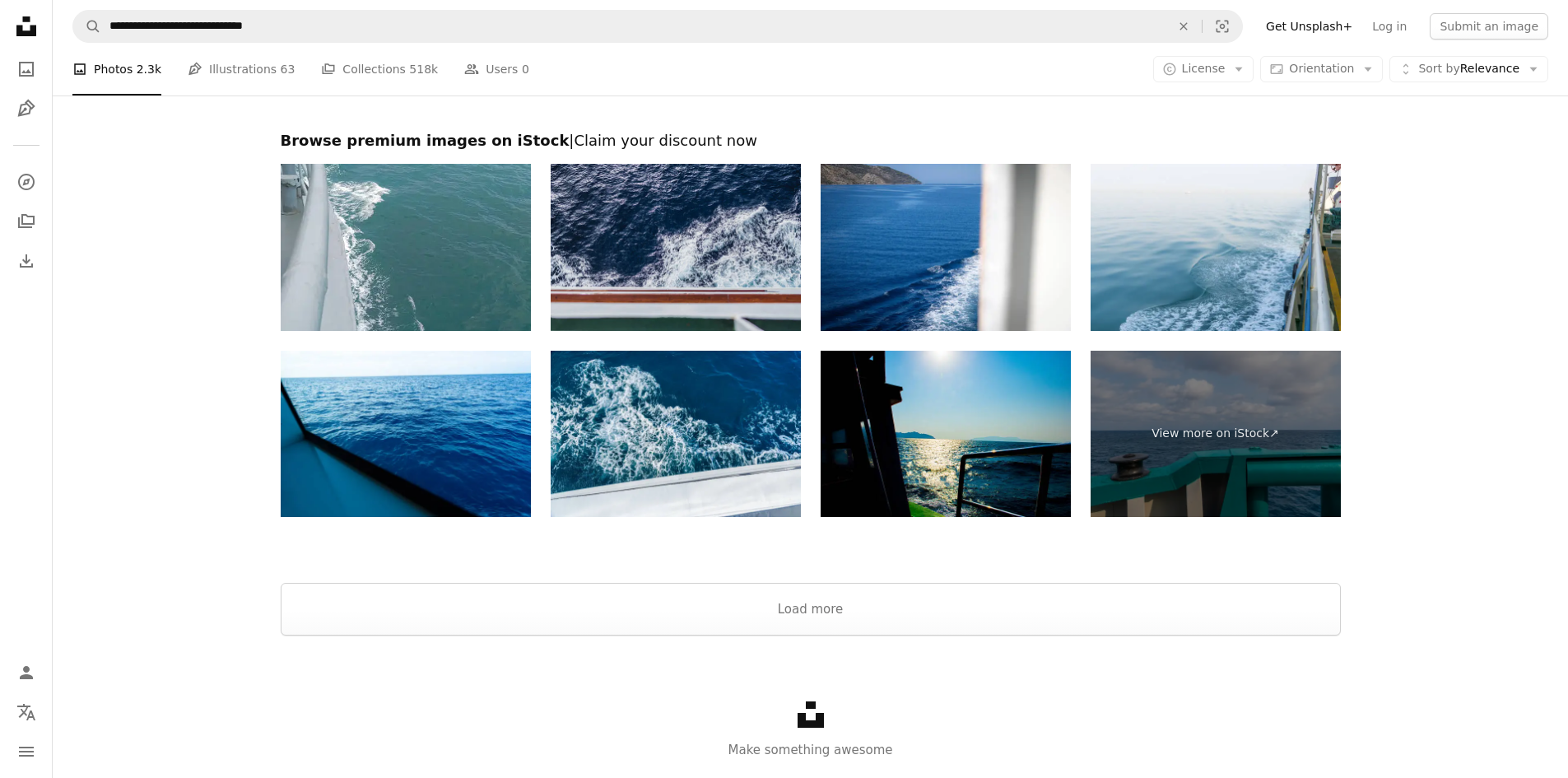
scroll to position [2989, 0]
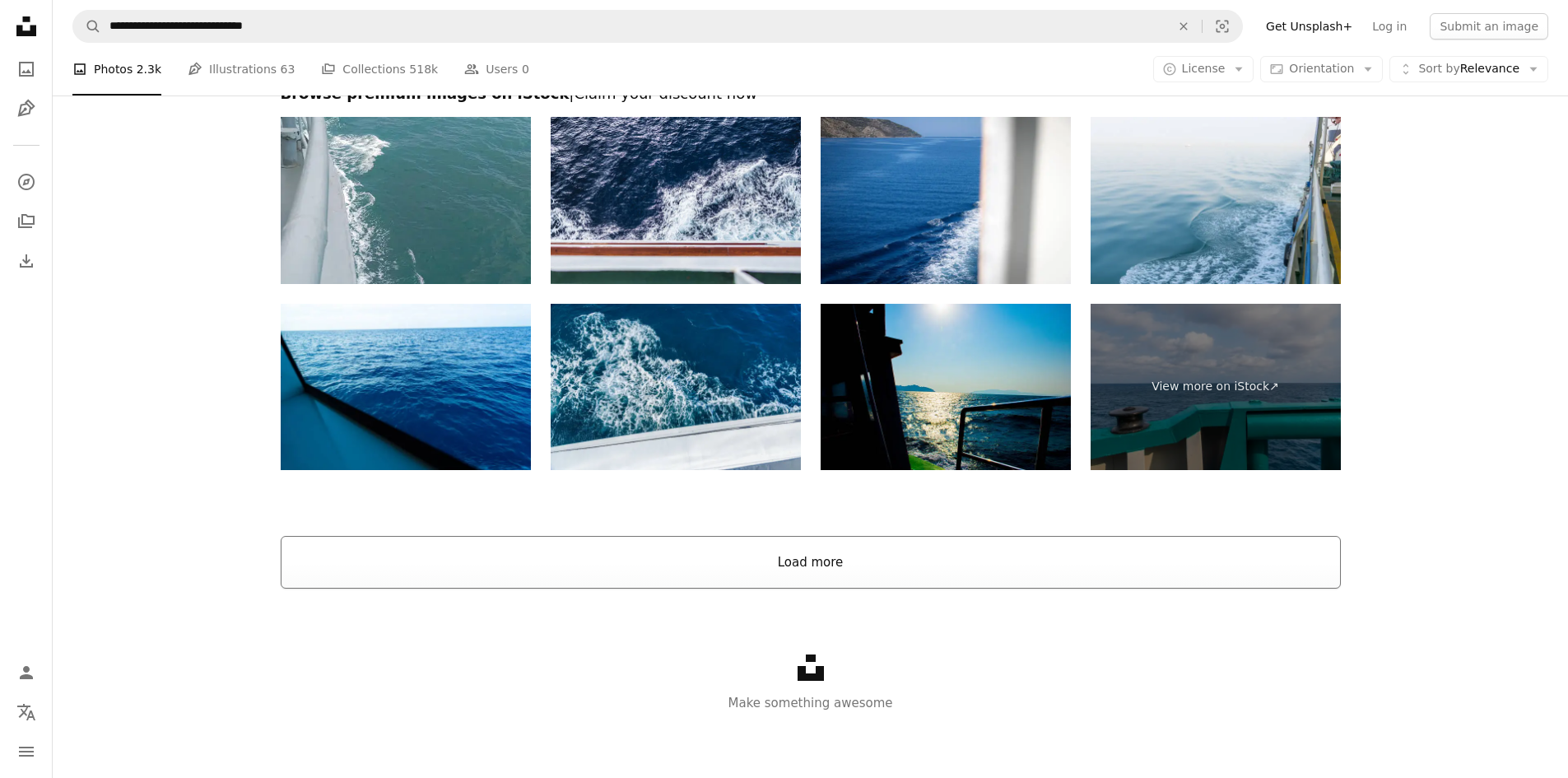
click at [746, 571] on button "Load more" at bounding box center [811, 562] width 1060 height 52
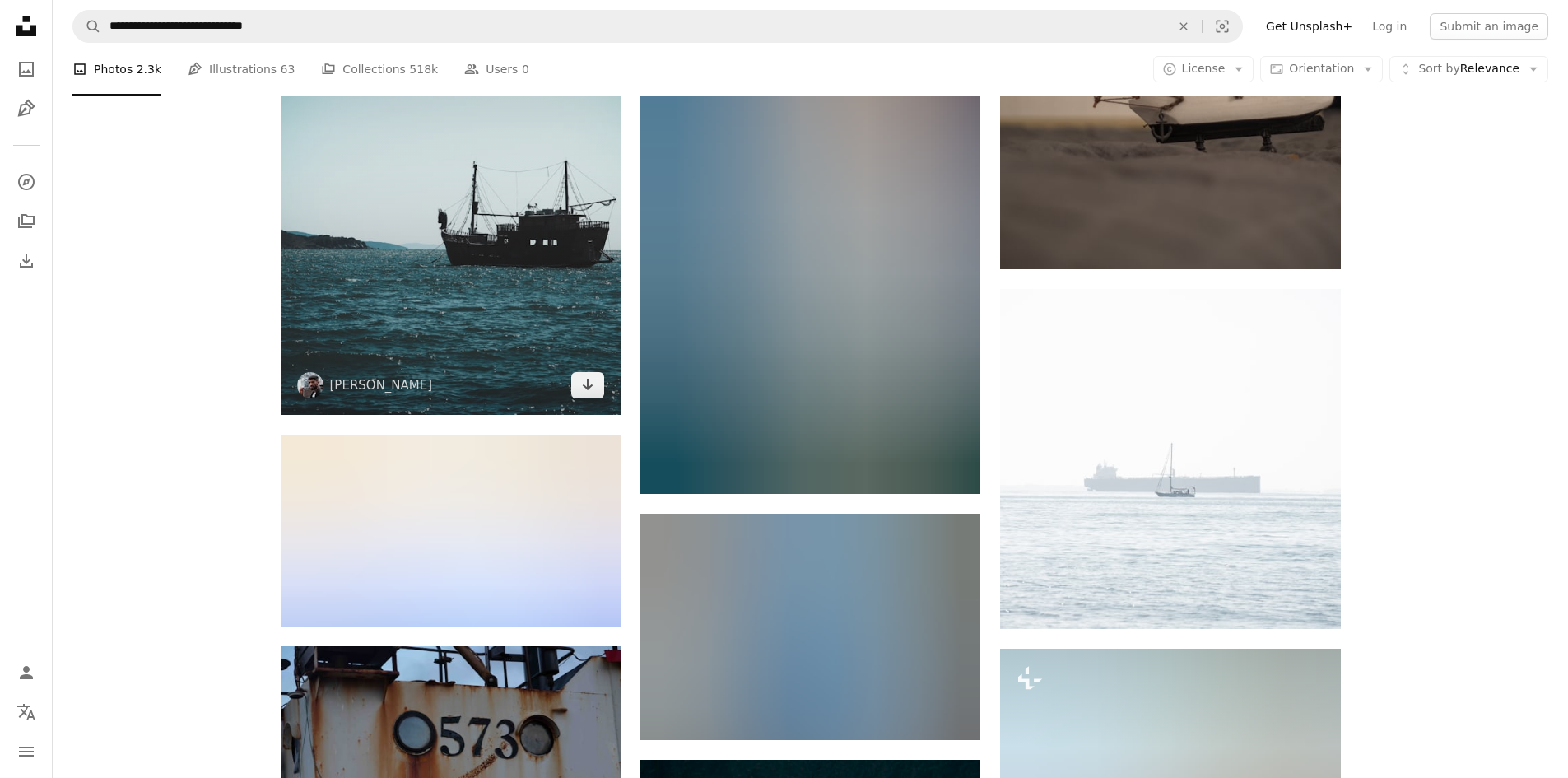
scroll to position [5413, 0]
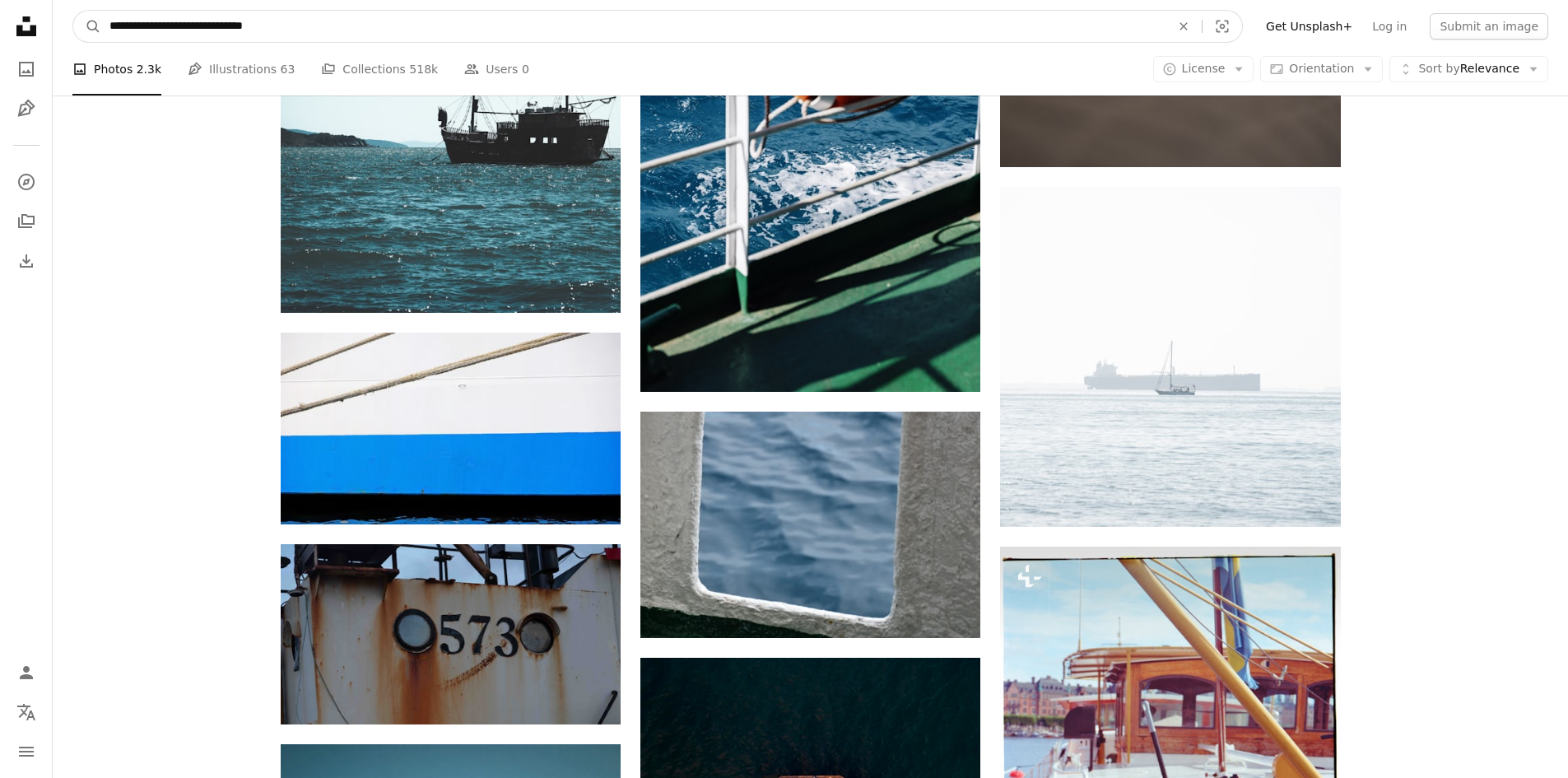
click at [375, 30] on input "**********" at bounding box center [633, 27] width 1064 height 32
type input "*******"
click button "A magnifying glass" at bounding box center [87, 27] width 28 height 32
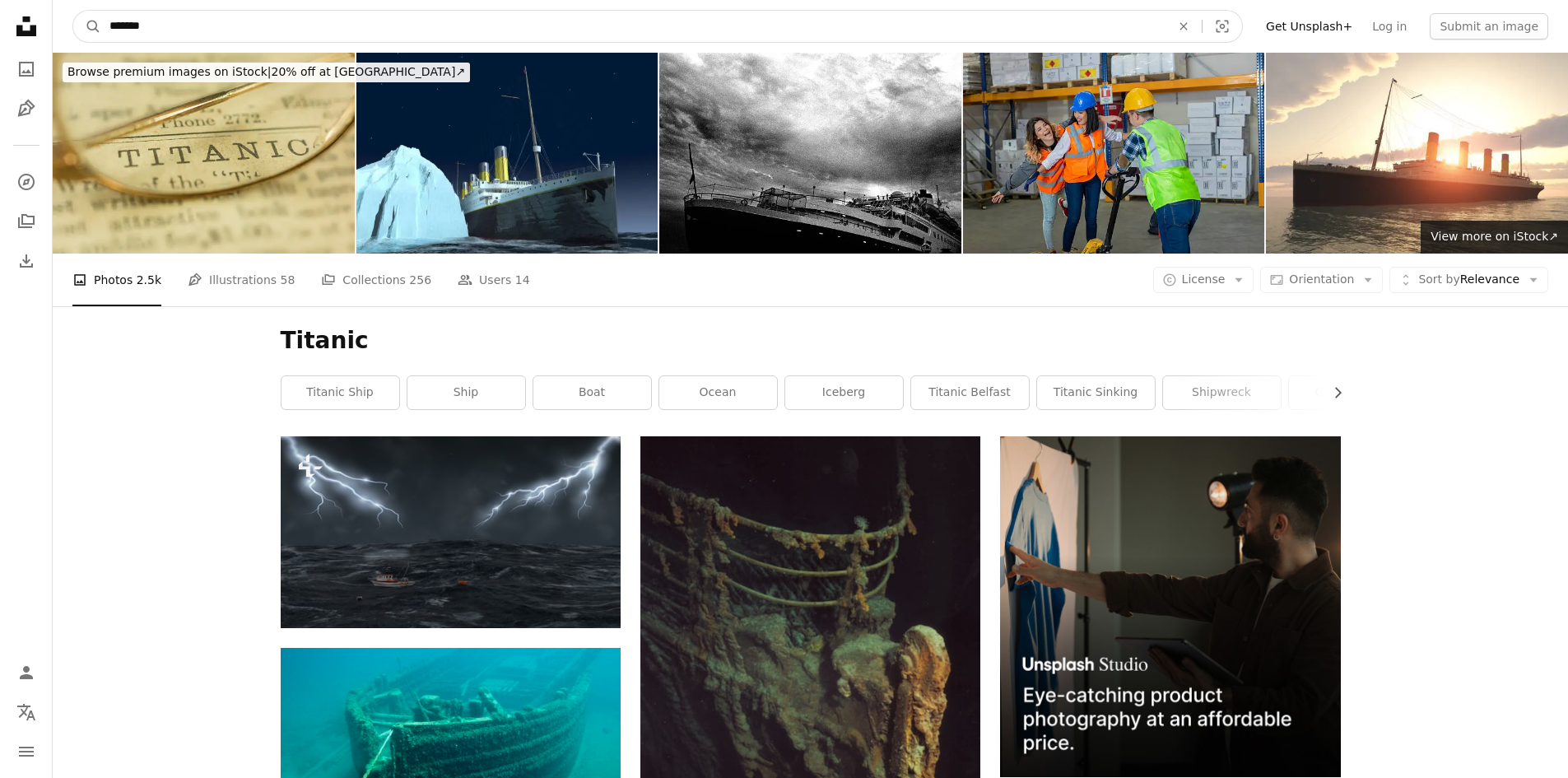
click at [375, 30] on input "*******" at bounding box center [633, 27] width 1064 height 32
type input "**********"
click button "A magnifying glass" at bounding box center [87, 27] width 28 height 32
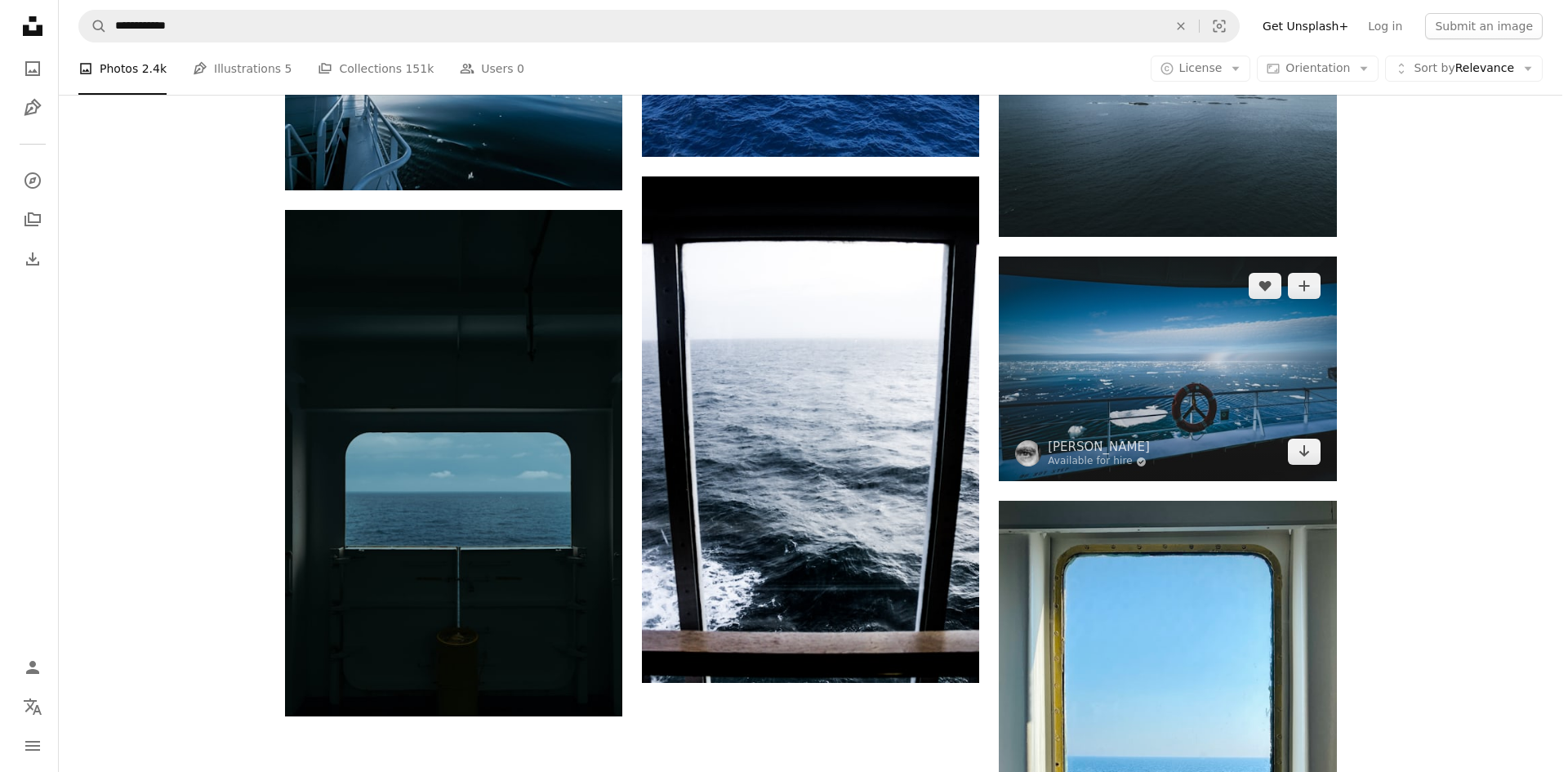
scroll to position [2226, 0]
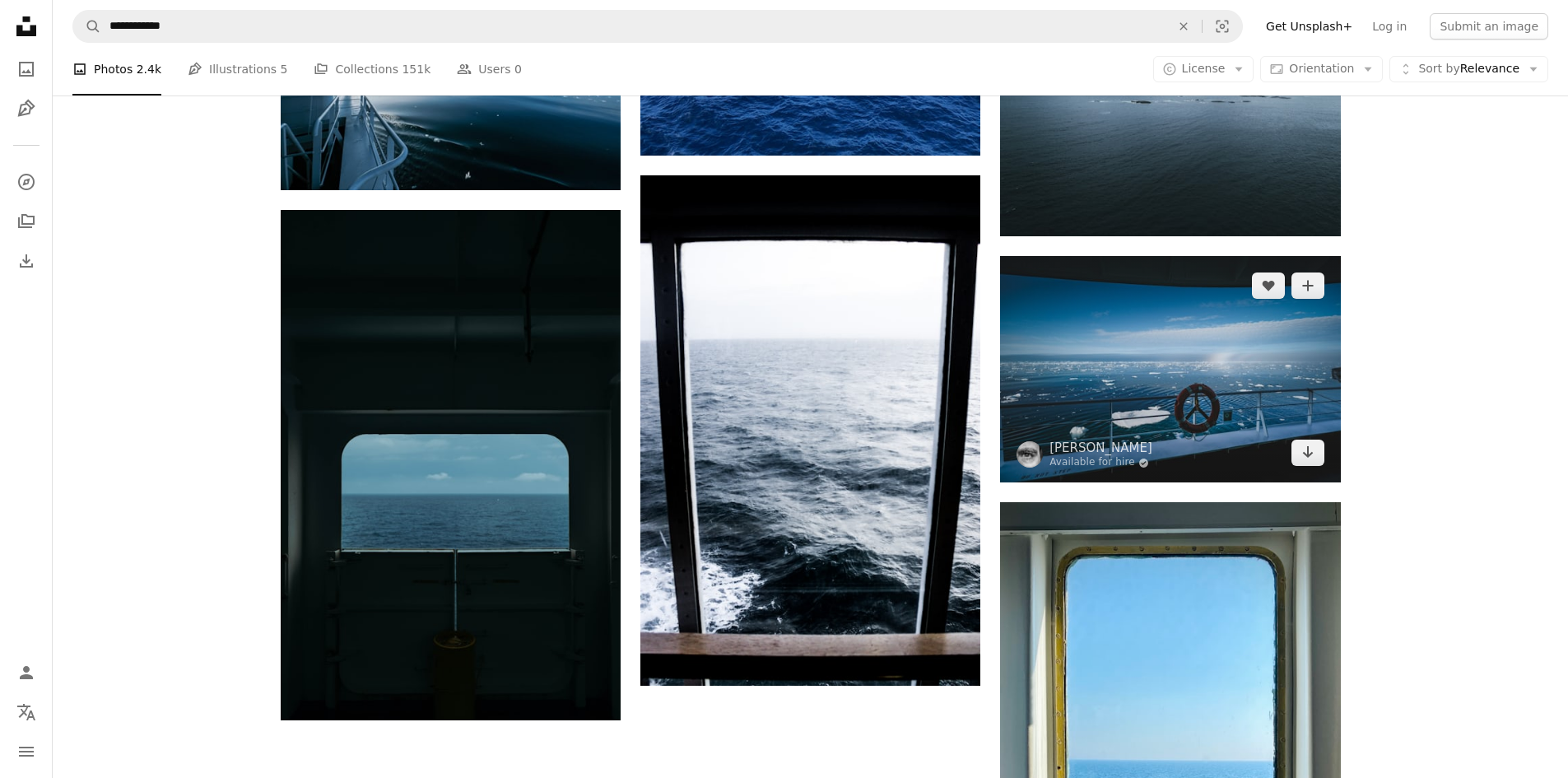
click at [1307, 395] on img at bounding box center [1170, 369] width 340 height 226
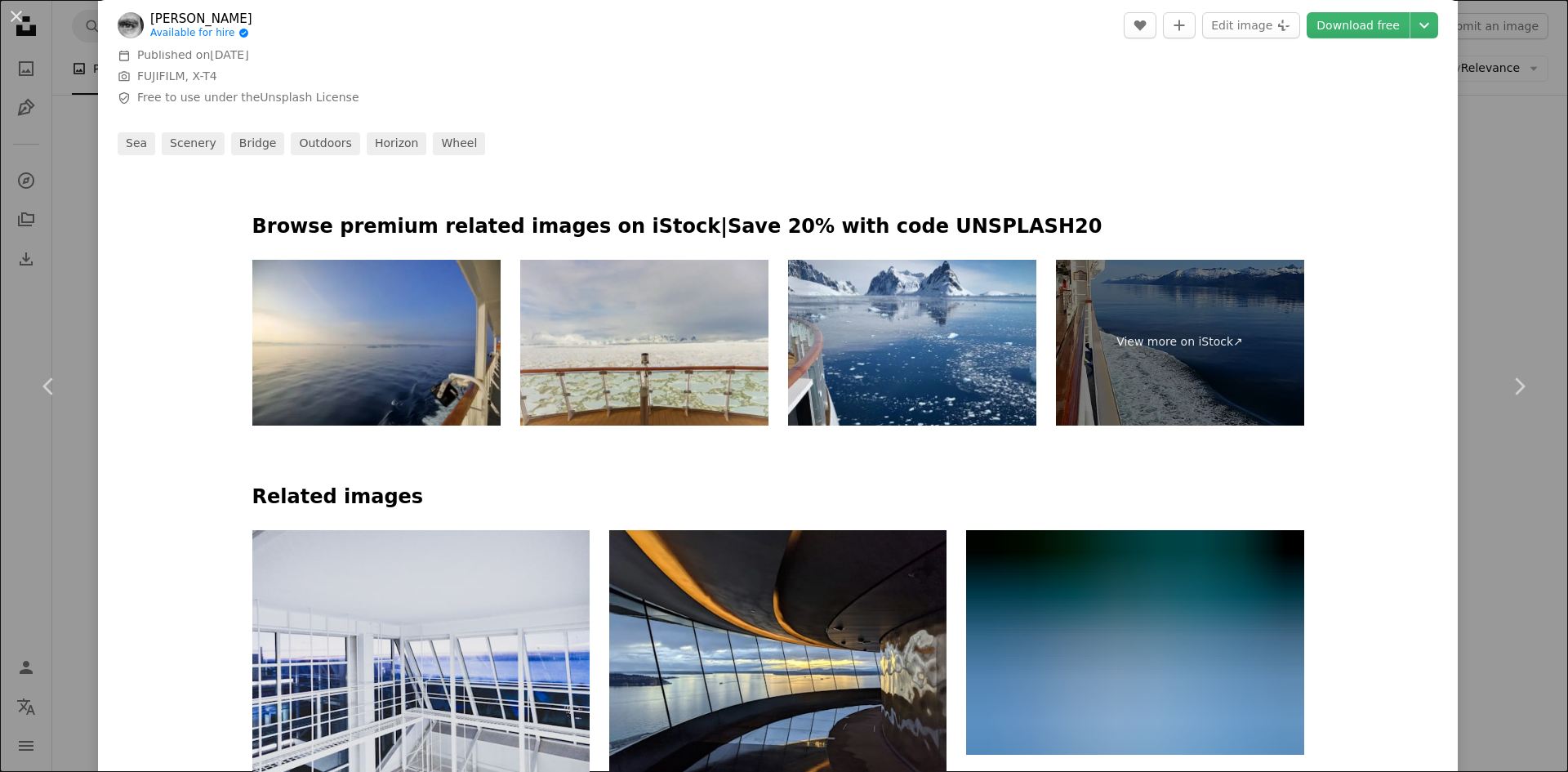
scroll to position [736, 0]
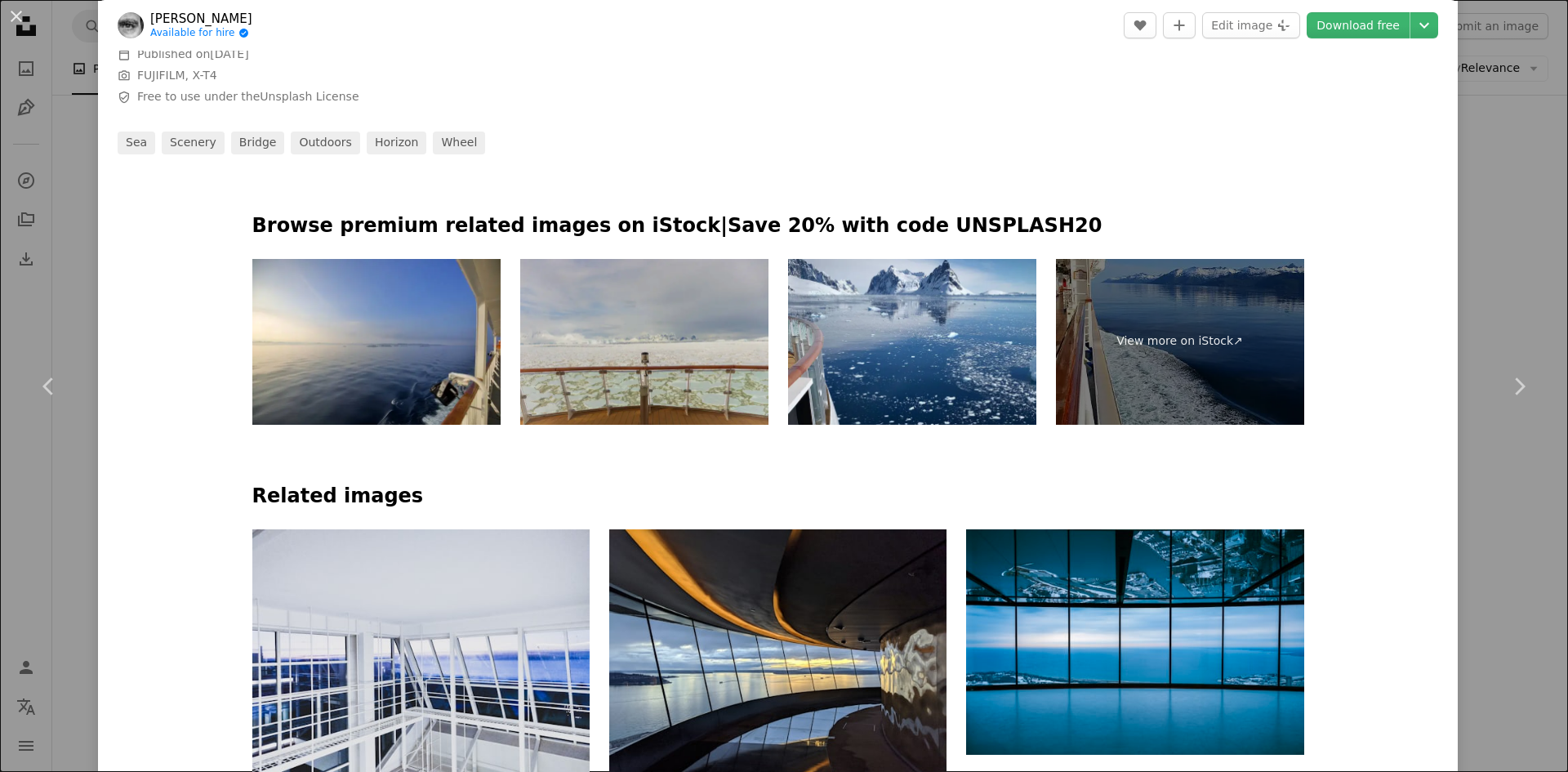
click at [631, 342] on img at bounding box center [644, 341] width 248 height 166
